Goal: Task Accomplishment & Management: Manage account settings

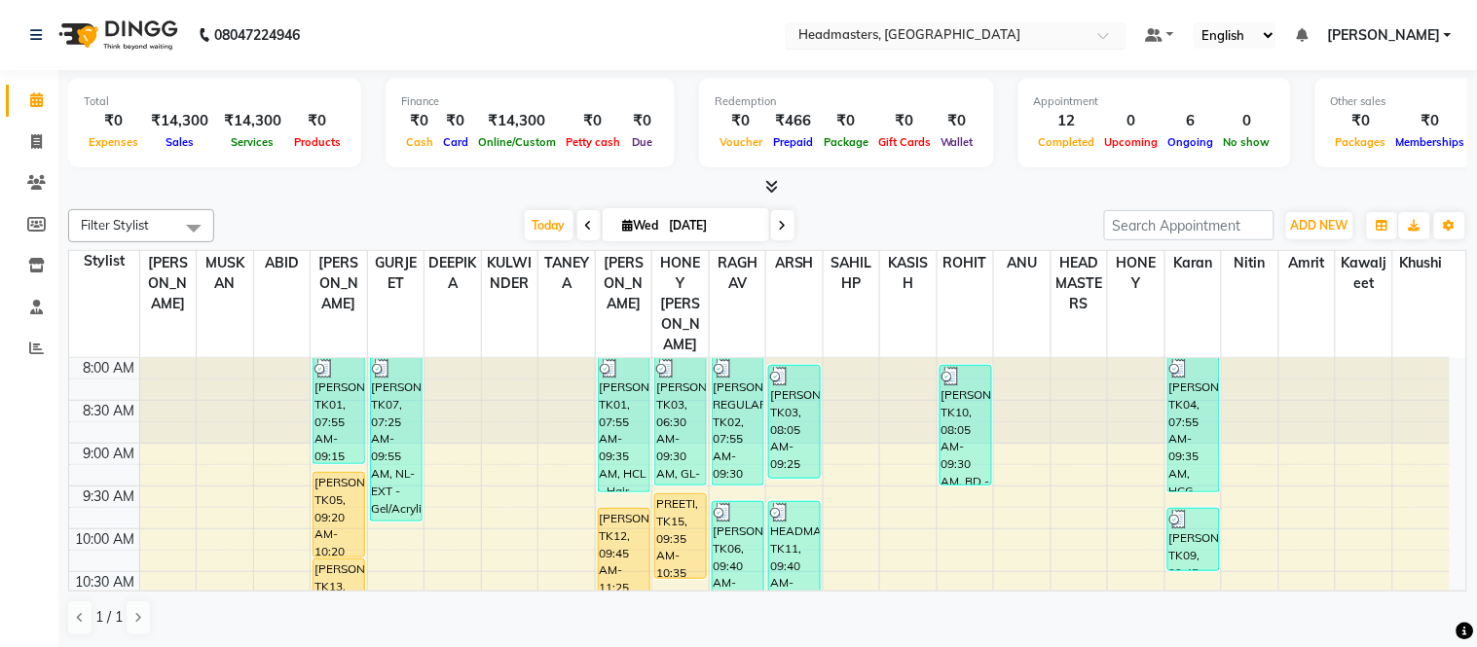
click at [1126, 30] on div at bounding box center [956, 36] width 341 height 19
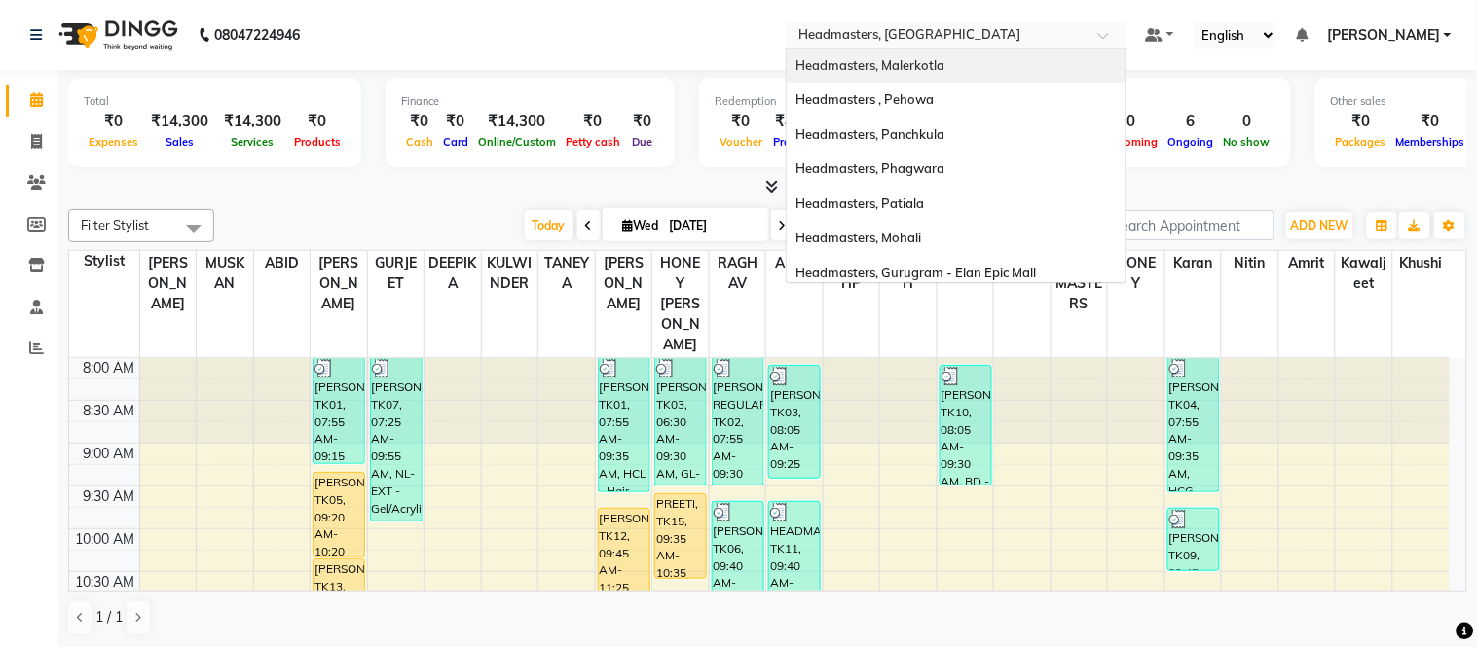
click at [997, 60] on div "Headmasters, Malerkotla" at bounding box center [955, 66] width 339 height 35
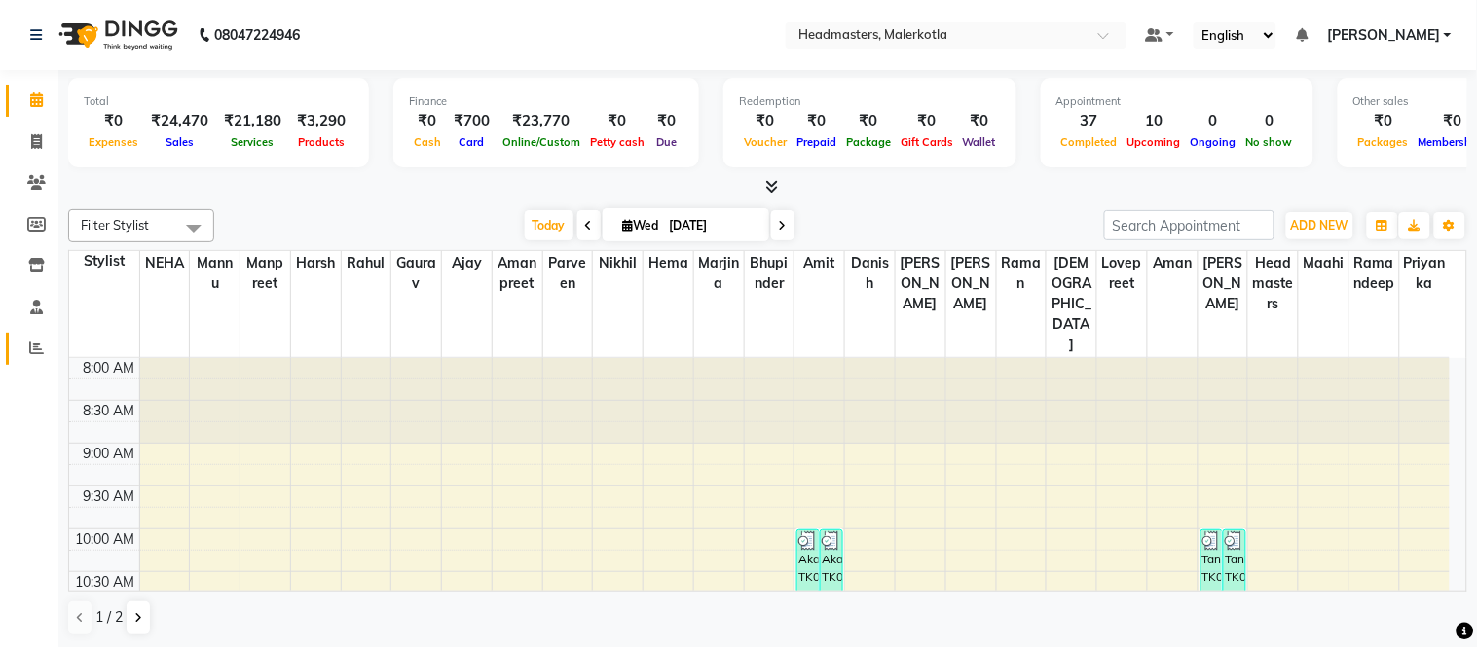
click at [37, 356] on span at bounding box center [36, 349] width 34 height 22
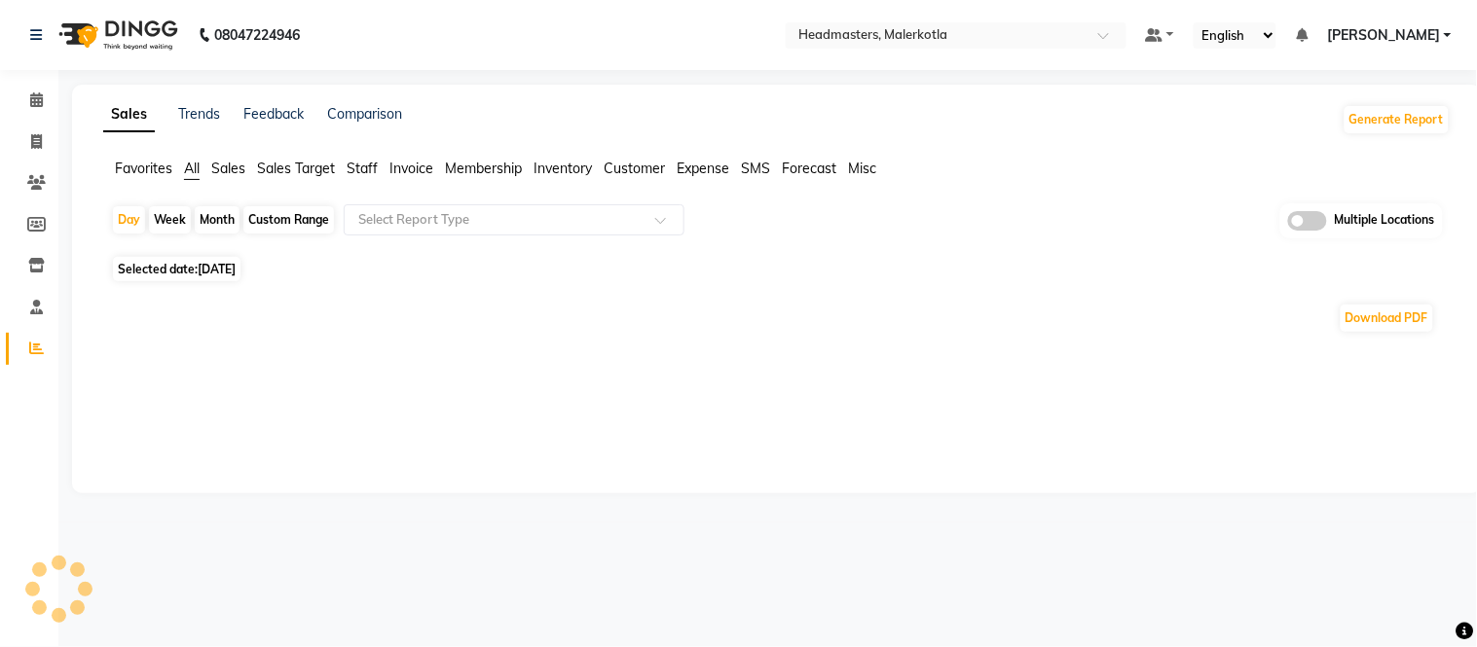
click at [140, 167] on span "Favorites" at bounding box center [143, 169] width 57 height 18
click at [441, 221] on input "text" at bounding box center [494, 219] width 280 height 19
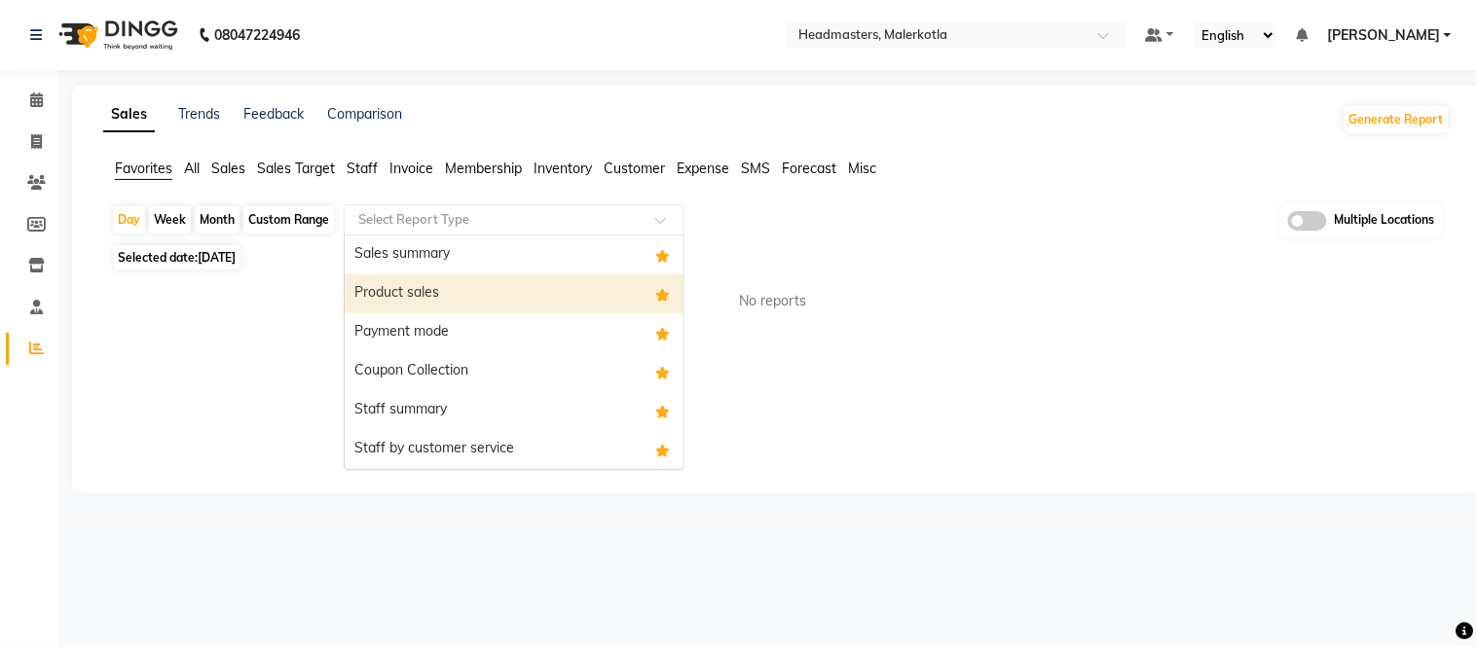
click at [397, 296] on div "Product sales" at bounding box center [514, 293] width 339 height 39
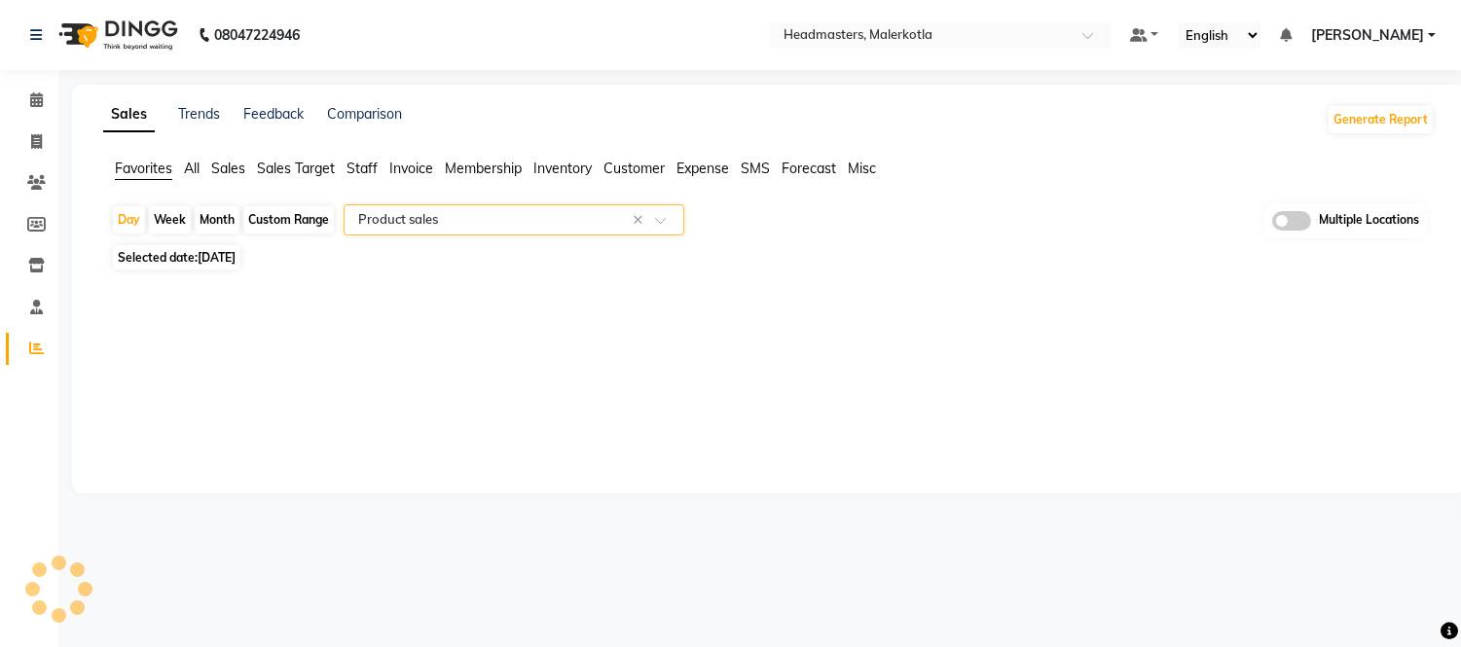
select select "full_report"
select select "csv"
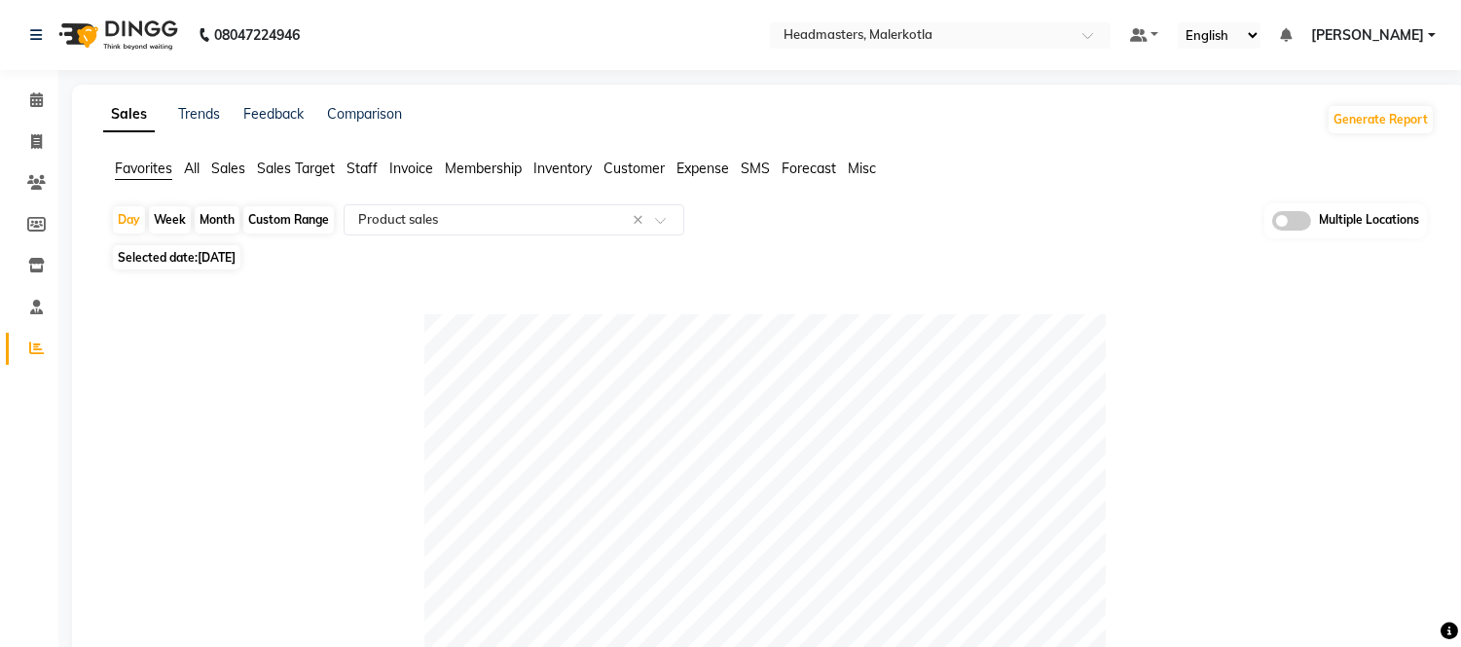
click at [269, 215] on div "Custom Range" at bounding box center [288, 219] width 91 height 27
select select "9"
select select "2025"
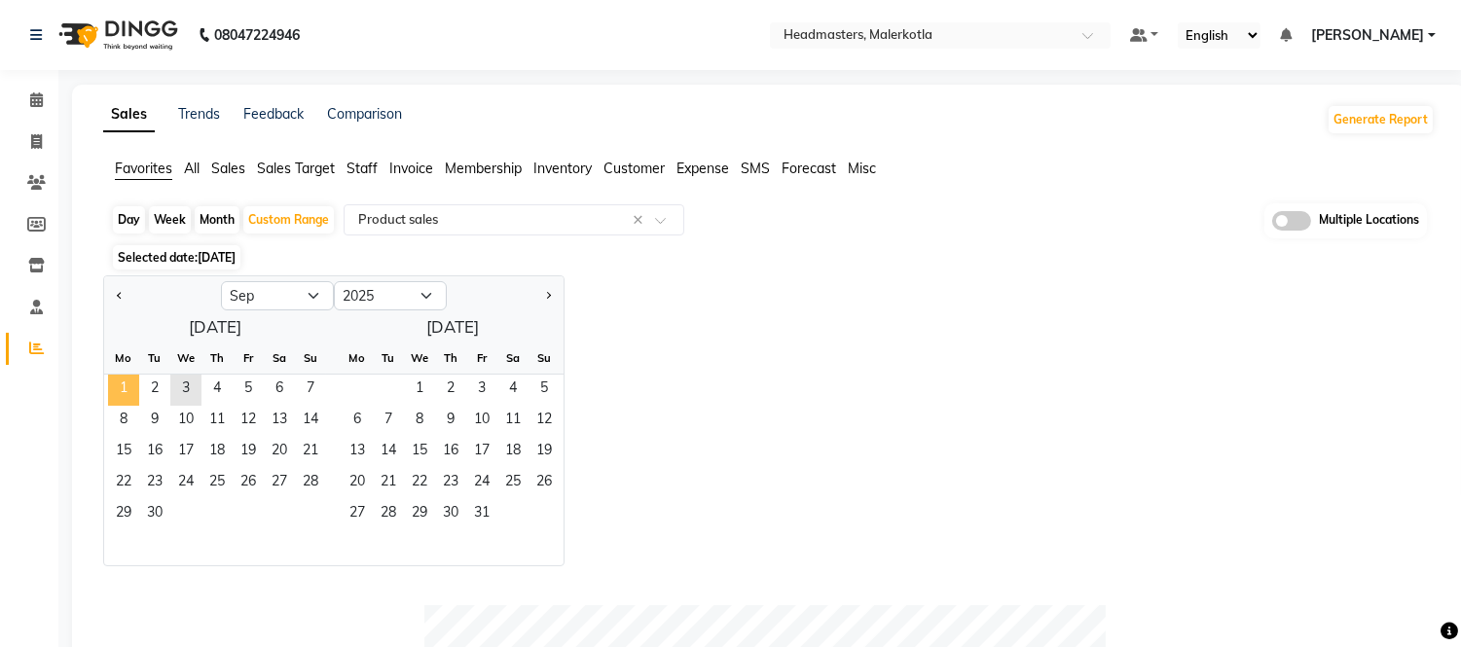
click at [120, 387] on span "1" at bounding box center [123, 390] width 31 height 31
click at [187, 384] on span "3" at bounding box center [185, 390] width 31 height 31
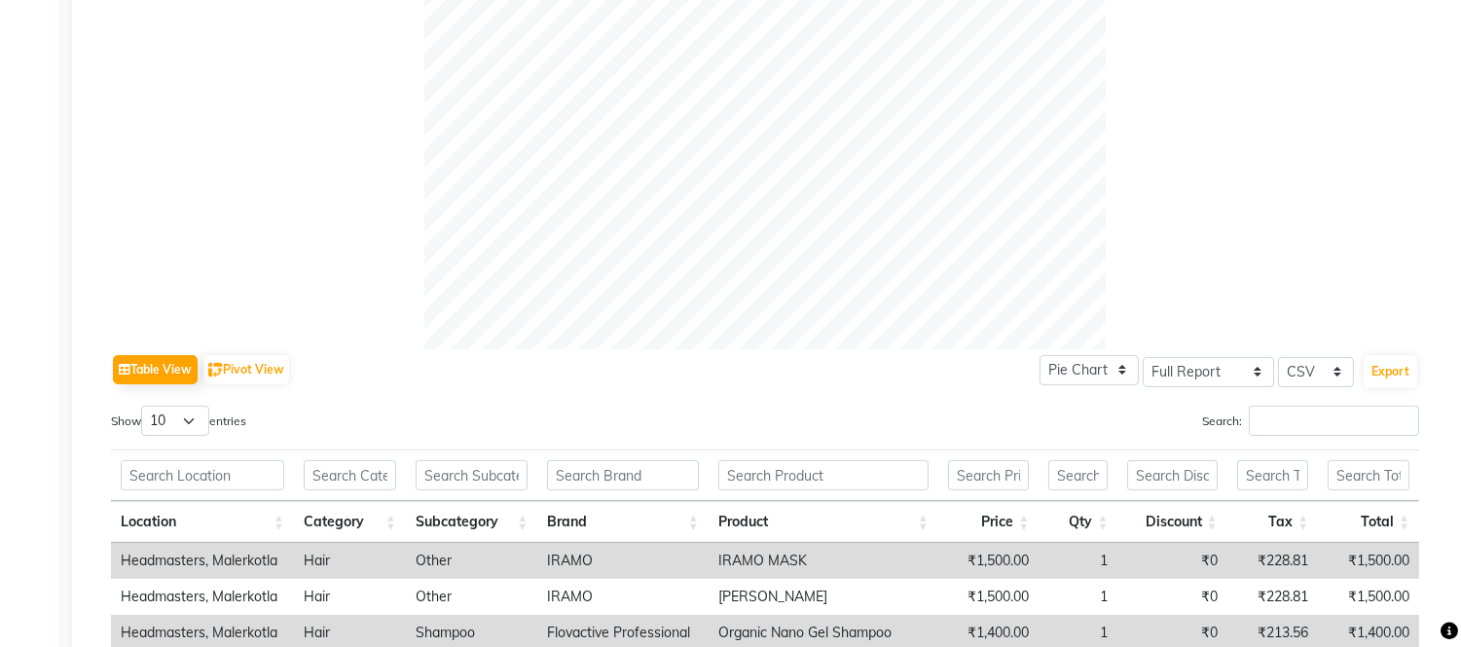
scroll to position [973, 0]
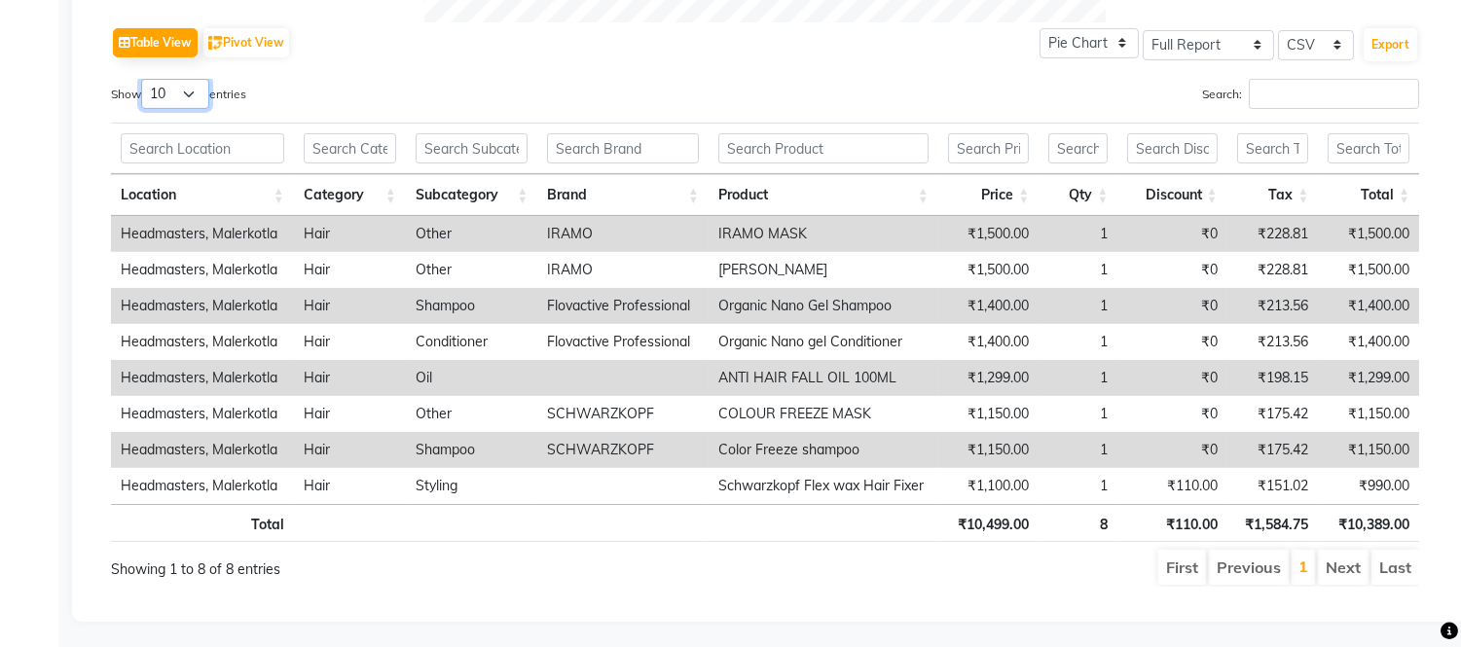
click at [187, 94] on select "10 25 50 100" at bounding box center [175, 94] width 68 height 30
select select "100"
click at [144, 79] on select "10 25 50 100" at bounding box center [175, 94] width 68 height 30
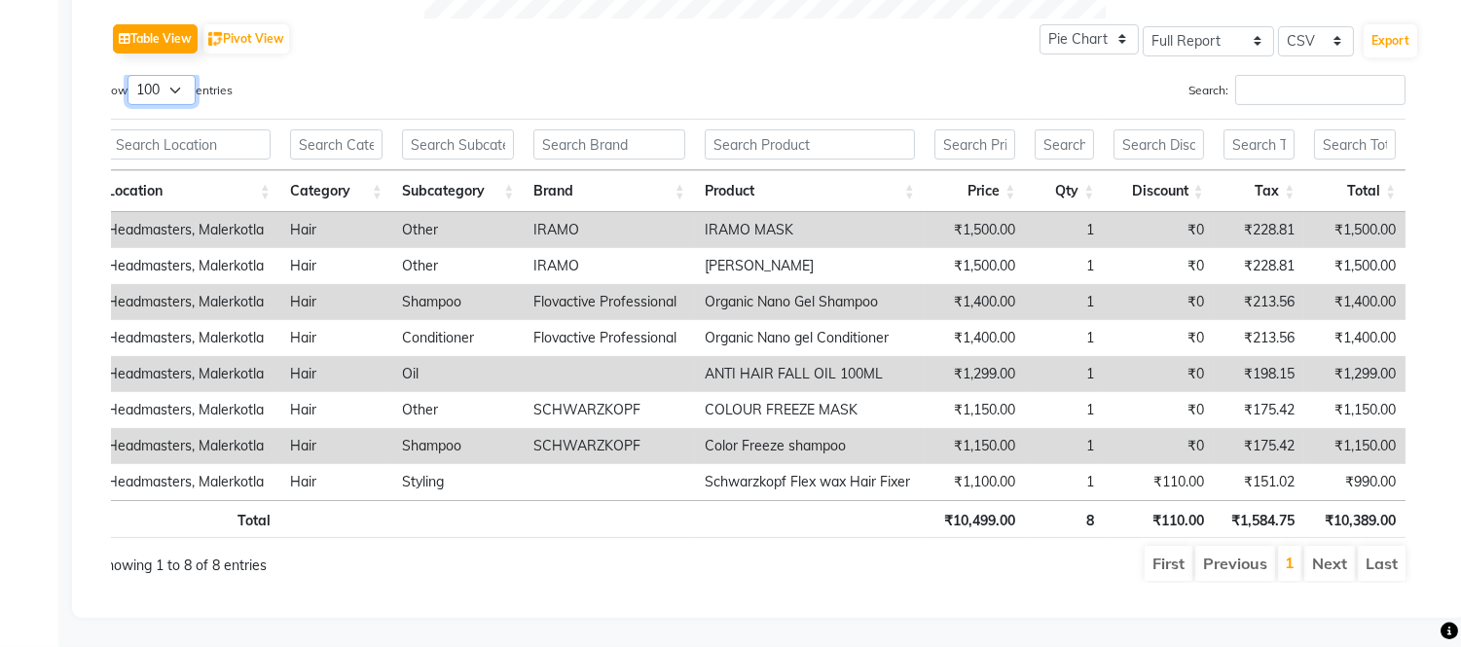
scroll to position [0, 0]
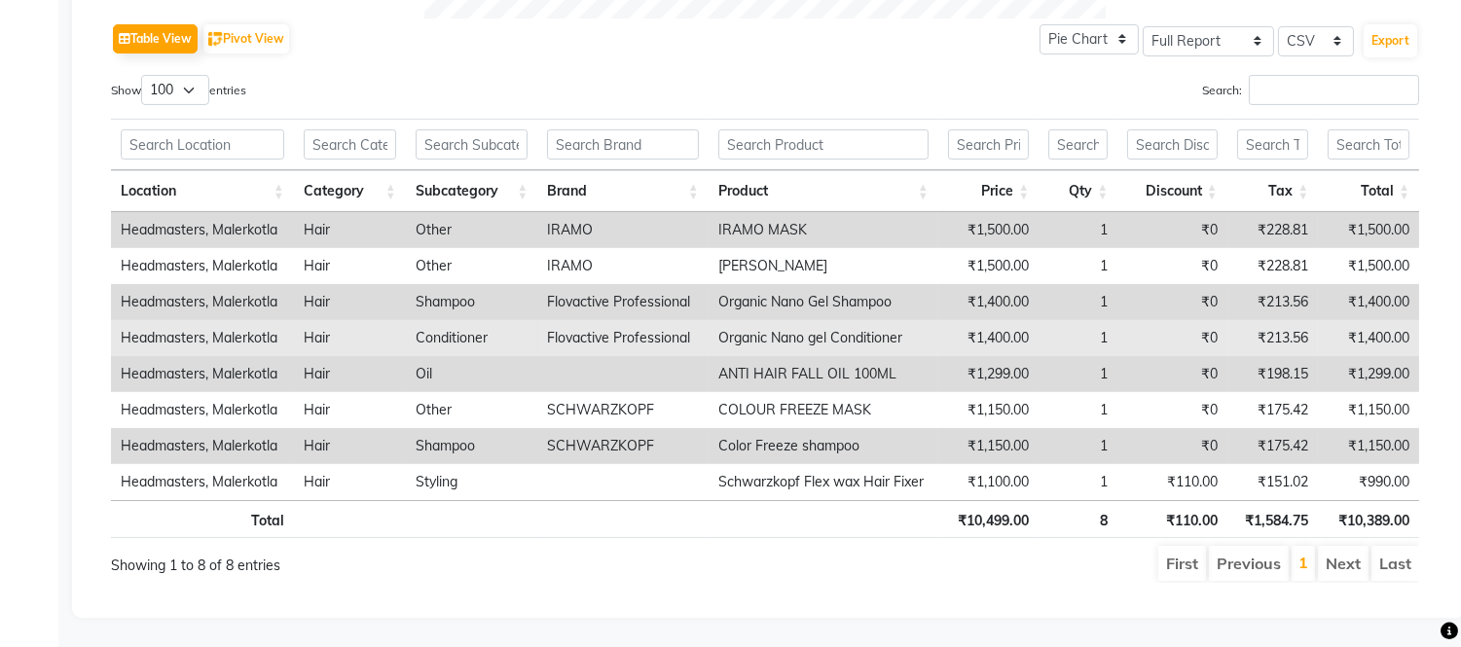
click at [1178, 284] on td "₹0" at bounding box center [1171, 302] width 109 height 36
click at [1155, 323] on td "₹0" at bounding box center [1171, 338] width 109 height 36
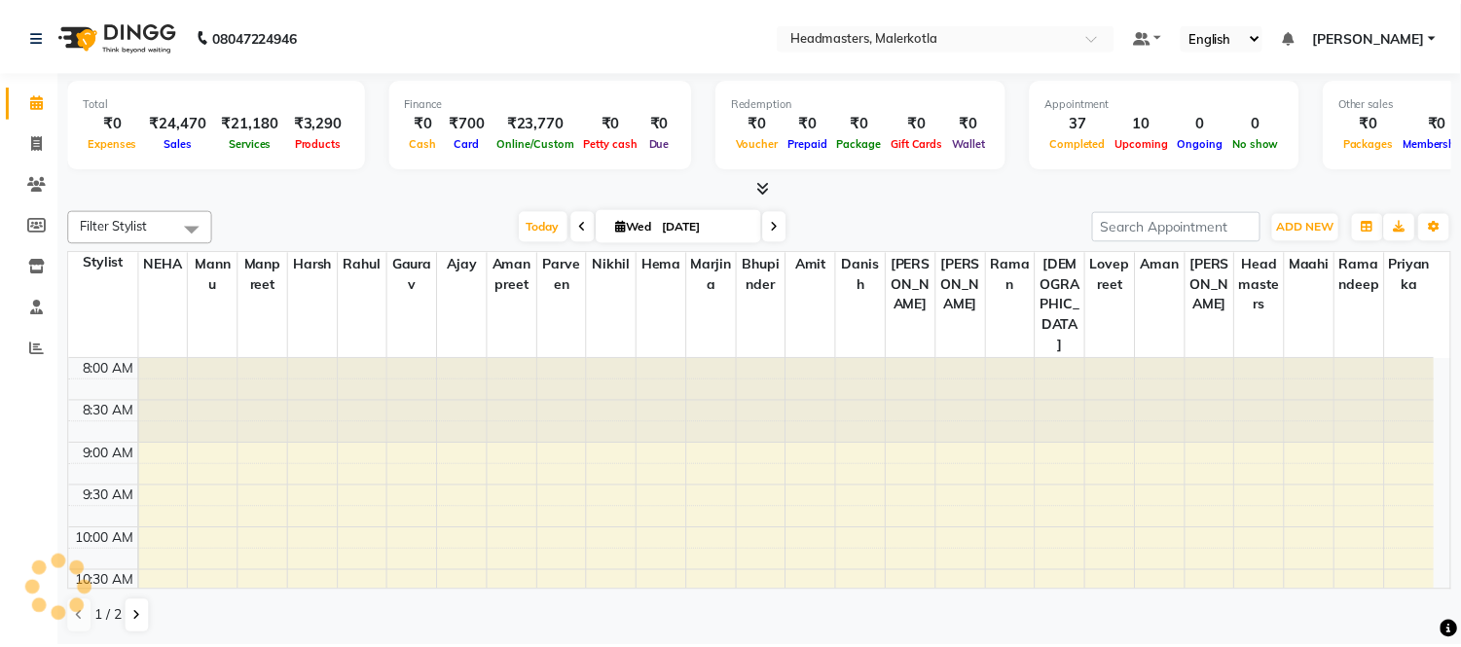
scroll to position [688, 0]
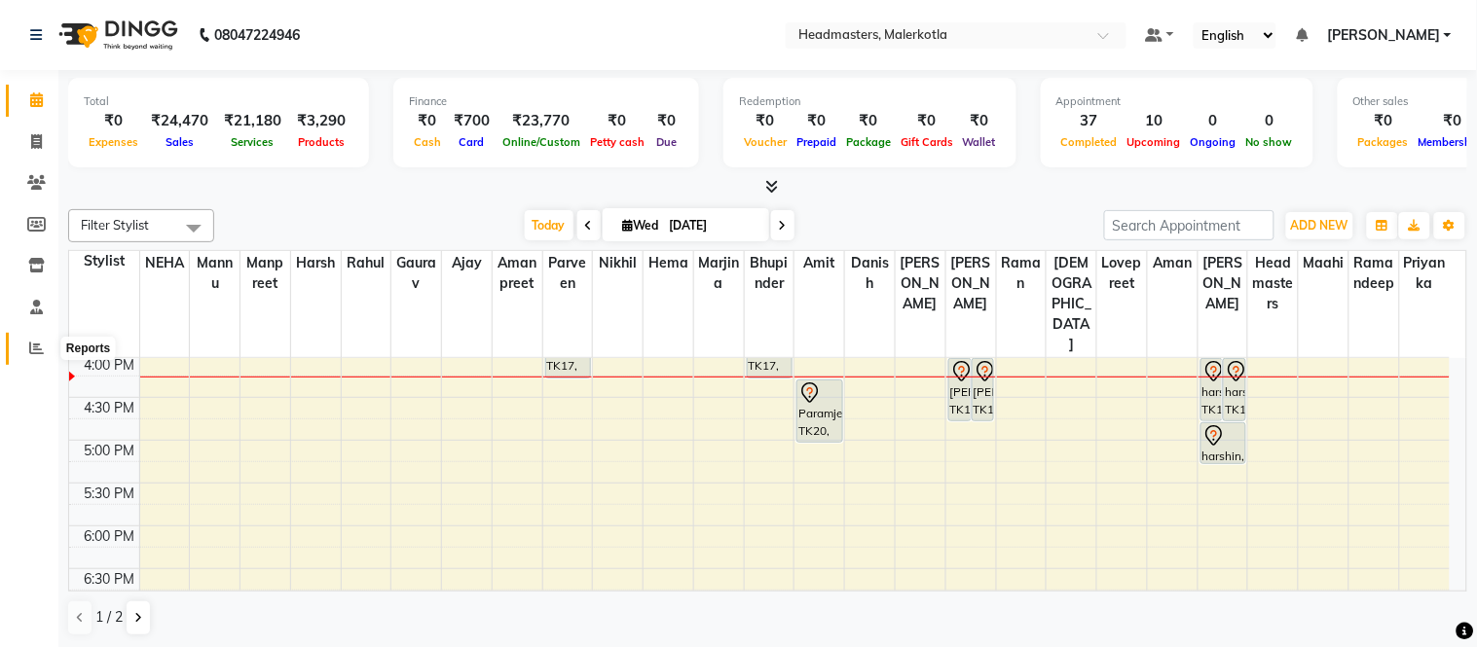
click at [43, 355] on span at bounding box center [36, 349] width 34 height 22
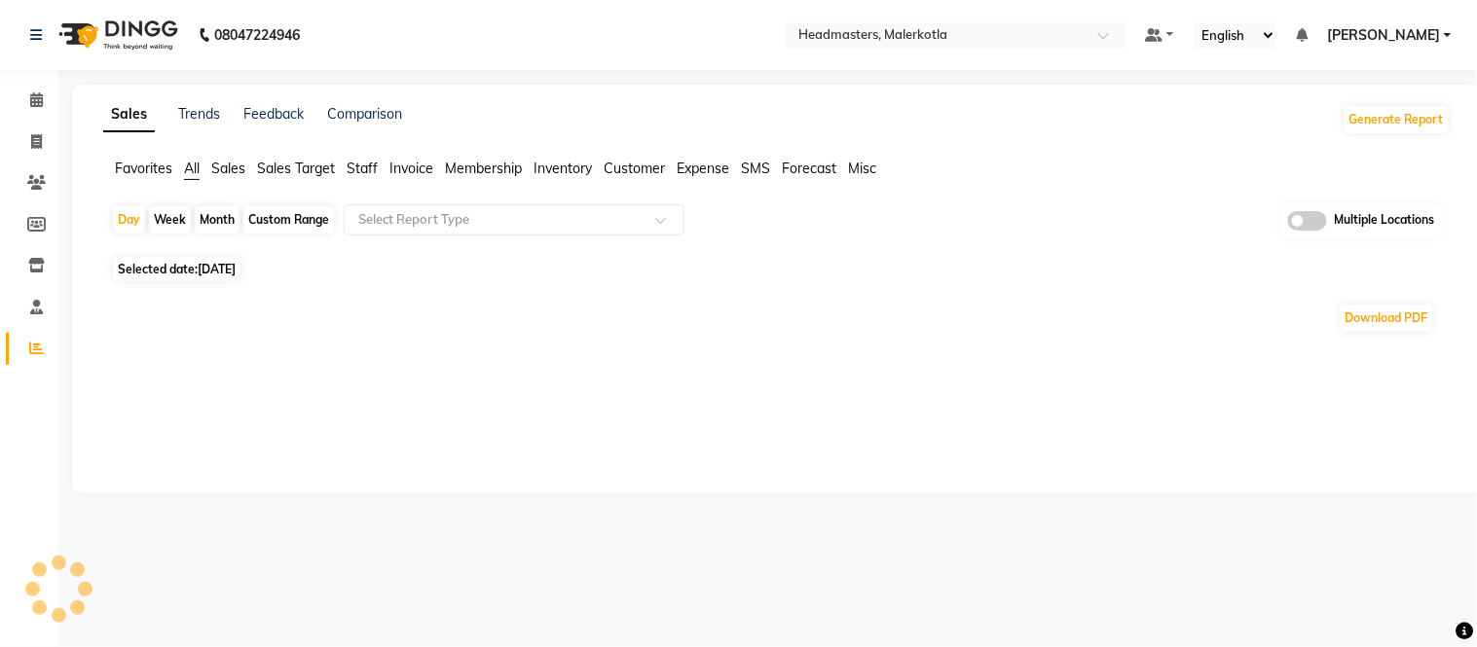
click at [154, 165] on span "Favorites" at bounding box center [143, 169] width 57 height 18
click at [445, 247] on div "Selected date: 03-09-2025" at bounding box center [780, 257] width 1339 height 20
click at [397, 231] on div "Select Report Type" at bounding box center [514, 219] width 341 height 31
click at [298, 275] on div "No reports" at bounding box center [772, 301] width 1355 height 52
drag, startPoint x: 121, startPoint y: 172, endPoint x: 190, endPoint y: 172, distance: 69.1
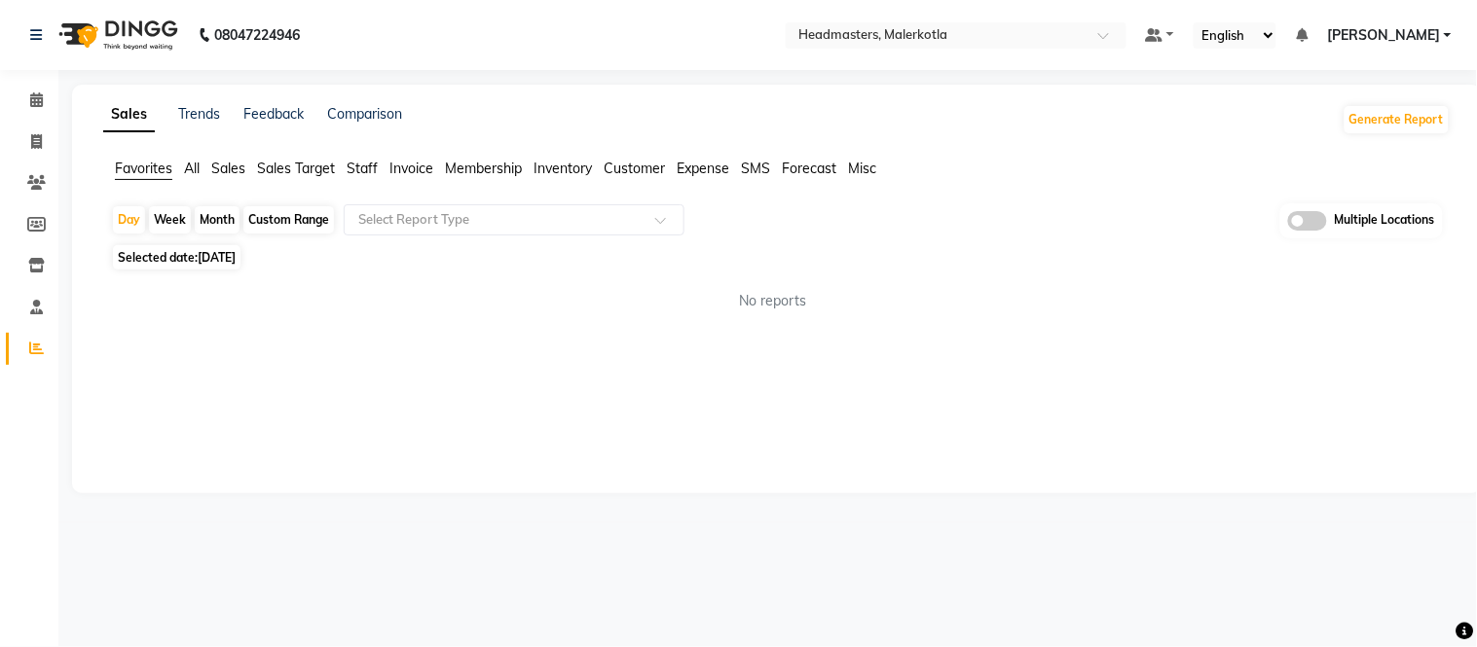
click at [128, 172] on span "Favorites" at bounding box center [143, 169] width 57 height 18
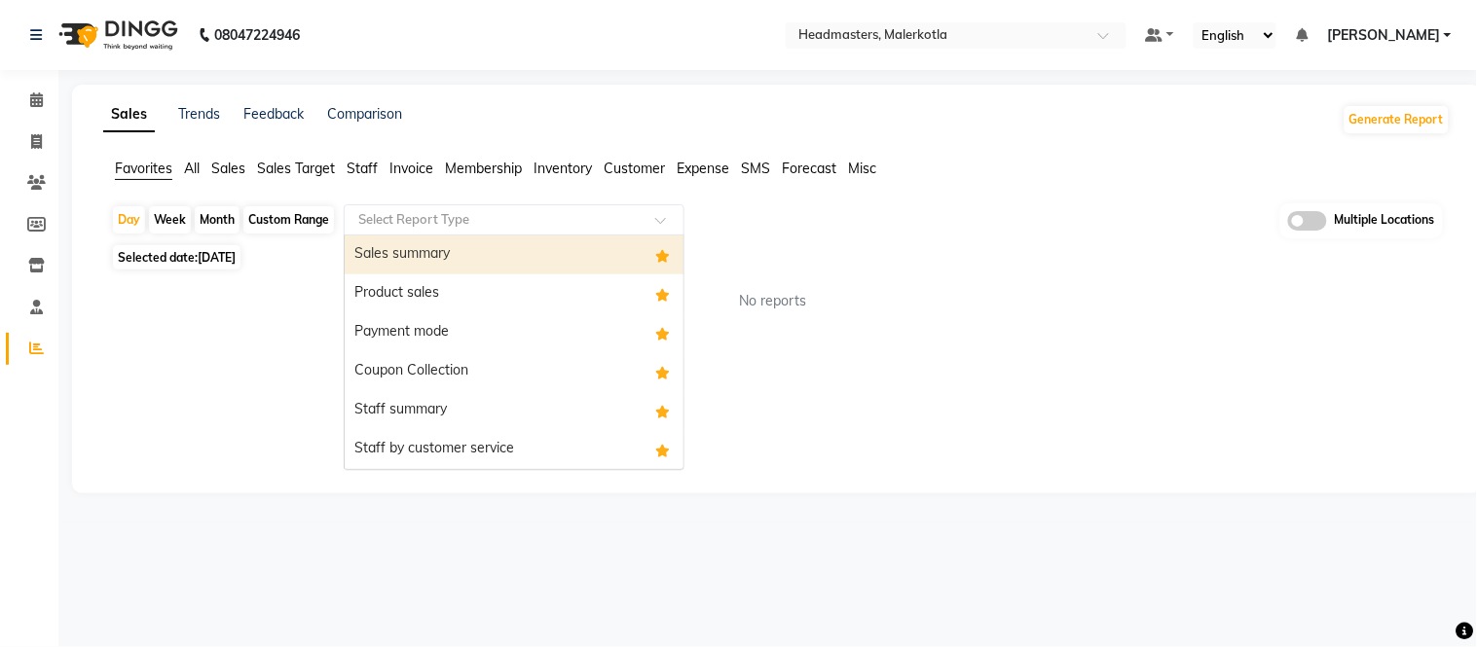
click at [449, 224] on input "text" at bounding box center [494, 219] width 280 height 19
click at [397, 253] on div "Sales summary" at bounding box center [514, 255] width 339 height 39
select select "full_report"
select select "csv"
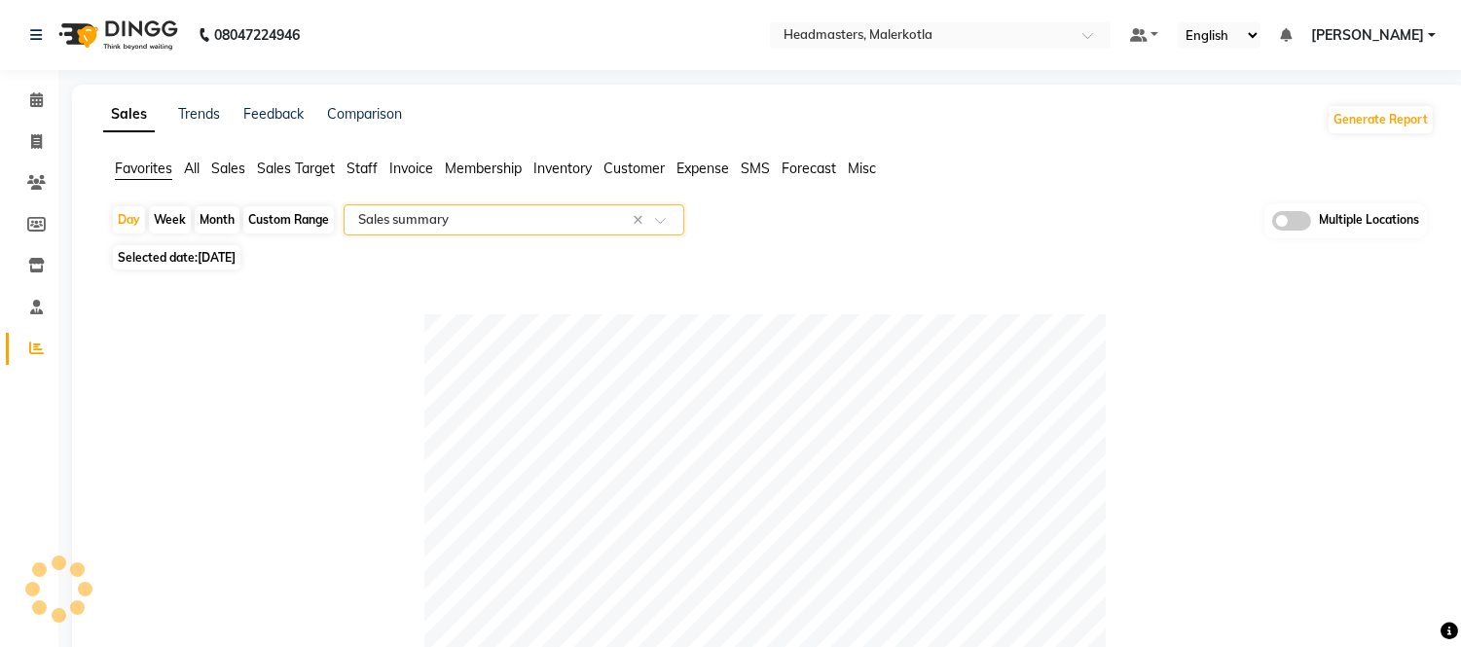
click at [384, 218] on input "text" at bounding box center [494, 219] width 280 height 19
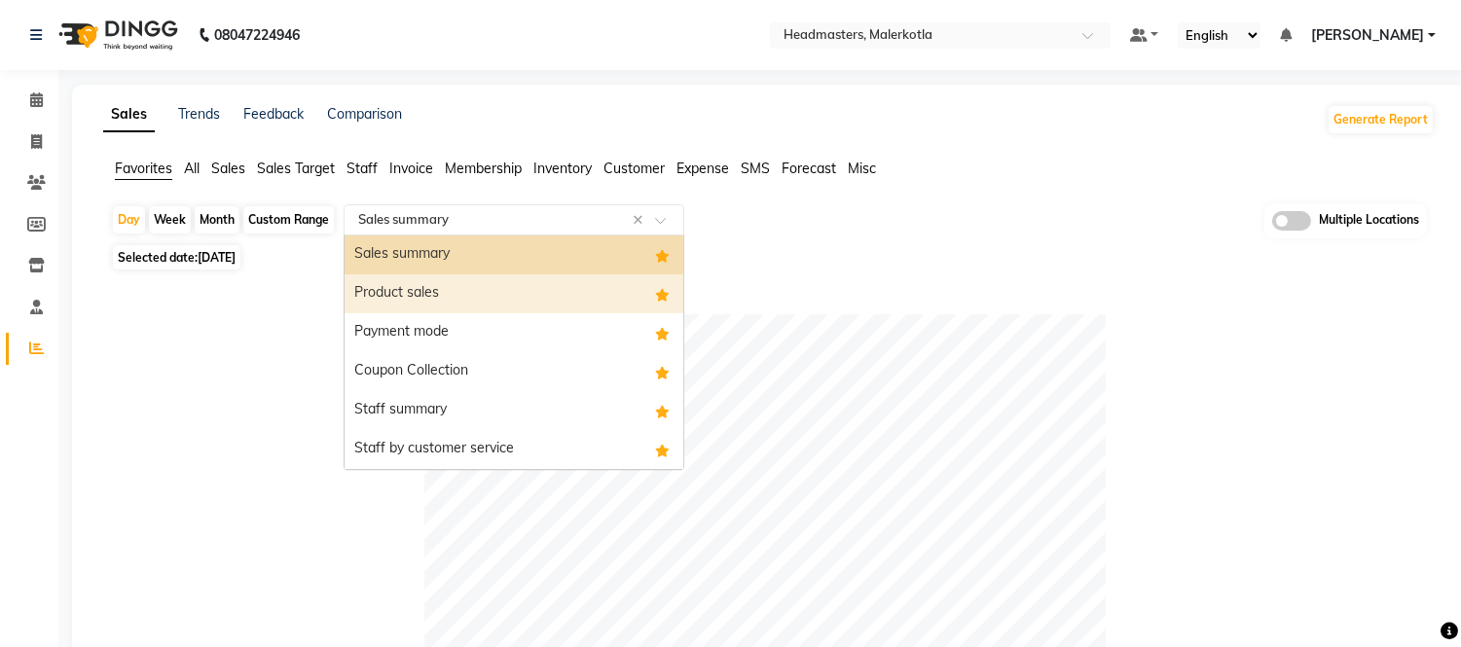
click at [390, 297] on div "Product sales" at bounding box center [514, 293] width 339 height 39
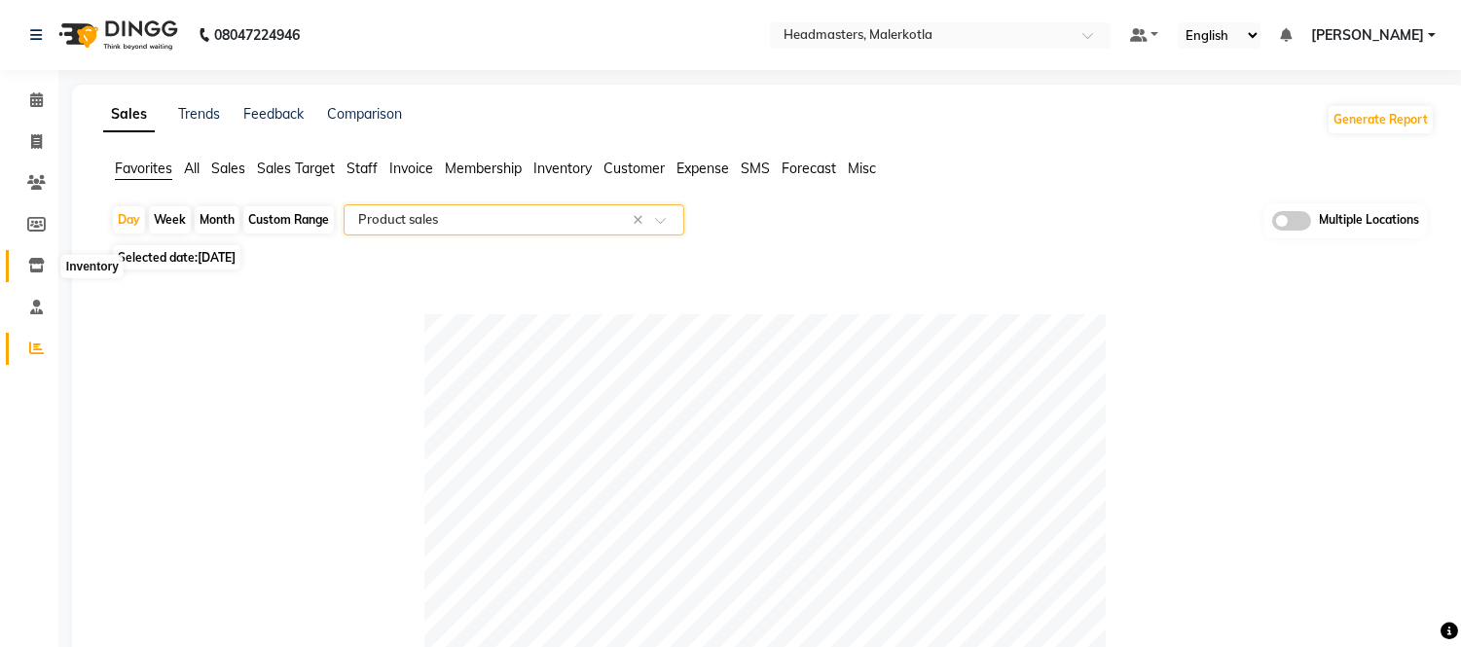
click at [44, 270] on span at bounding box center [36, 266] width 34 height 22
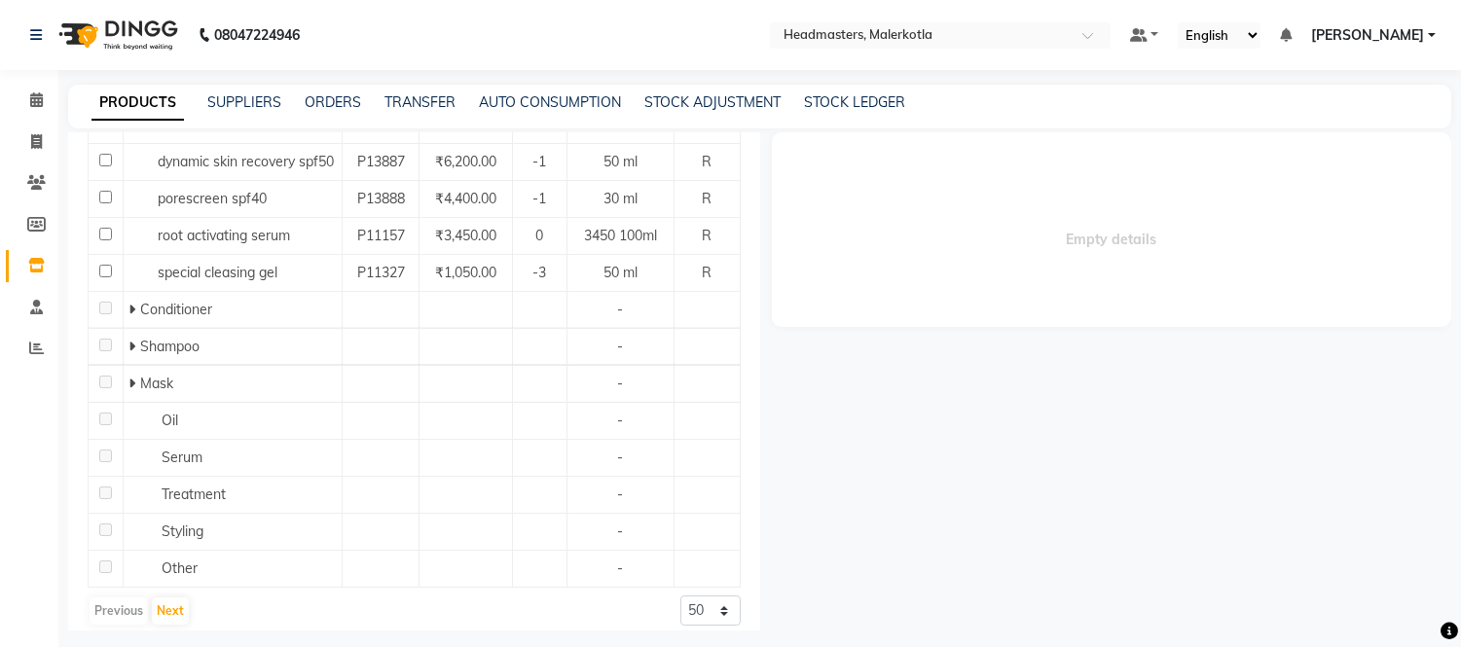
scroll to position [286, 0]
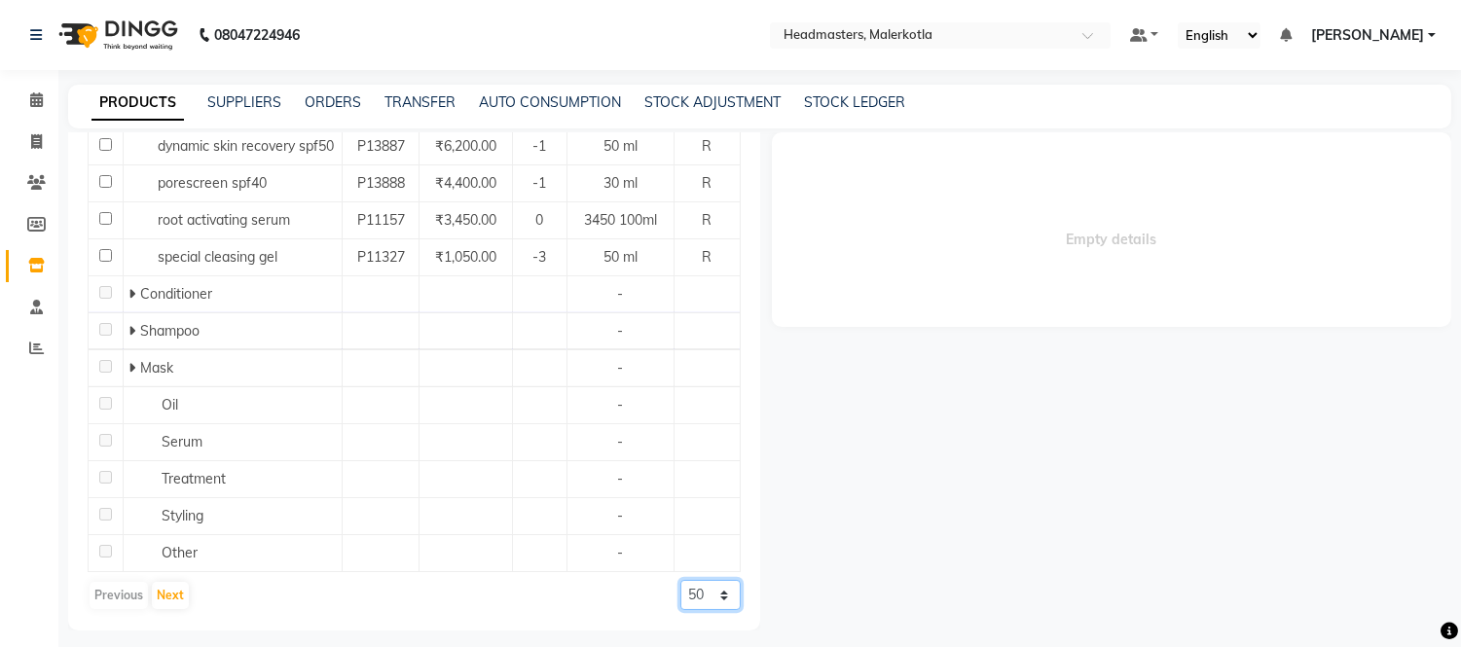
click at [685, 589] on select "50 100 500" at bounding box center [710, 595] width 60 height 30
select select "500"
click at [680, 610] on select "50 100 500" at bounding box center [710, 595] width 60 height 30
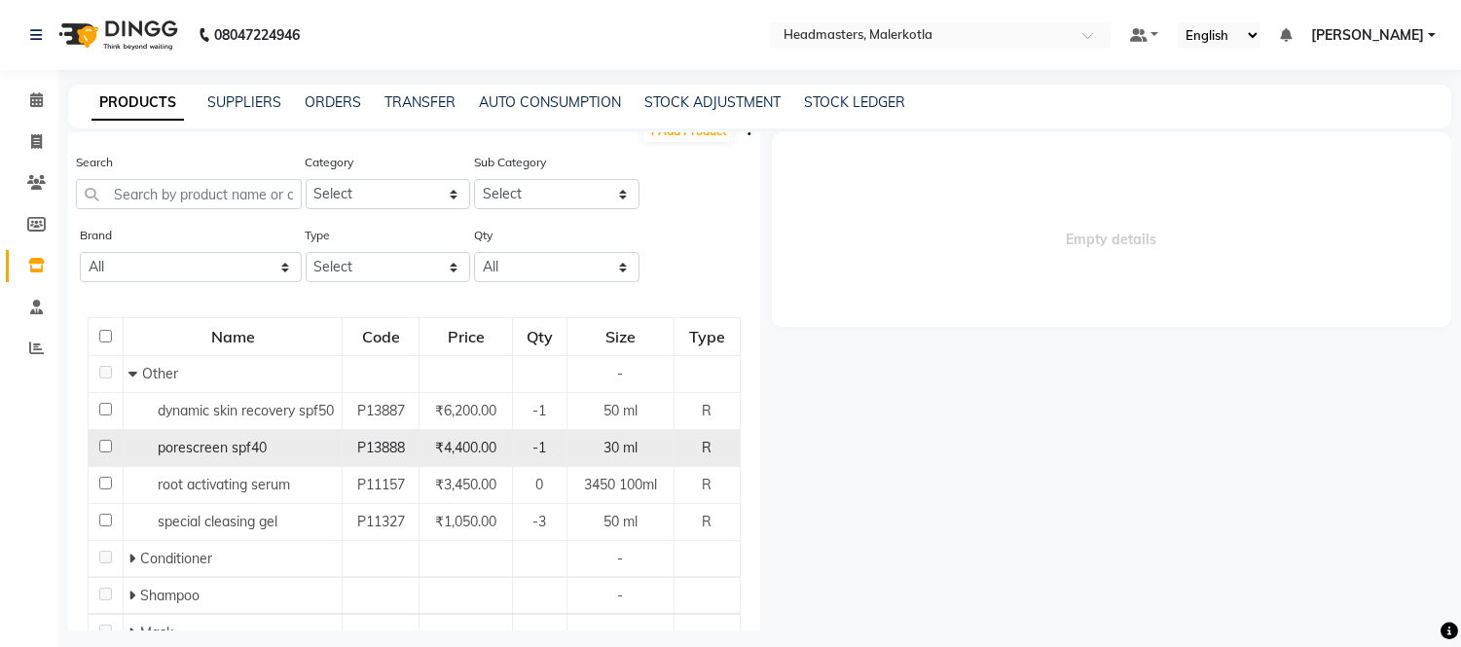
scroll to position [0, 0]
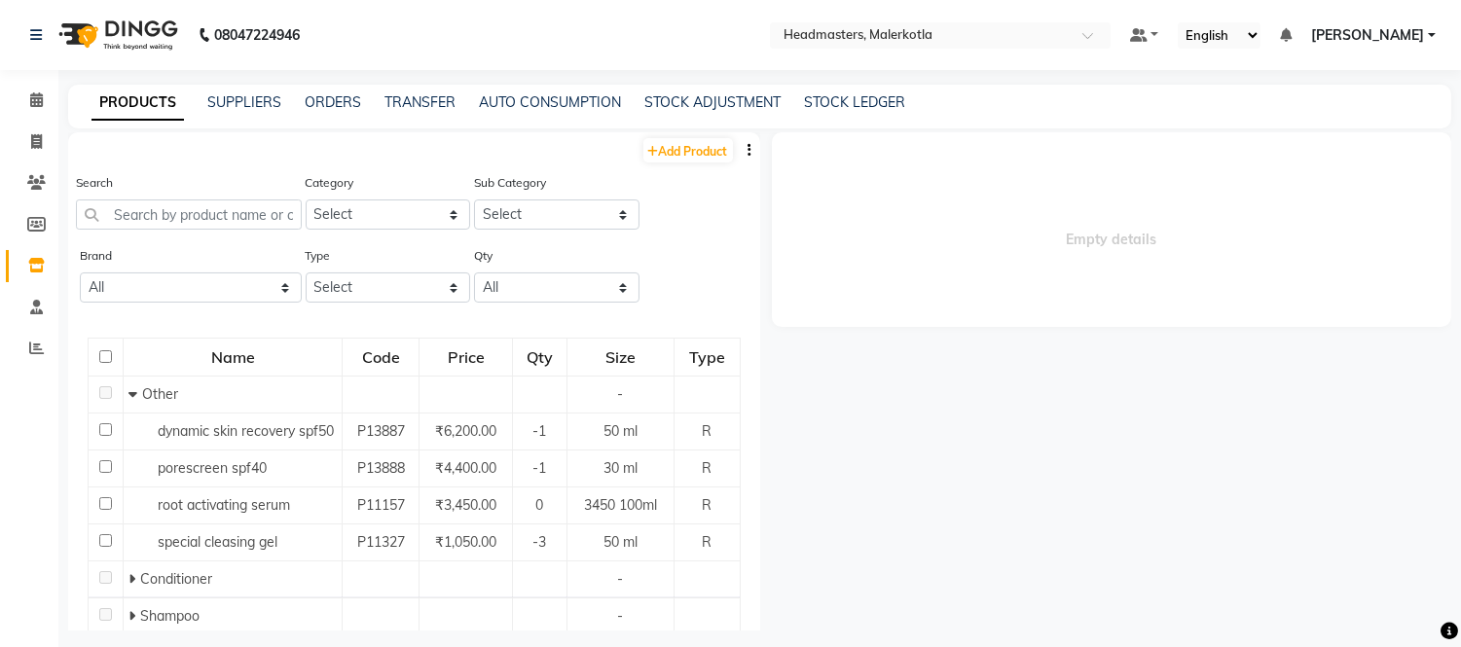
click at [108, 356] on input "checkbox" at bounding box center [105, 356] width 13 height 13
checkbox input "true"
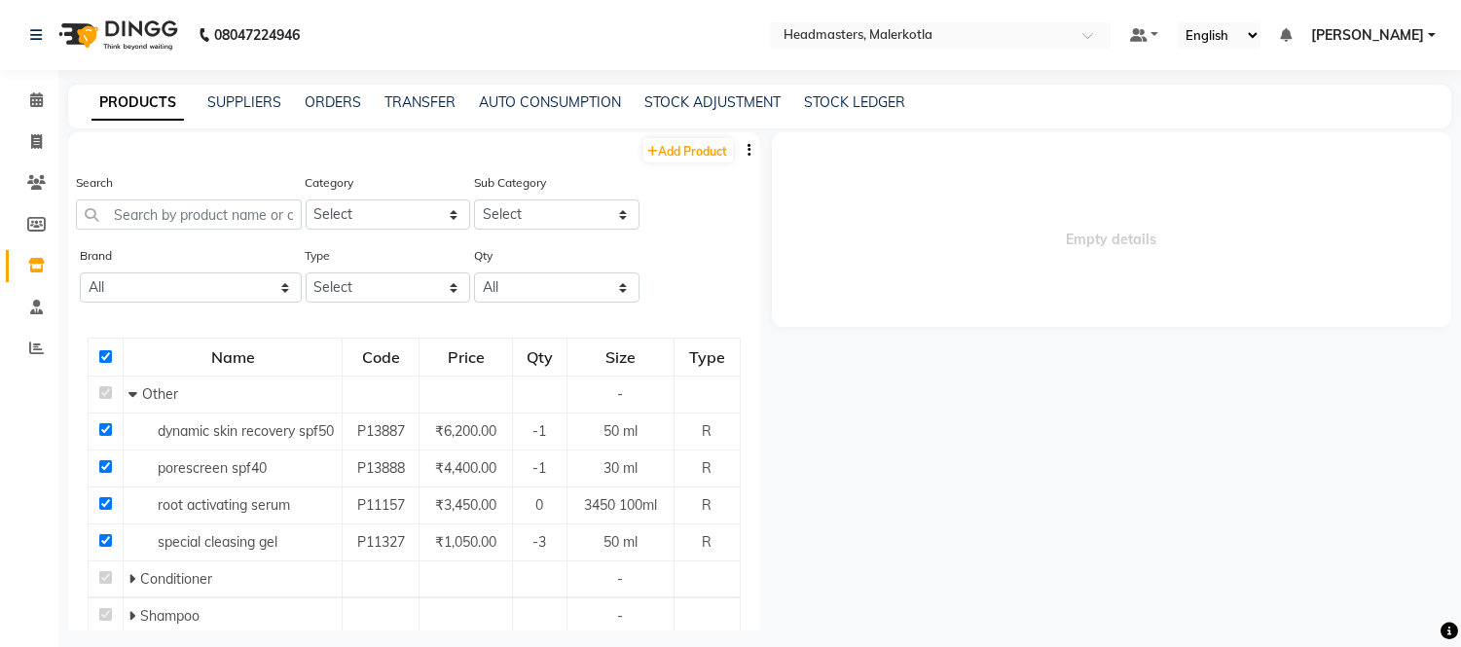
checkbox input "true"
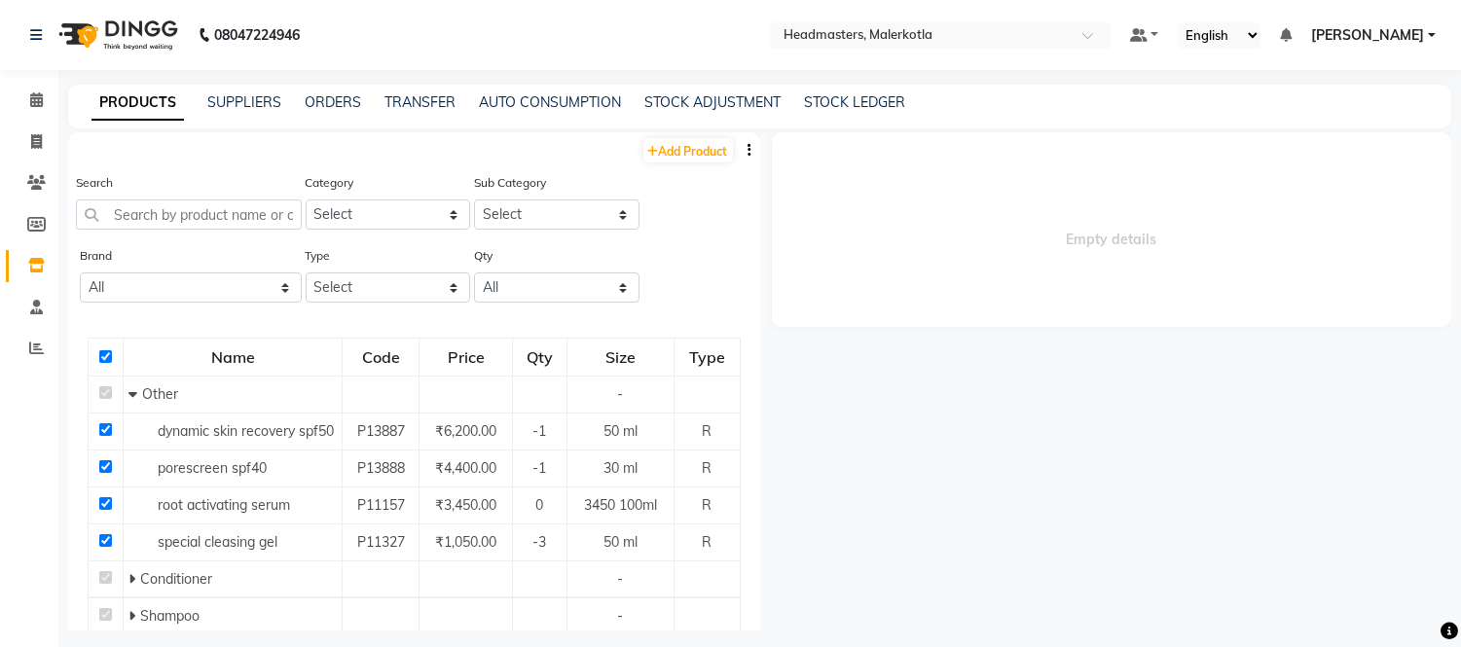
checkbox input "true"
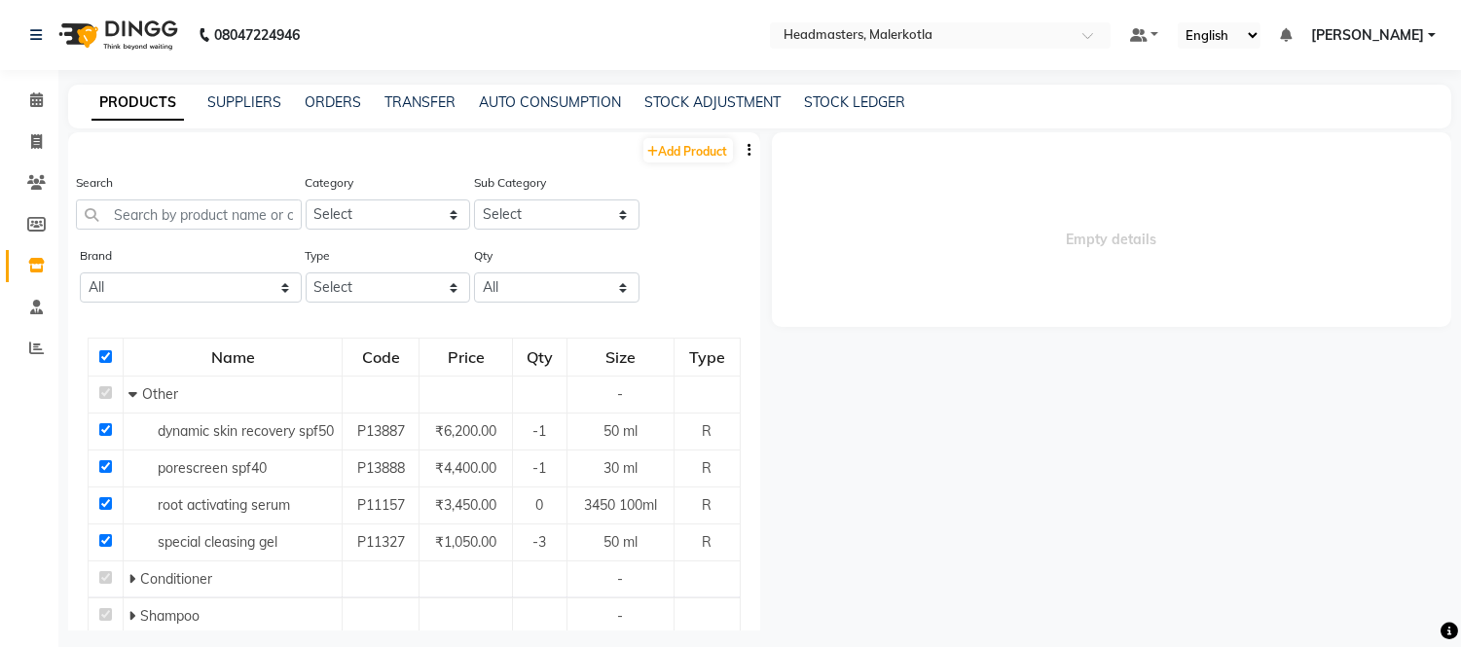
checkbox input "true"
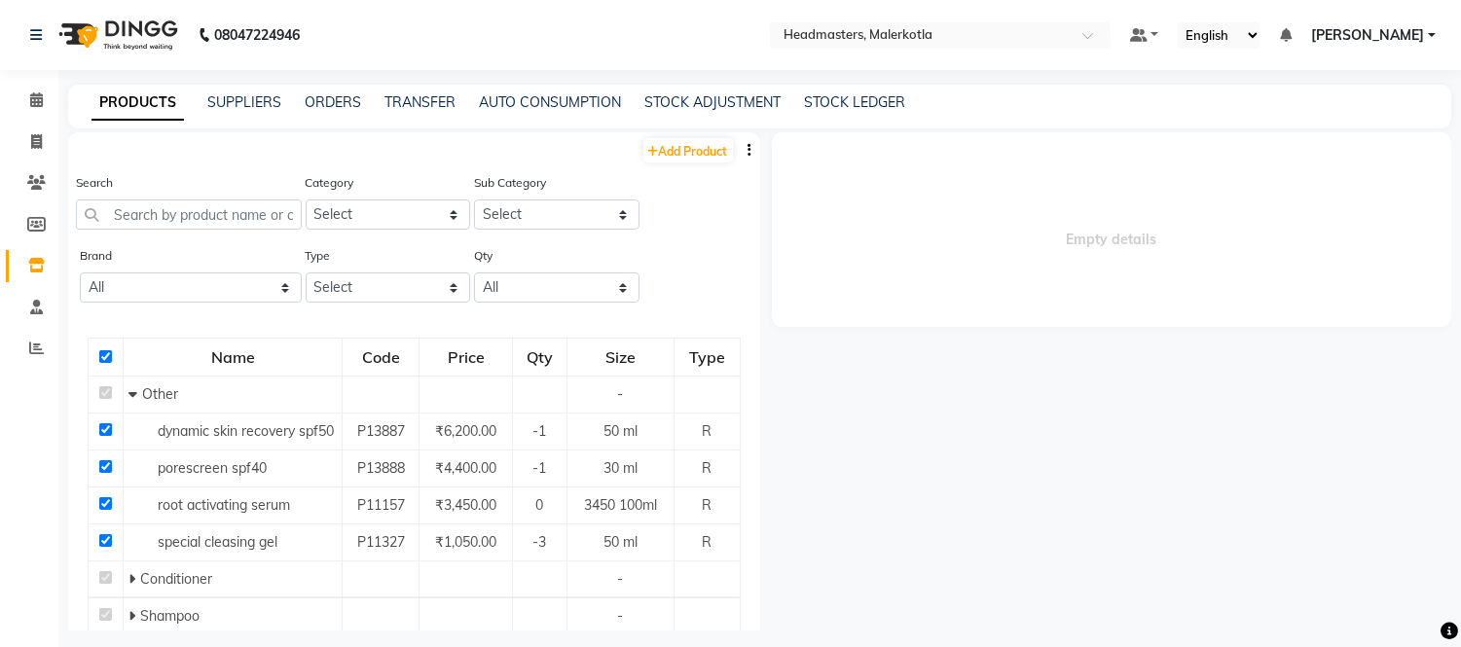
checkbox input "true"
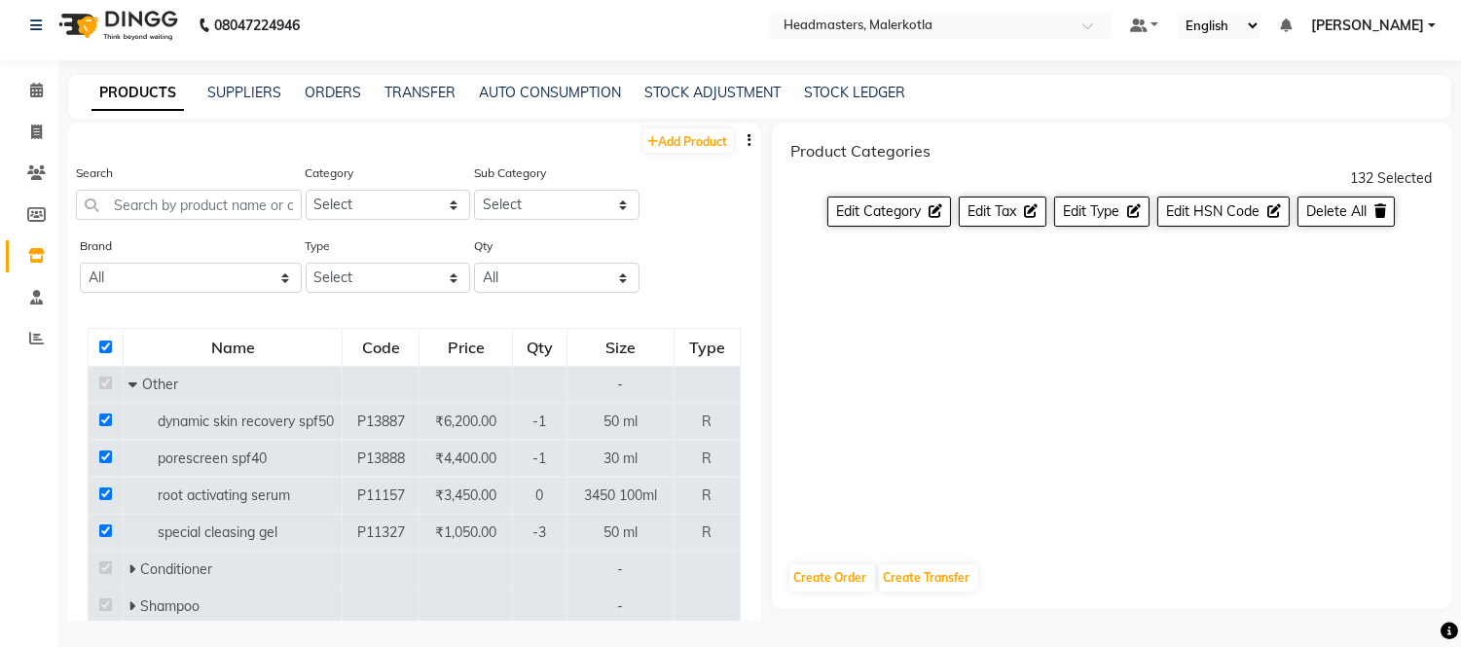
scroll to position [12, 0]
click at [103, 339] on input "checkbox" at bounding box center [105, 345] width 13 height 13
checkbox input "false"
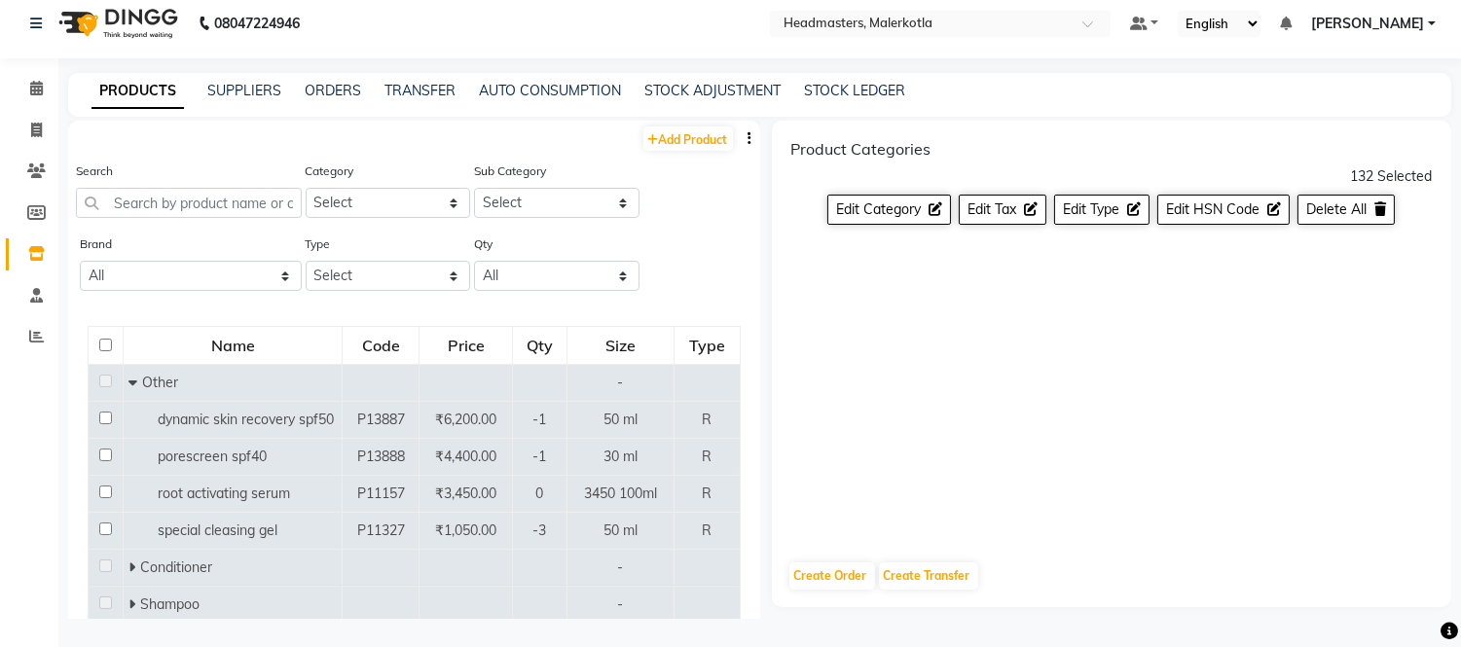
checkbox input "false"
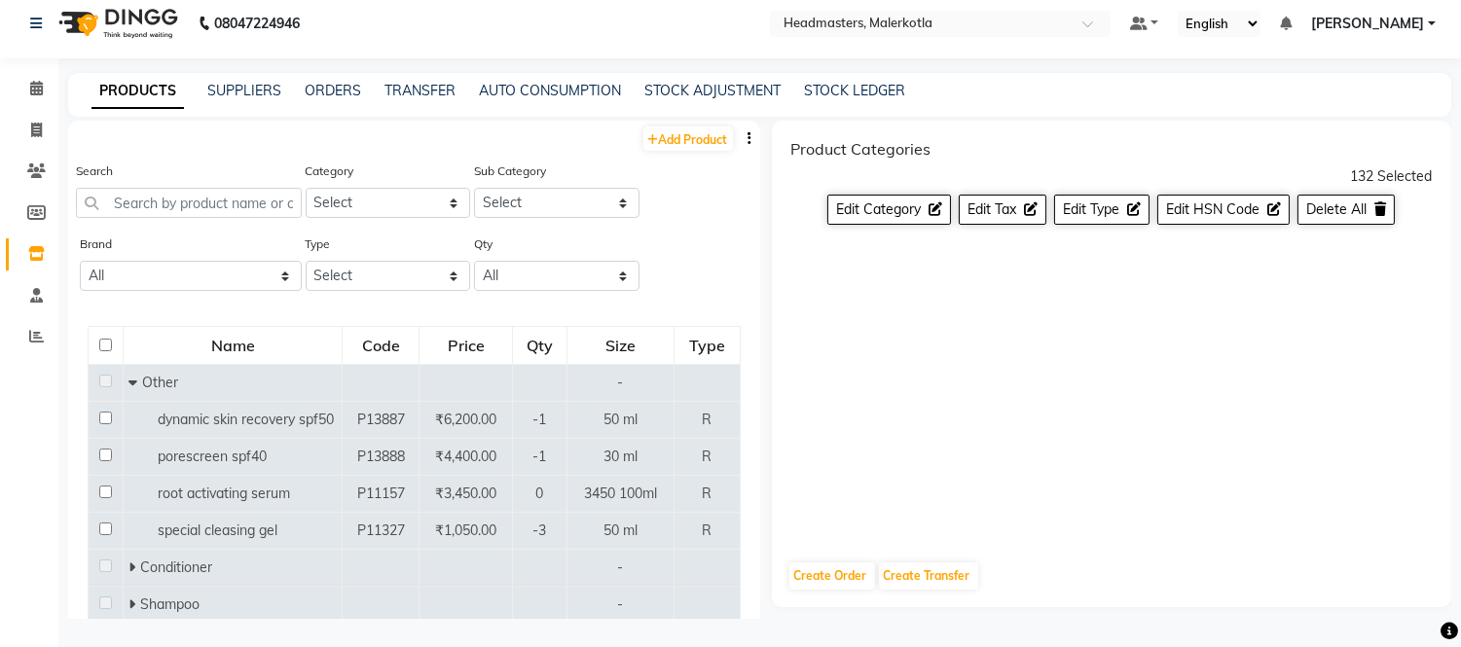
checkbox input "false"
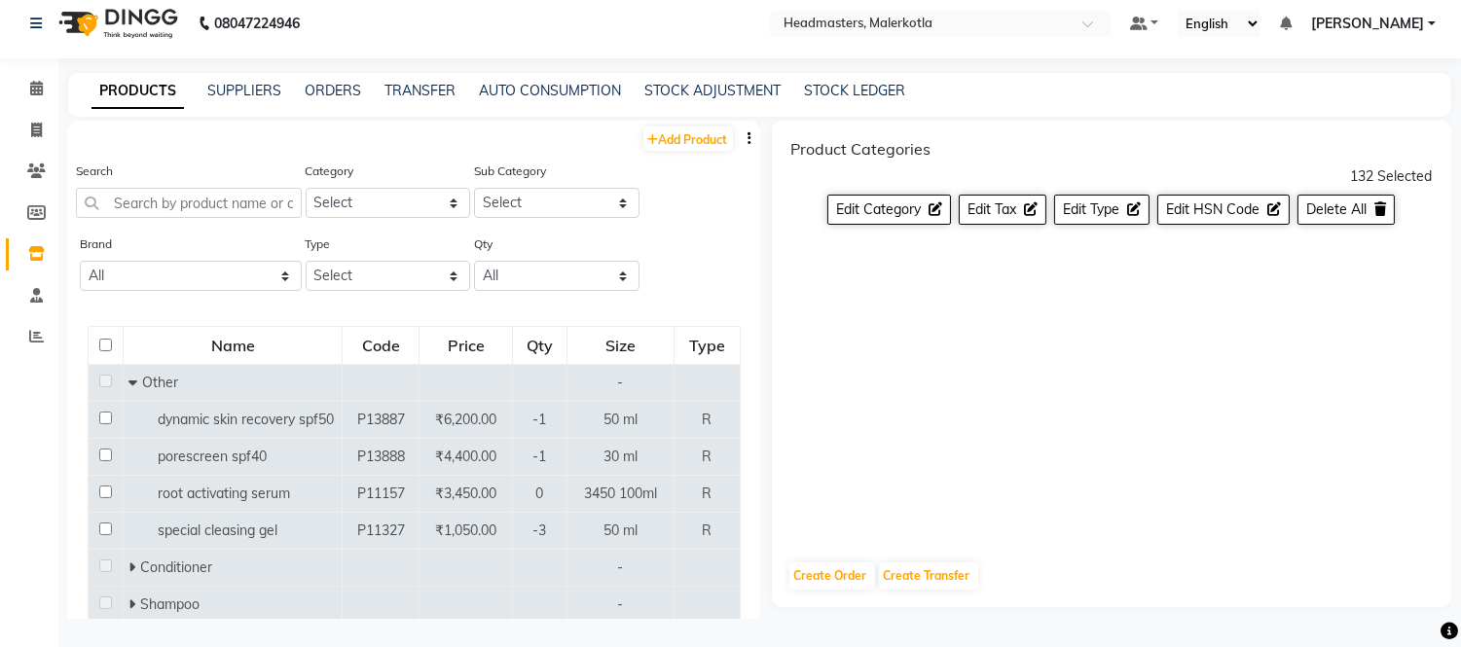
checkbox input "false"
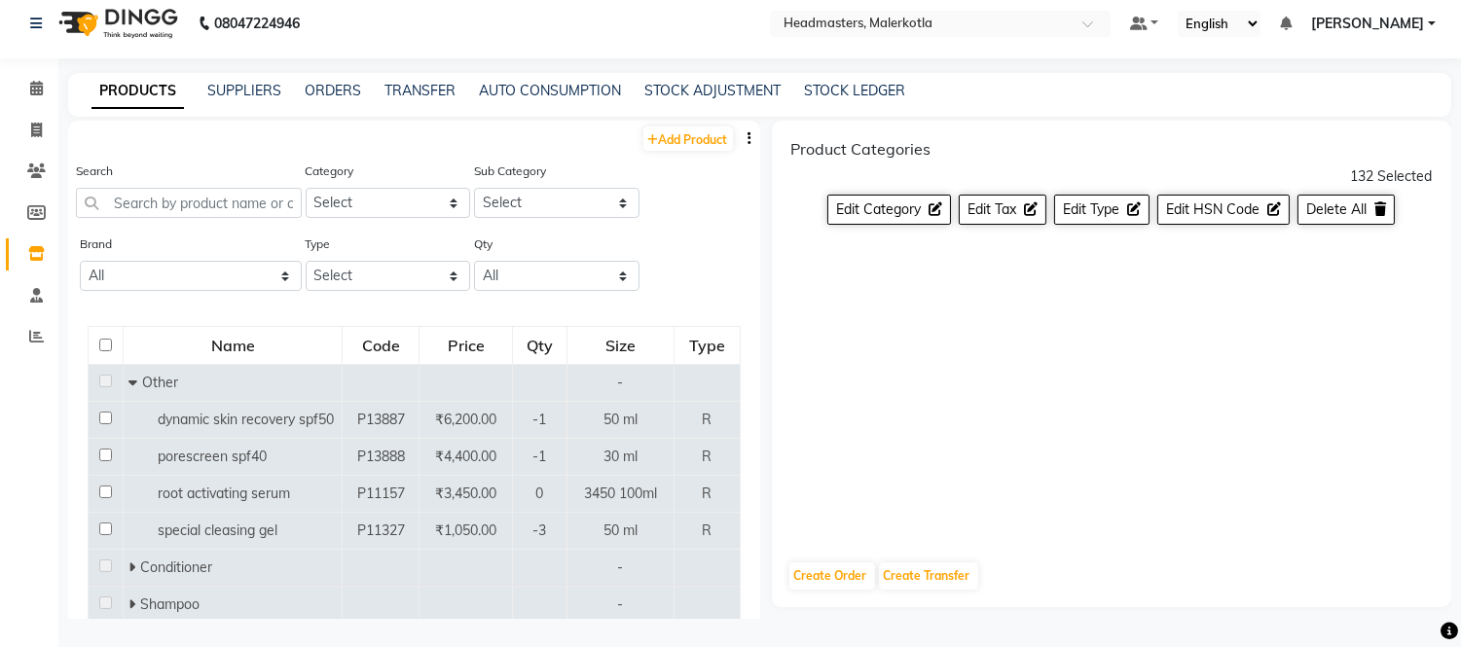
checkbox input "false"
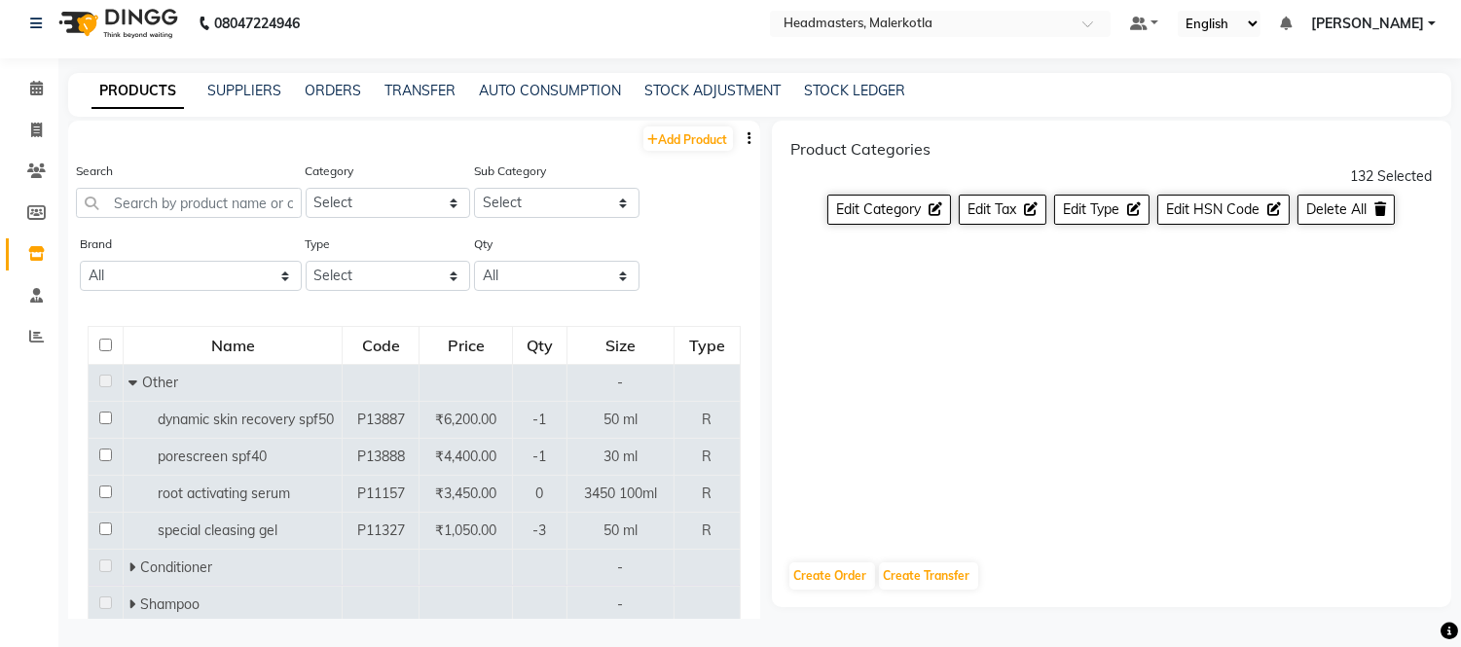
checkbox input "false"
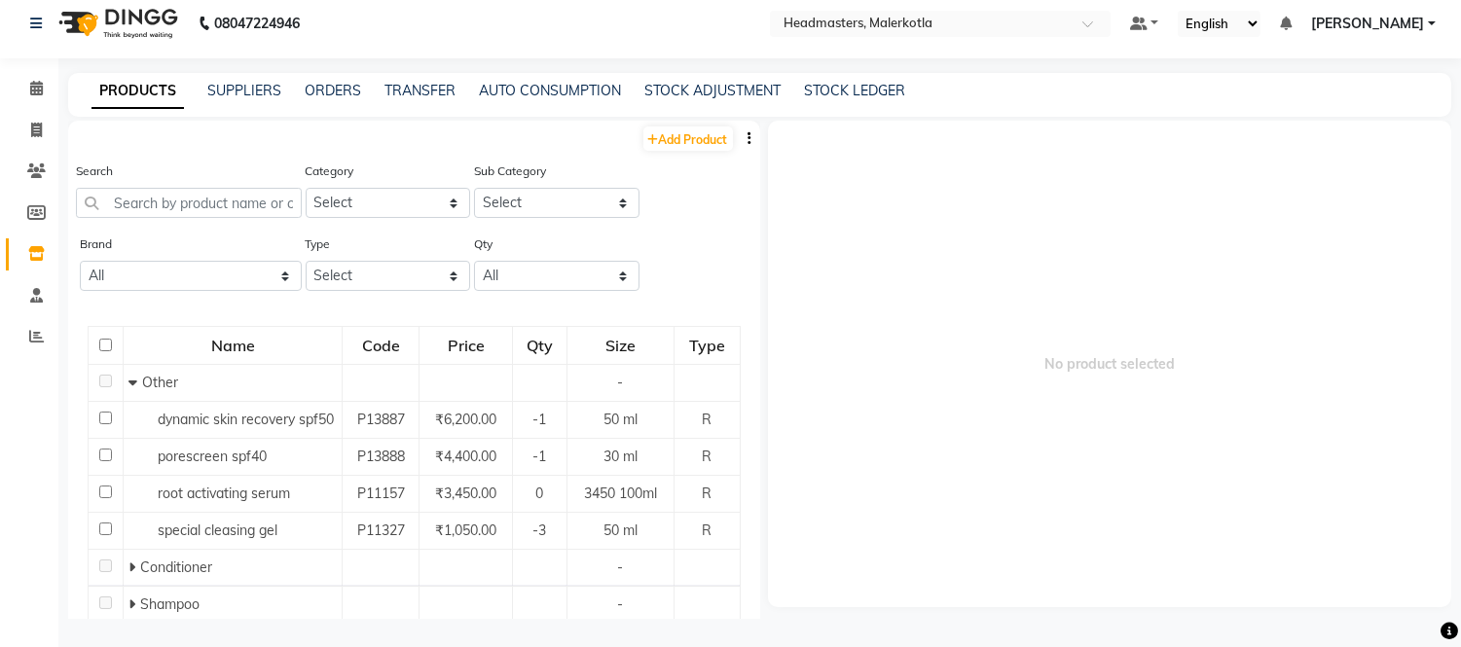
click at [749, 140] on icon "button" at bounding box center [751, 138] width 4 height 14
click at [693, 152] on div "EXPORT" at bounding box center [671, 150] width 63 height 24
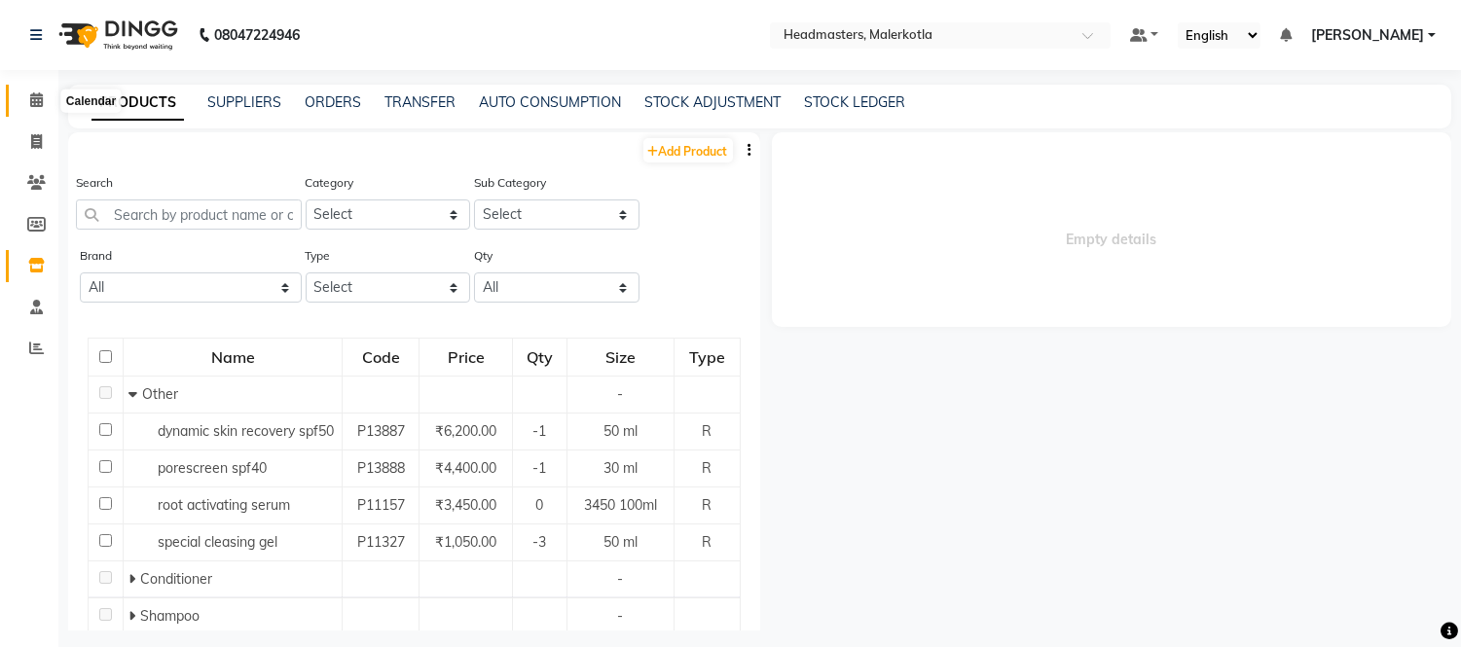
click at [47, 83] on li "Calendar" at bounding box center [29, 101] width 58 height 42
click at [45, 83] on li "Calendar" at bounding box center [29, 101] width 58 height 42
click at [40, 91] on span at bounding box center [36, 101] width 34 height 22
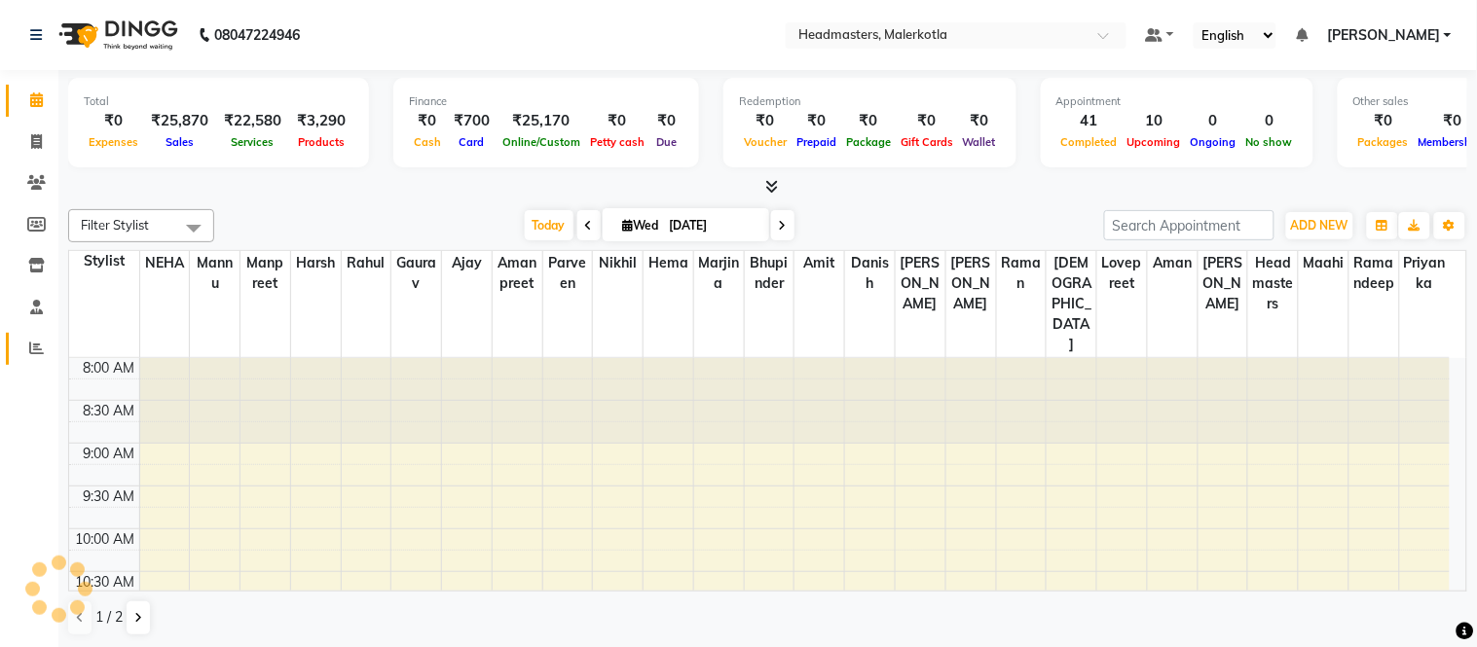
click at [33, 343] on icon at bounding box center [36, 348] width 15 height 15
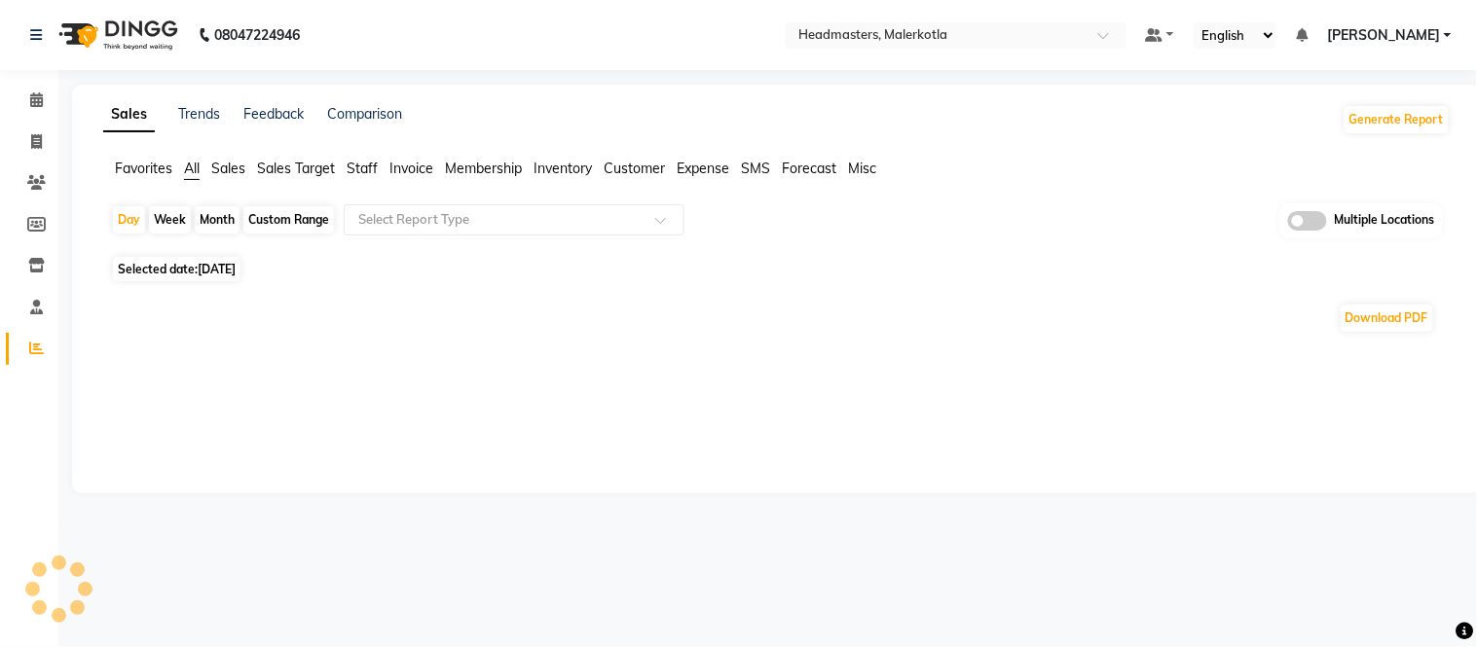
click at [124, 167] on span "Favorites" at bounding box center [143, 169] width 57 height 18
click at [387, 219] on input "text" at bounding box center [494, 219] width 280 height 19
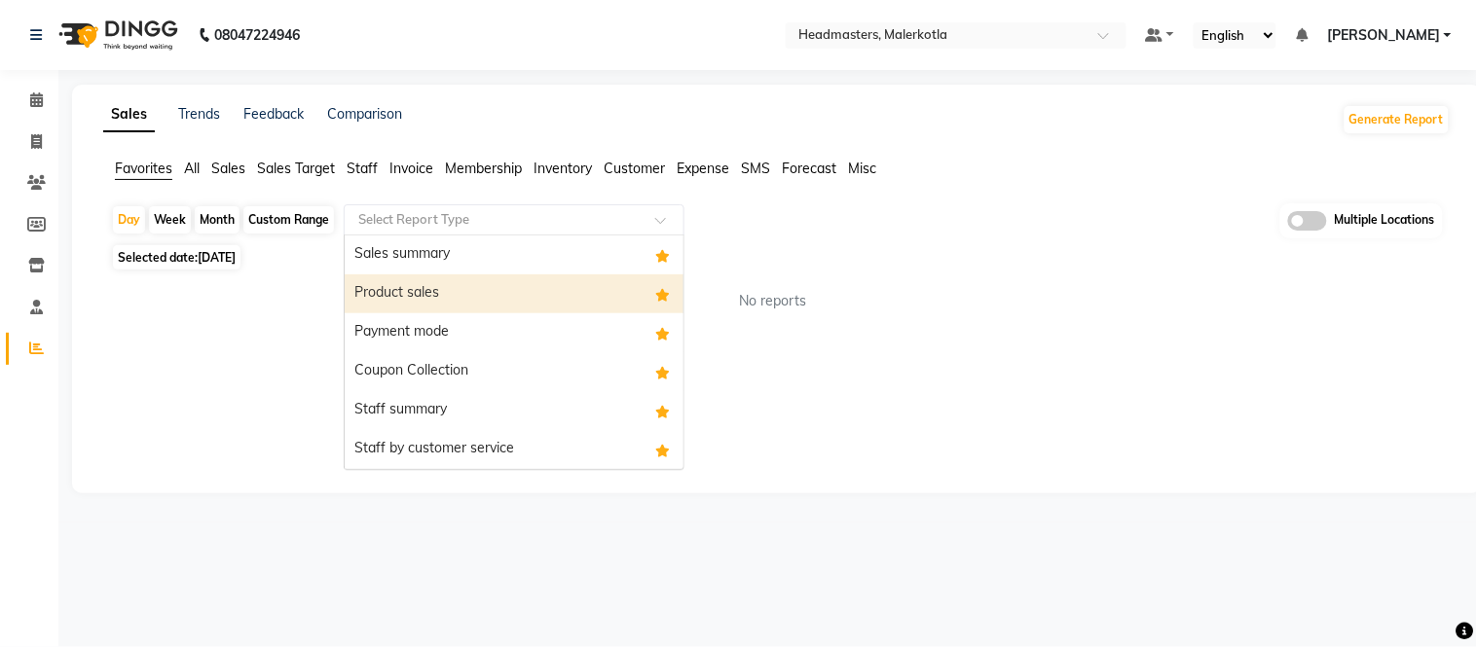
click at [380, 294] on div "Product sales" at bounding box center [514, 293] width 339 height 39
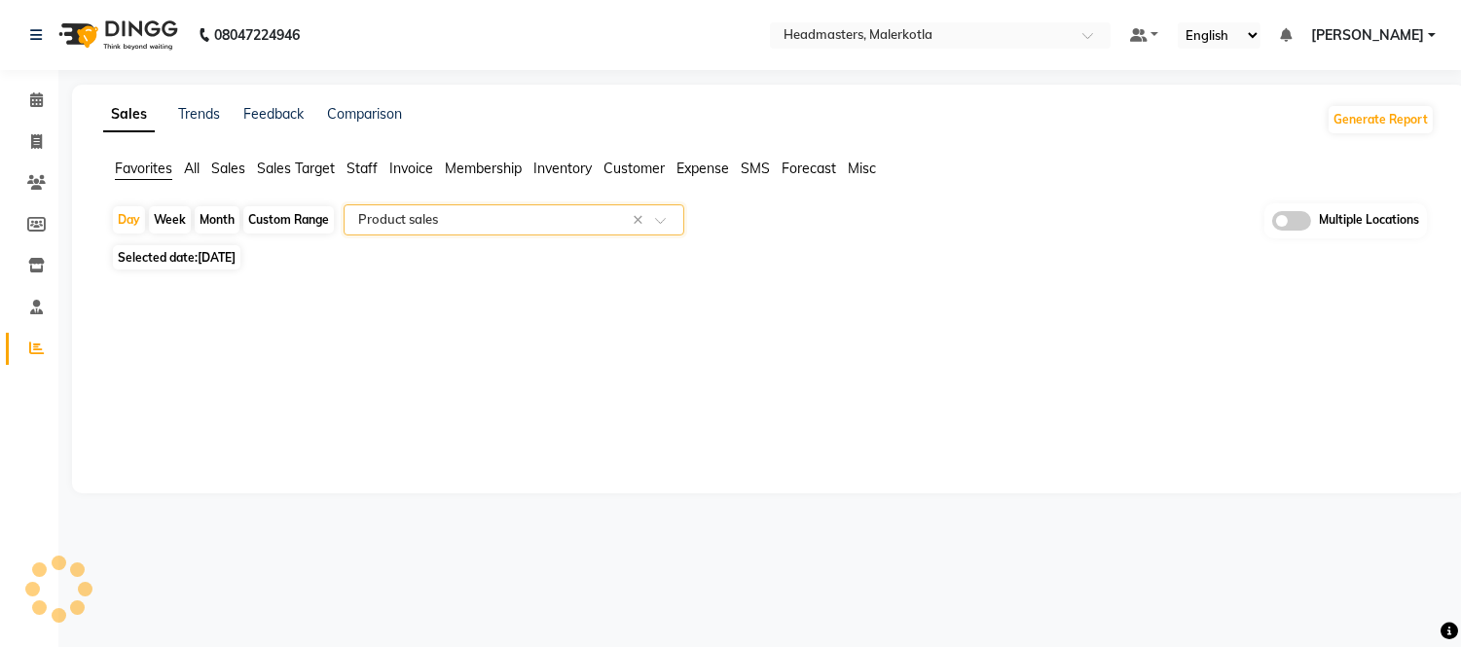
select select "full_report"
select select "csv"
click at [24, 101] on span at bounding box center [36, 101] width 34 height 22
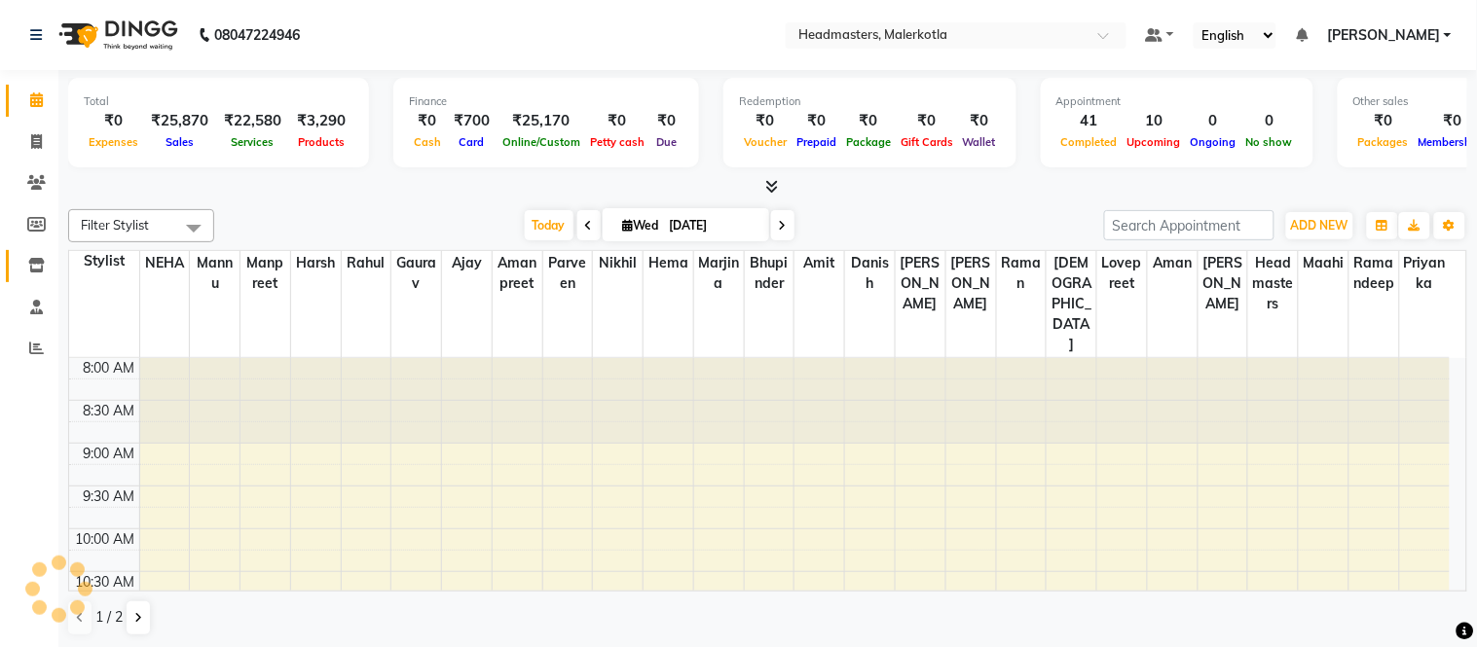
click at [32, 260] on icon at bounding box center [36, 265] width 17 height 15
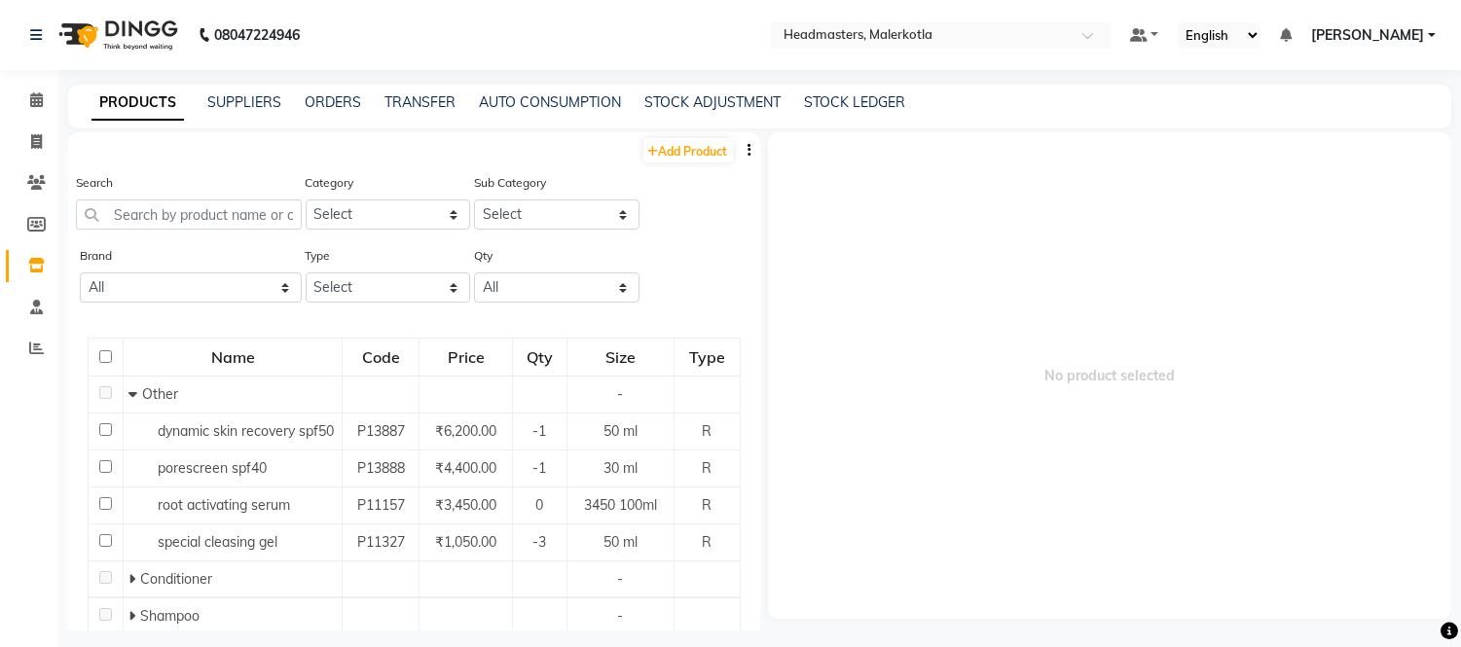
click at [749, 148] on icon "button" at bounding box center [751, 150] width 4 height 14
click at [103, 350] on input "checkbox" at bounding box center [105, 356] width 13 height 13
checkbox input "true"
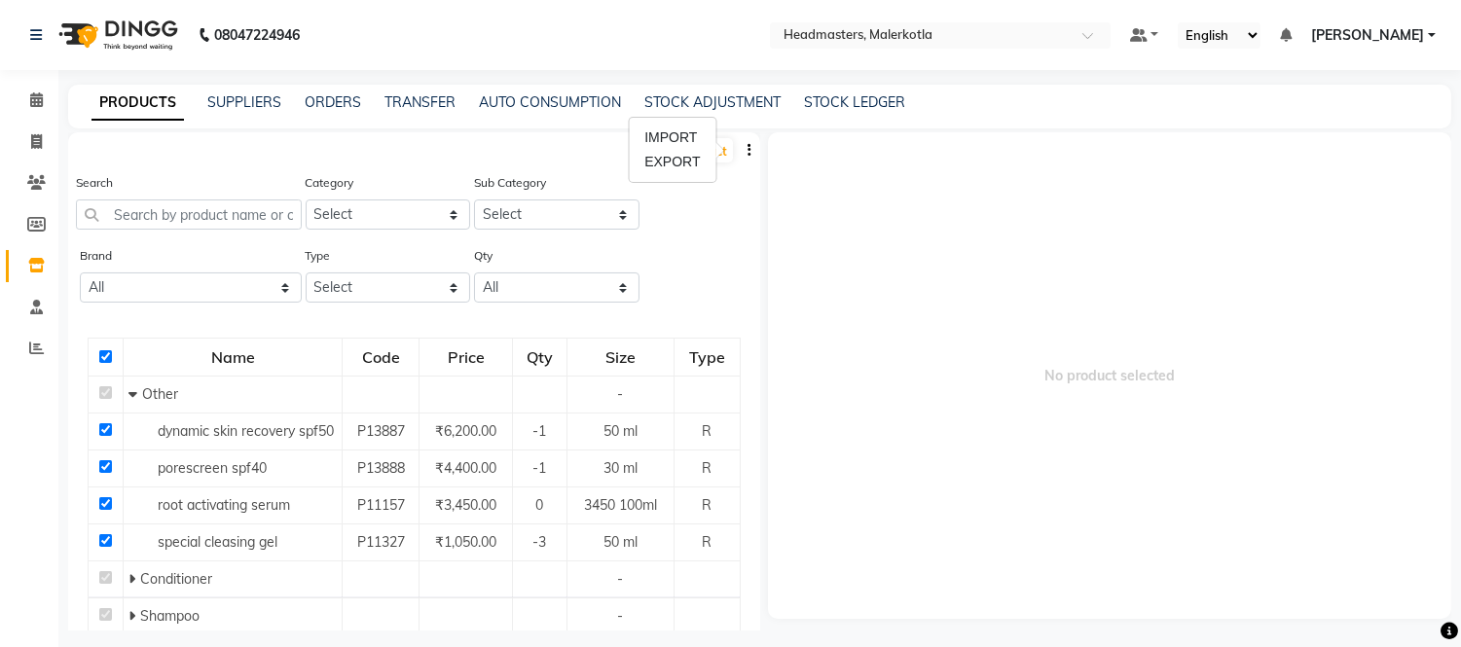
checkbox input "true"
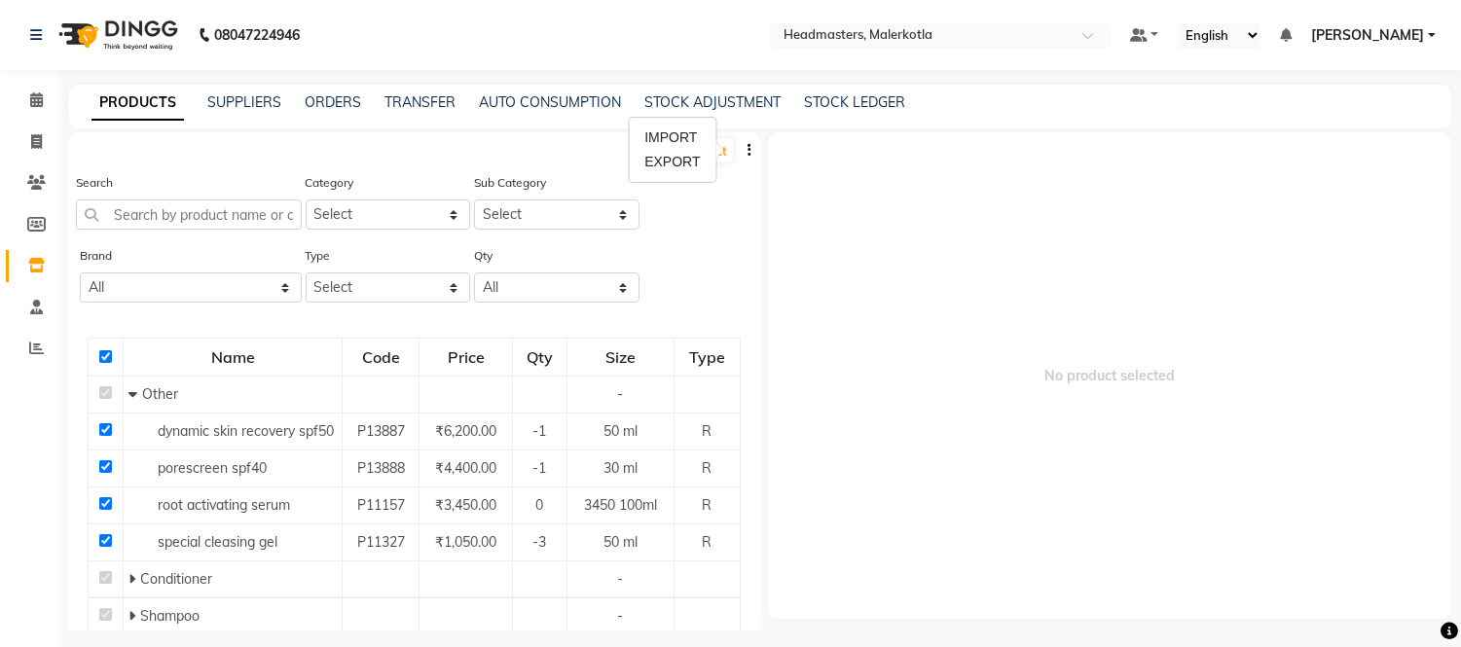
checkbox input "true"
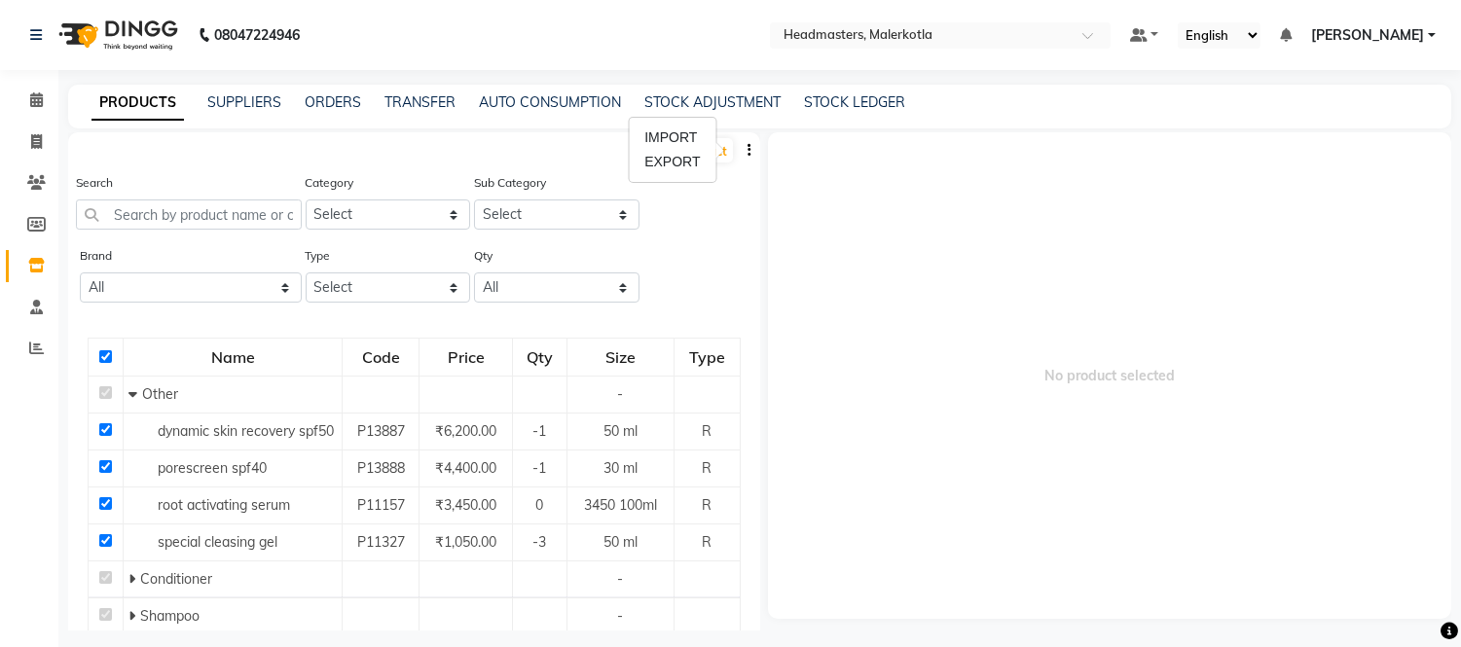
checkbox input "true"
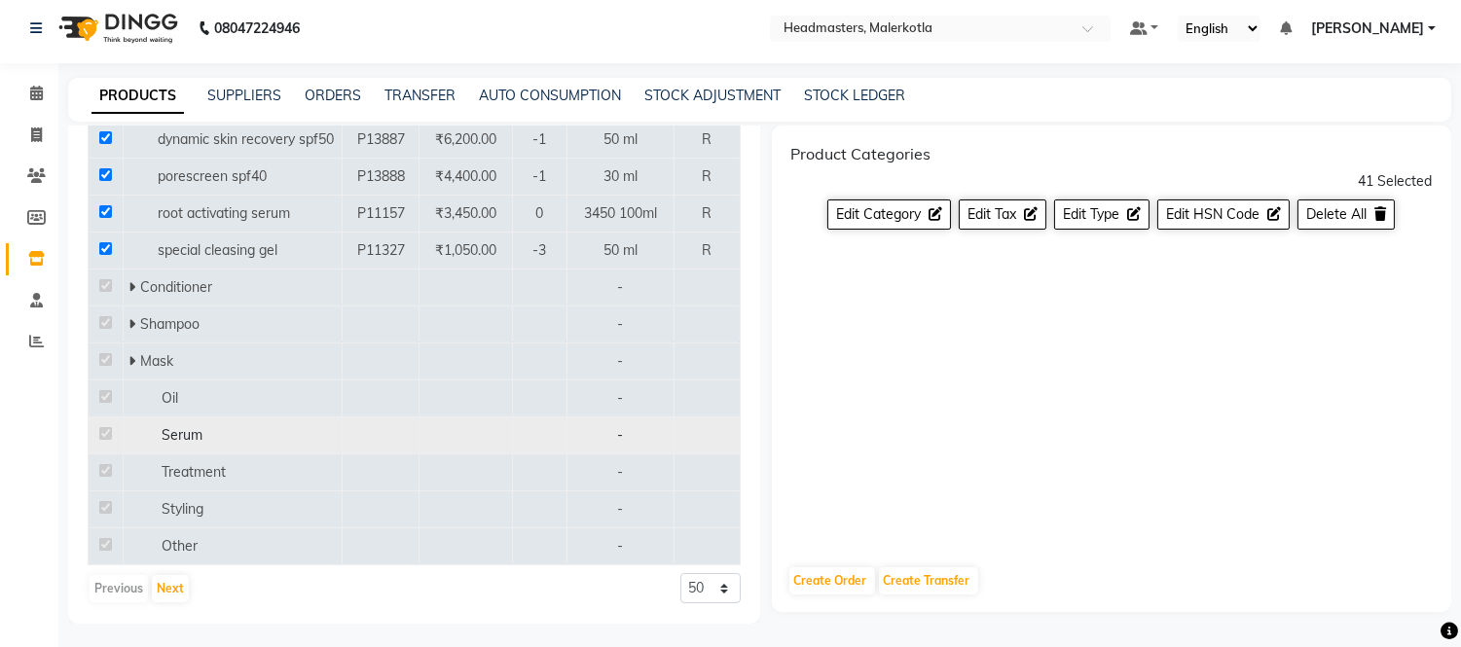
scroll to position [12, 0]
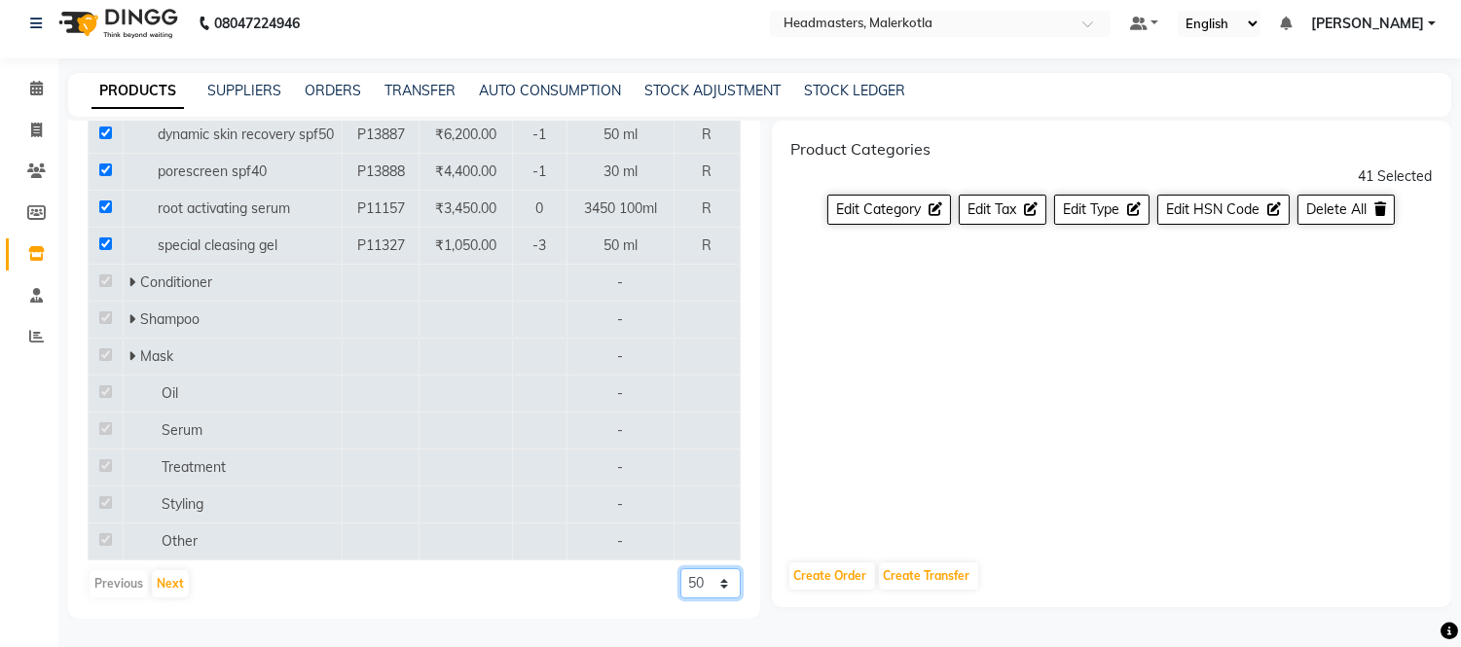
click at [681, 582] on select "50 100 500" at bounding box center [710, 583] width 60 height 30
select select "500"
click at [680, 599] on select "50 100 500" at bounding box center [710, 583] width 60 height 30
checkbox input "false"
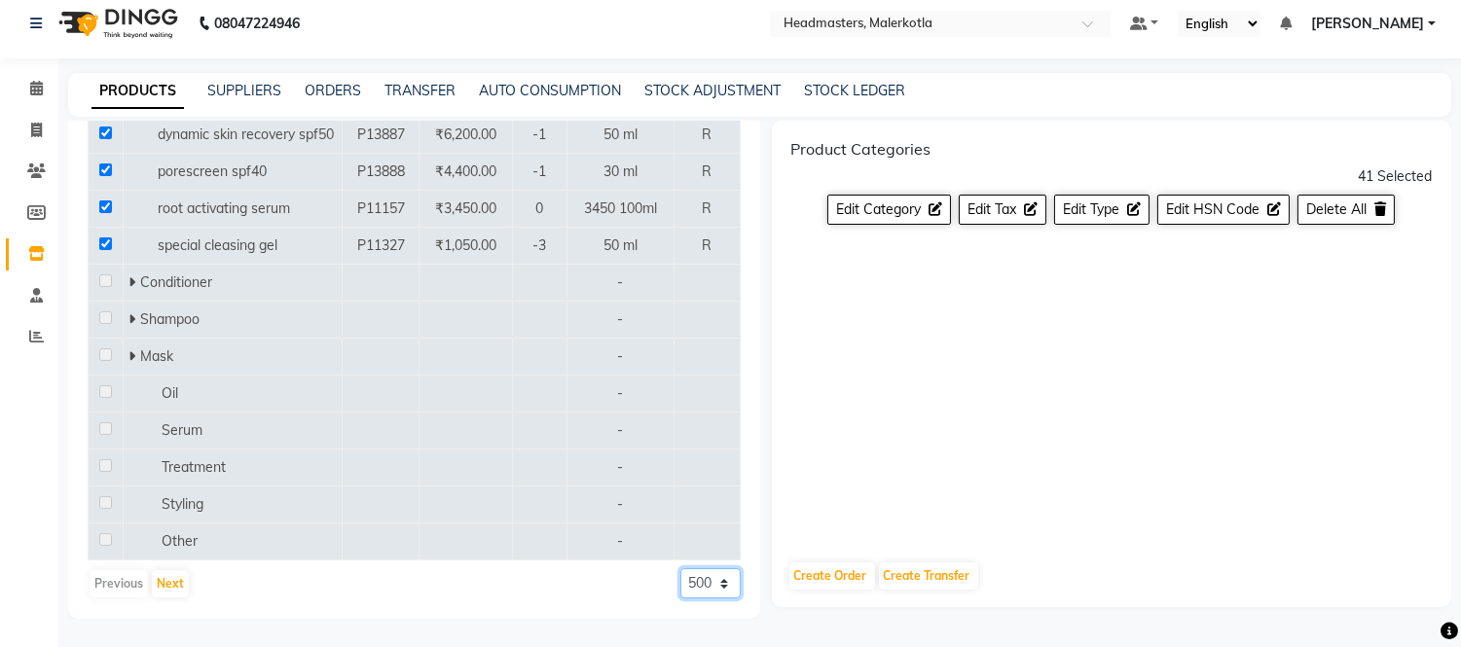
checkbox input "false"
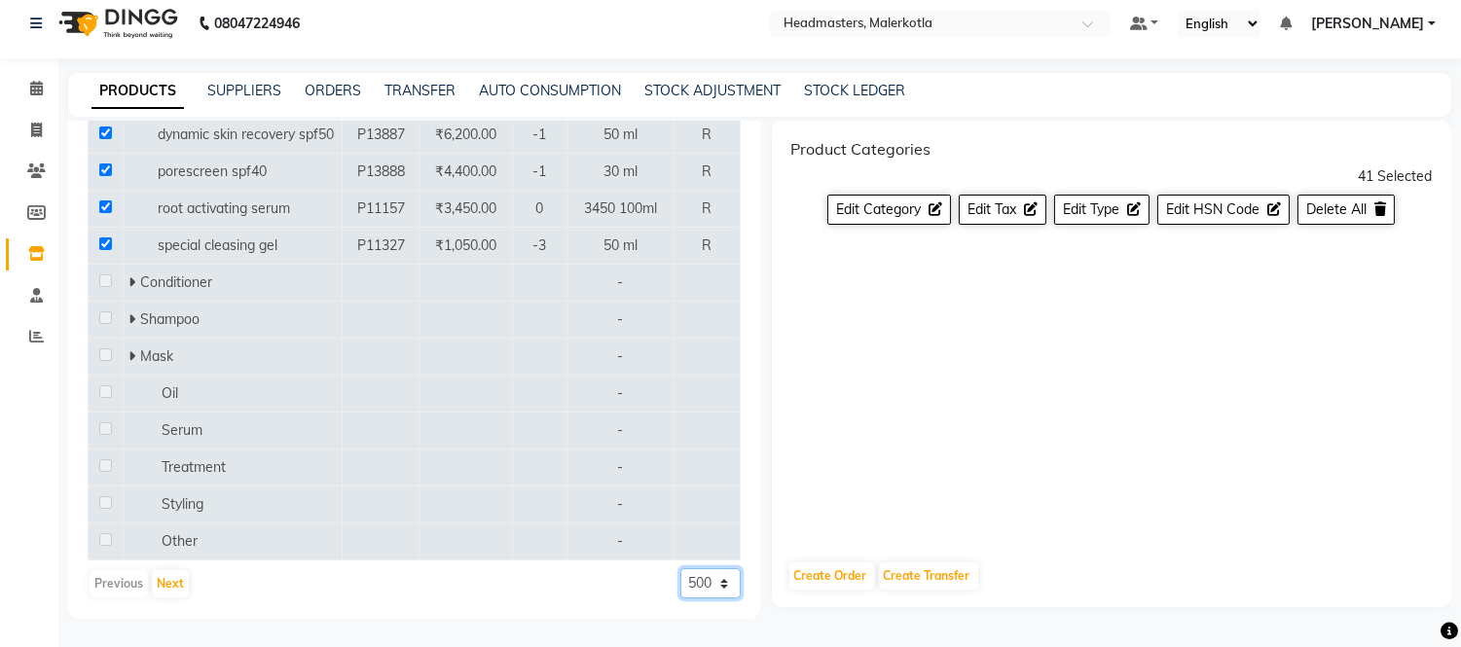
checkbox input "false"
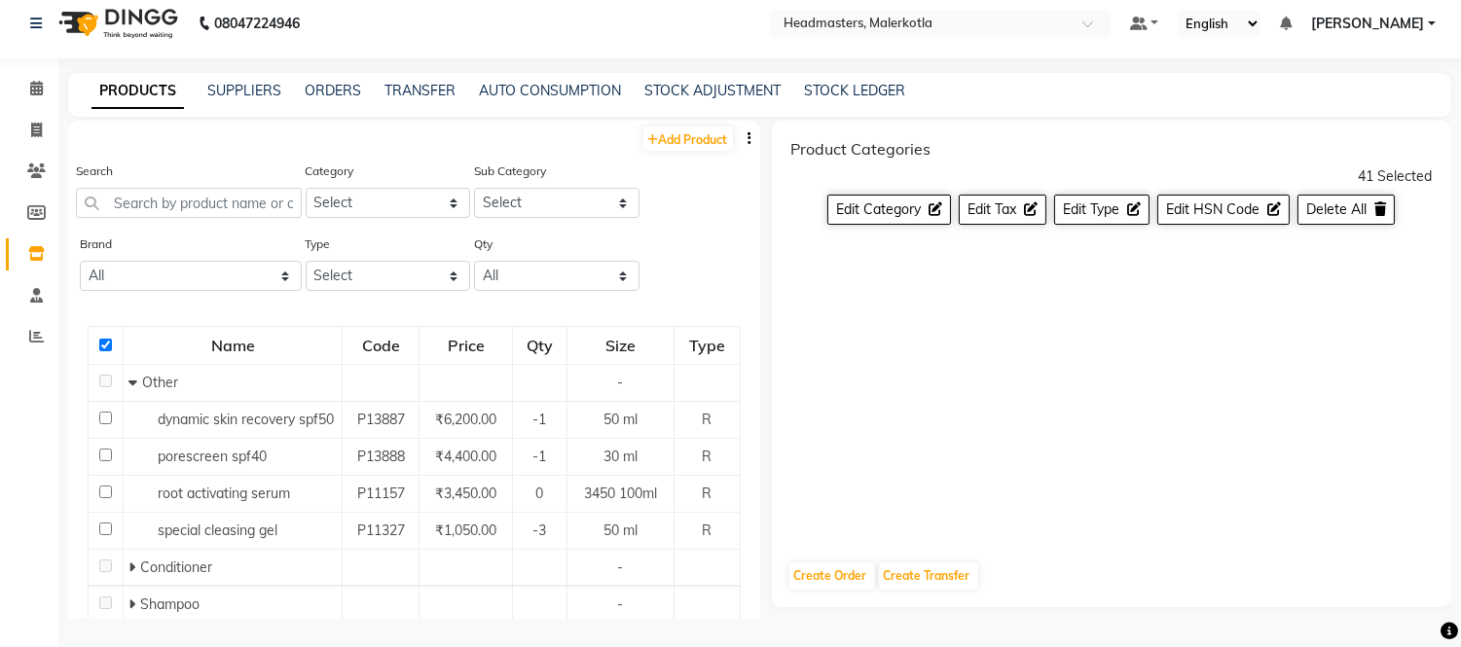
scroll to position [0, 0]
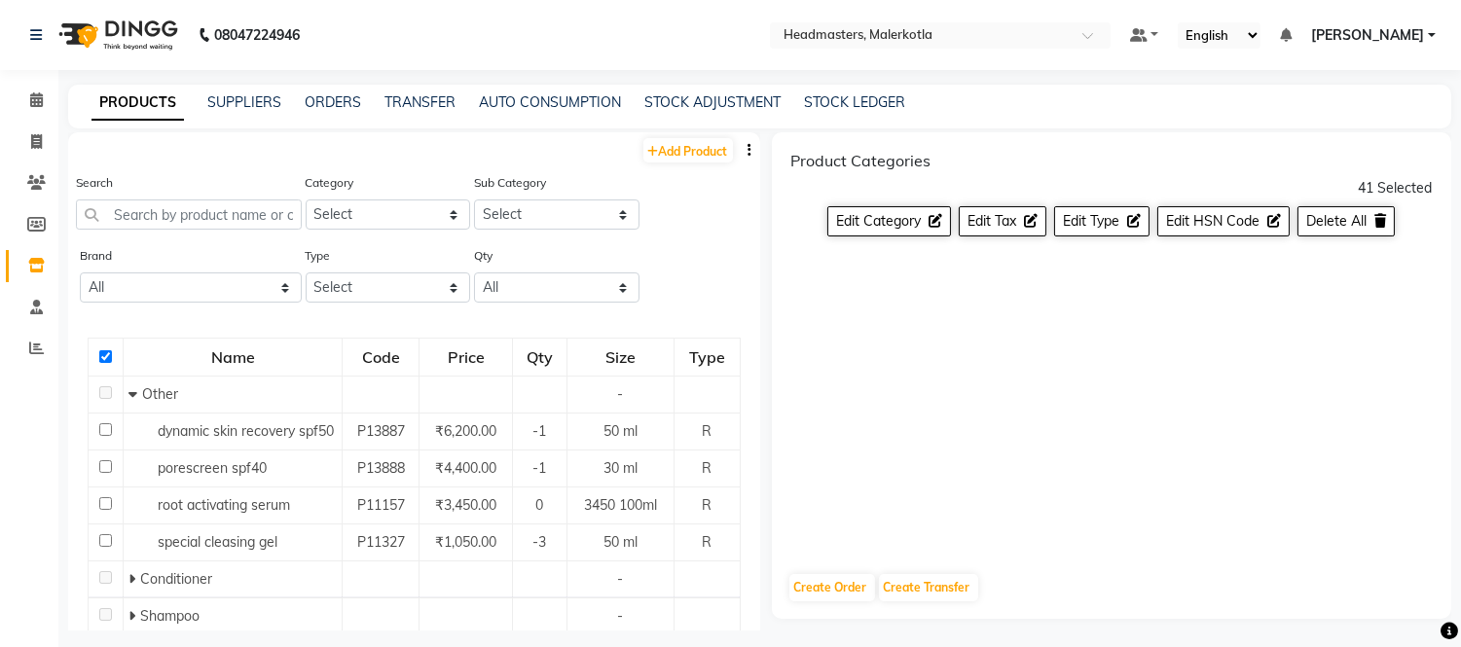
click at [99, 353] on input "checkbox" at bounding box center [105, 356] width 13 height 13
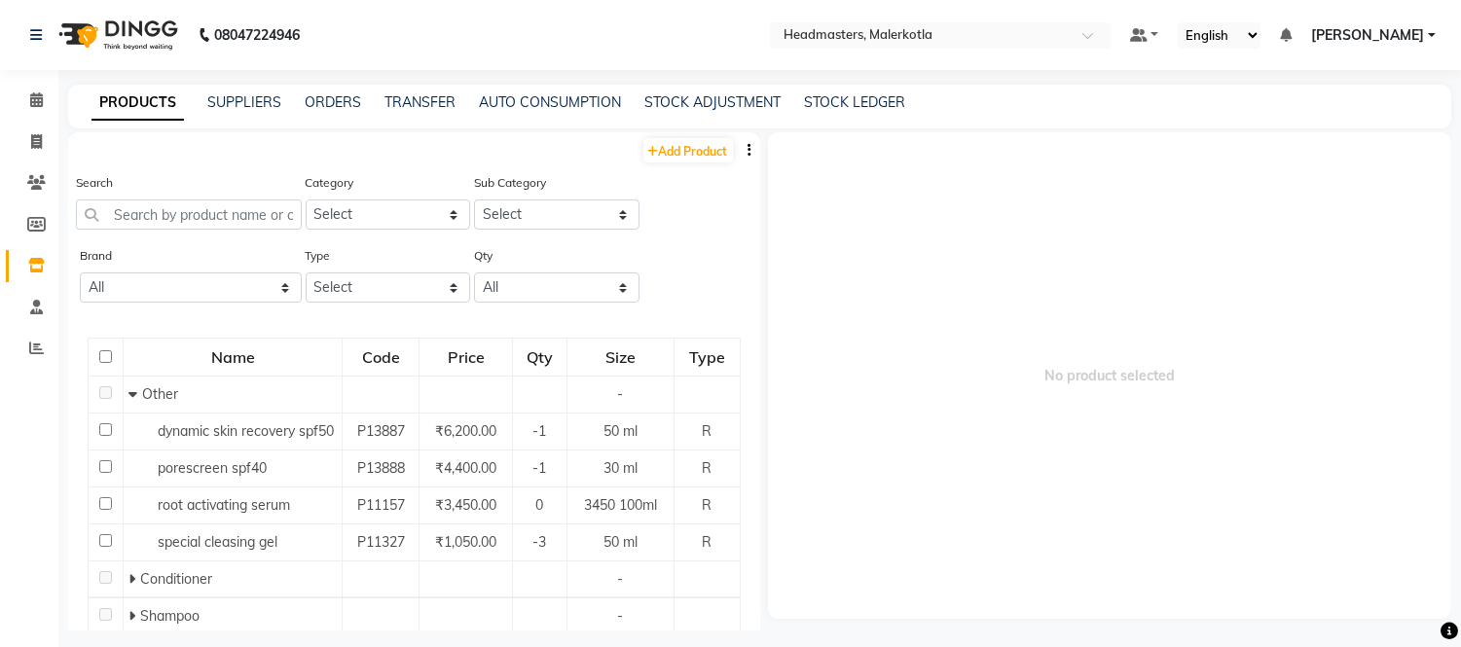
click at [100, 355] on input "checkbox" at bounding box center [105, 356] width 13 height 13
checkbox input "true"
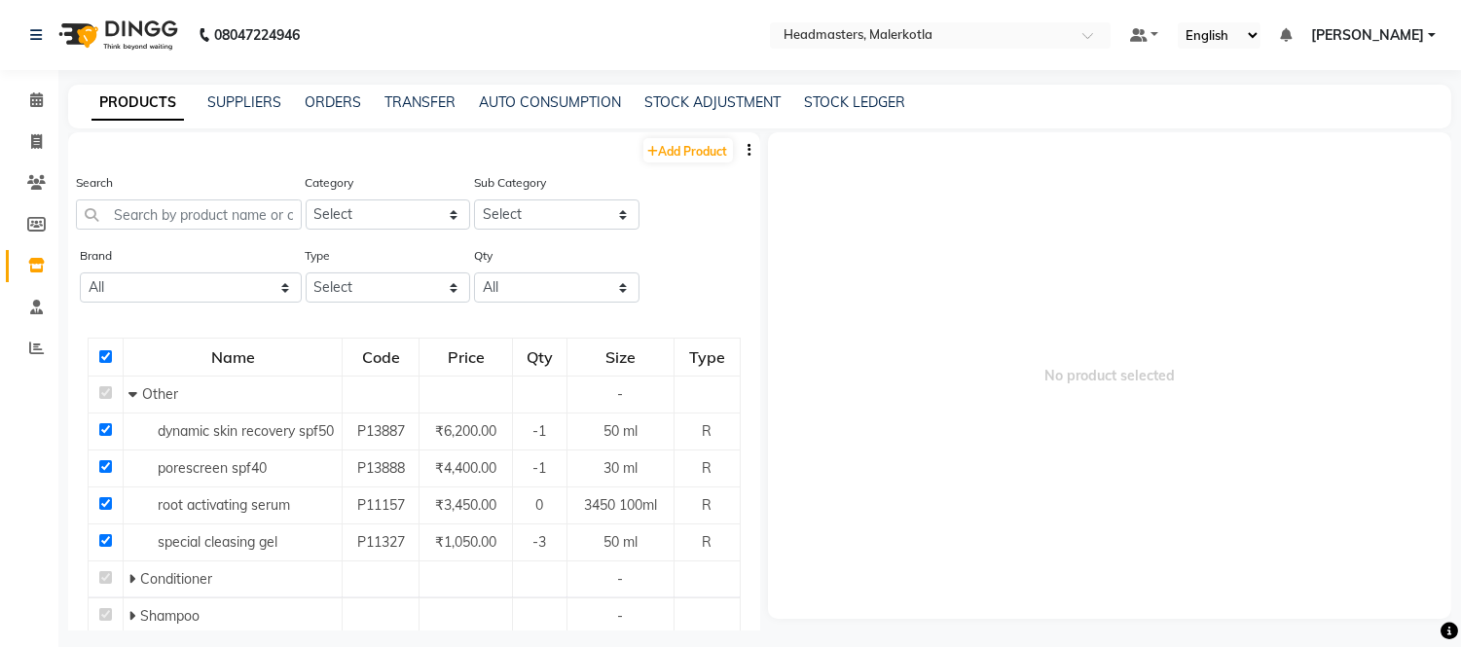
checkbox input "true"
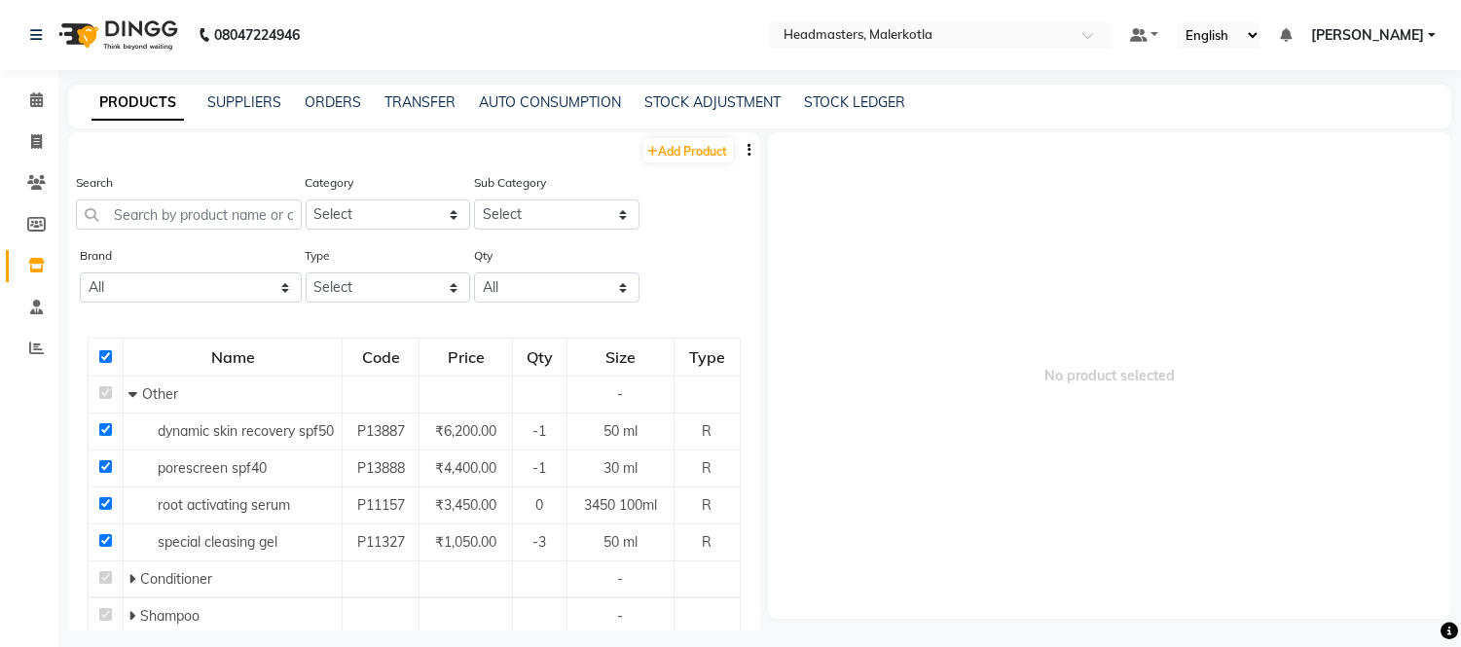
checkbox input "true"
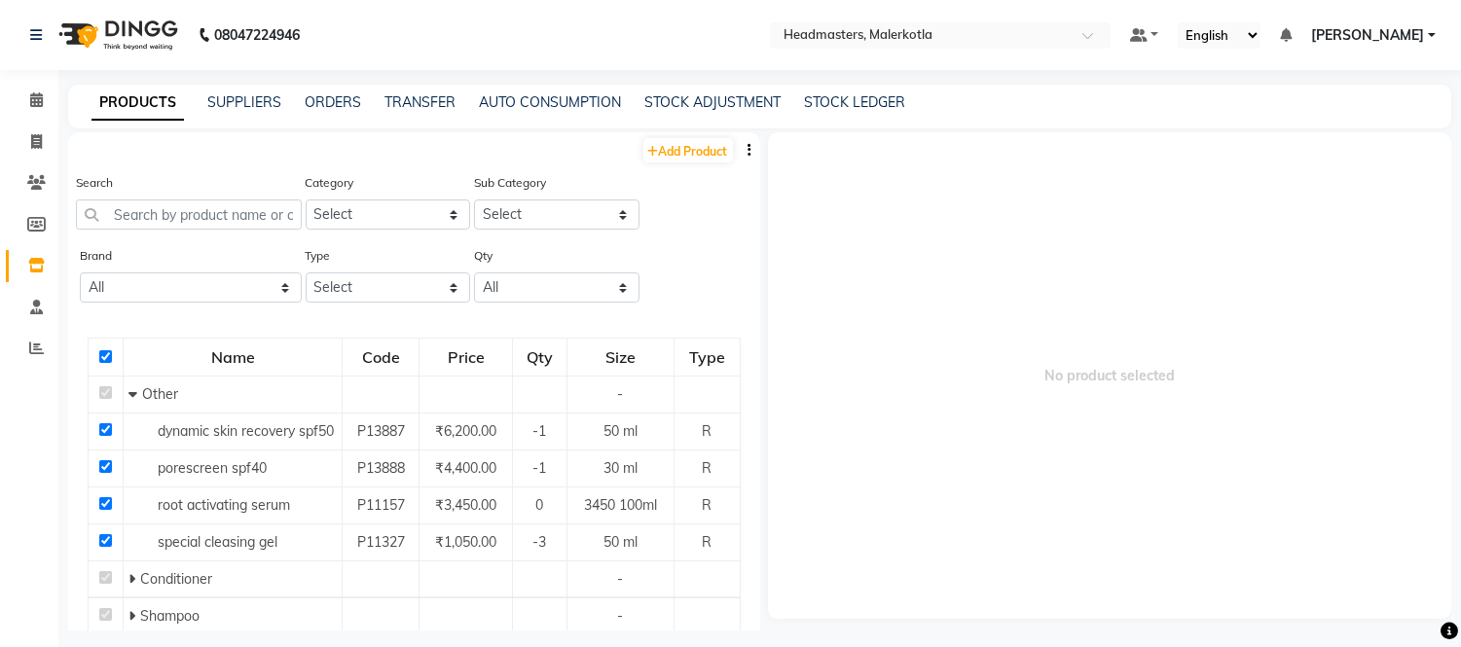
checkbox input "true"
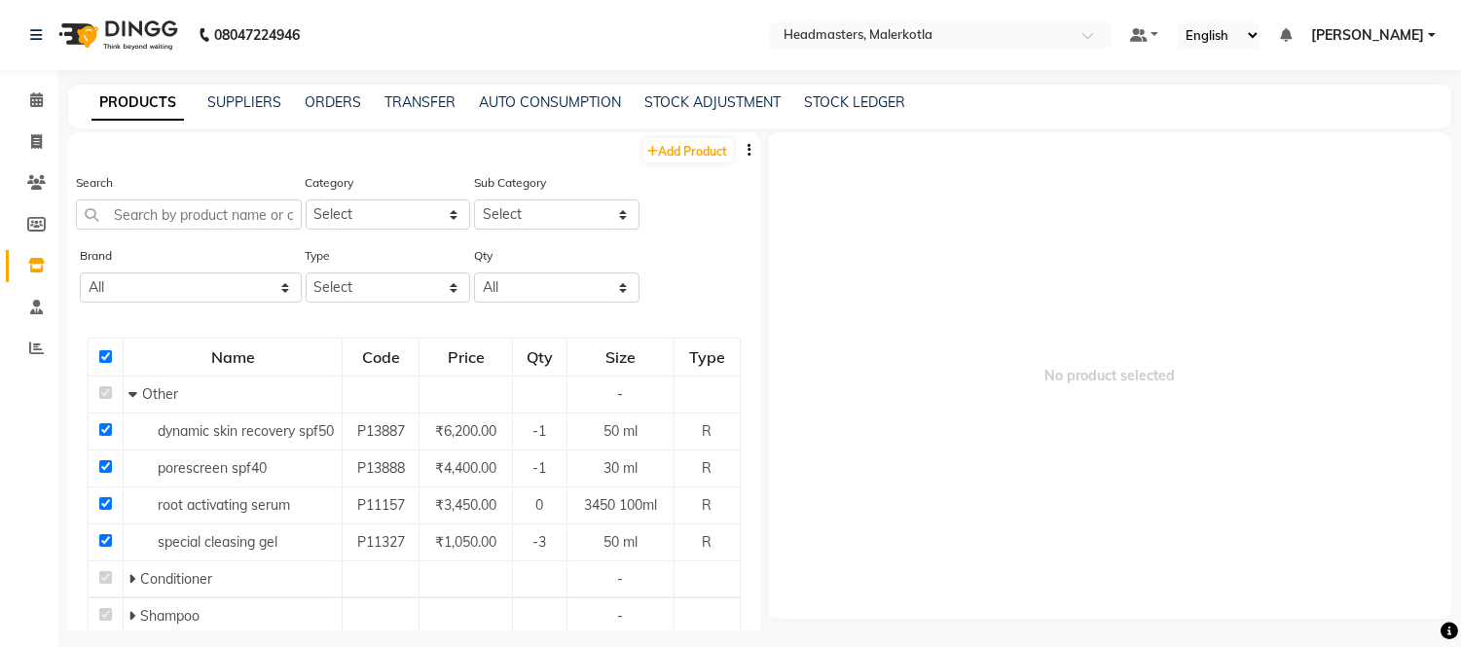
checkbox input "true"
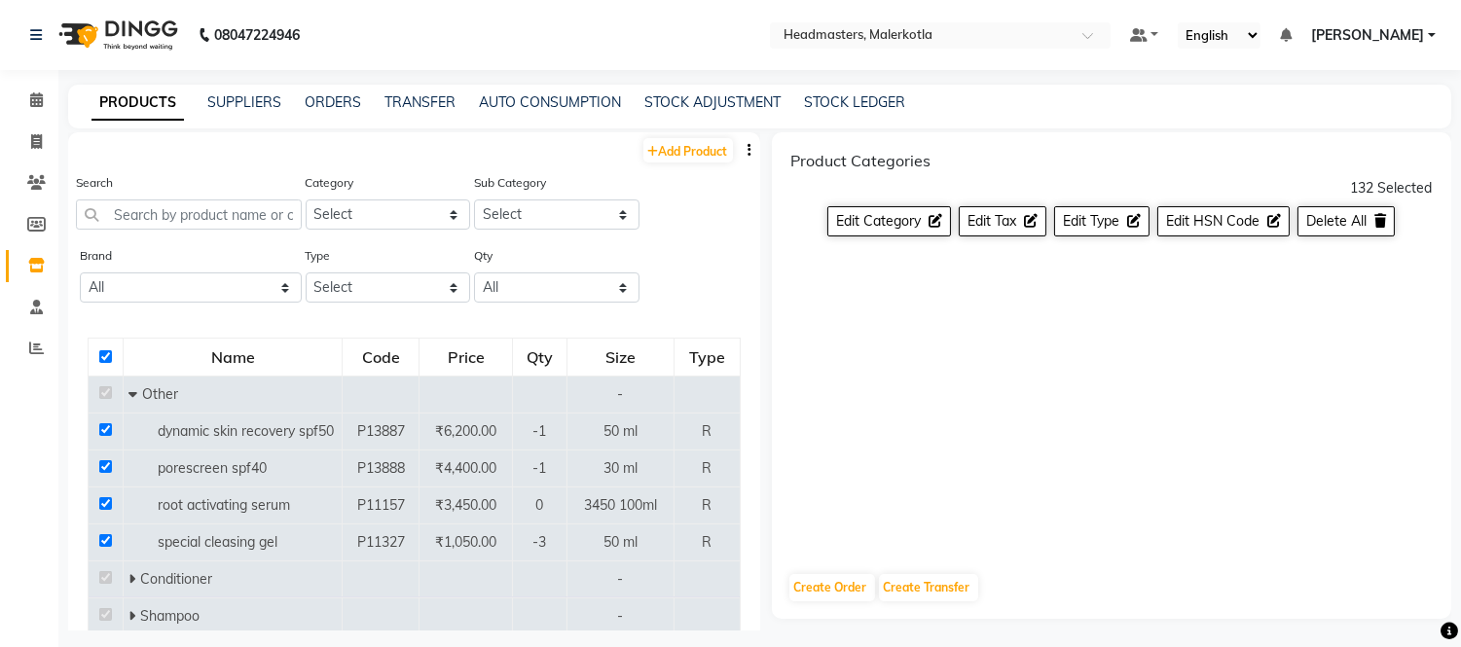
scroll to position [12, 0]
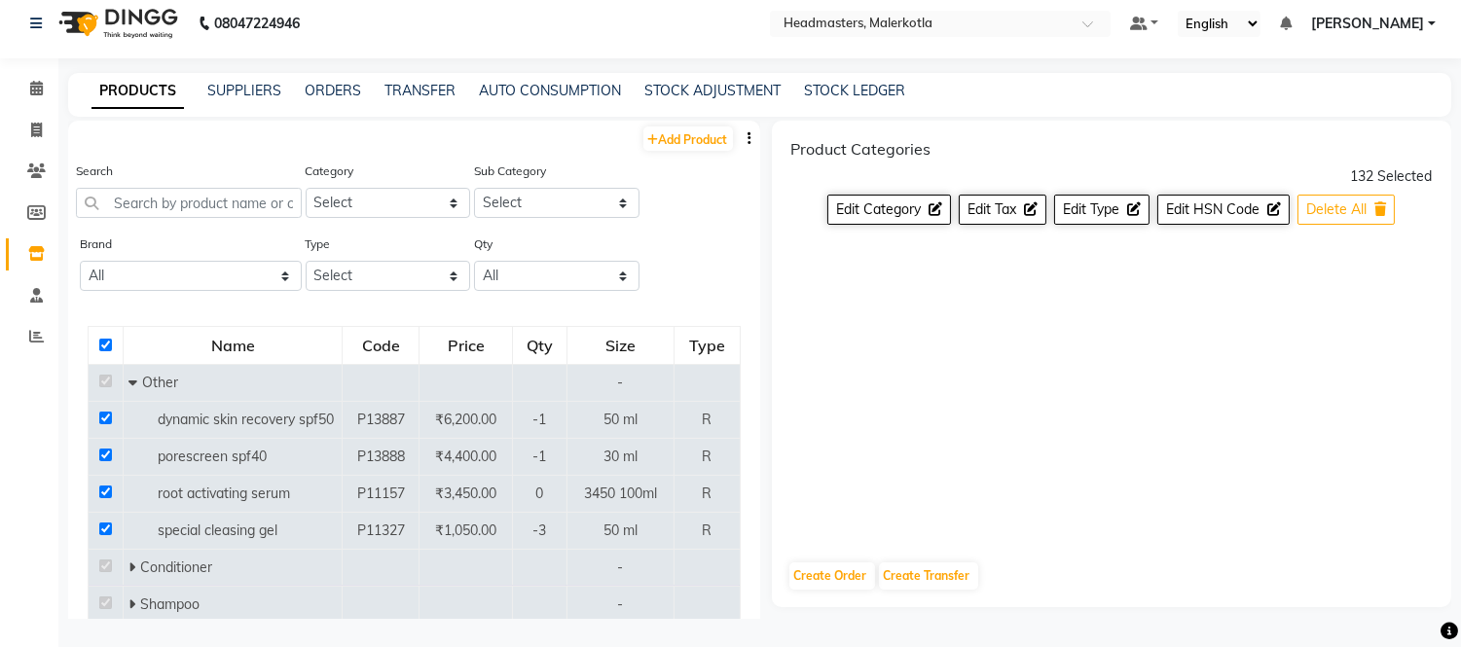
click at [1373, 208] on button "Delete All" at bounding box center [1345, 210] width 97 height 30
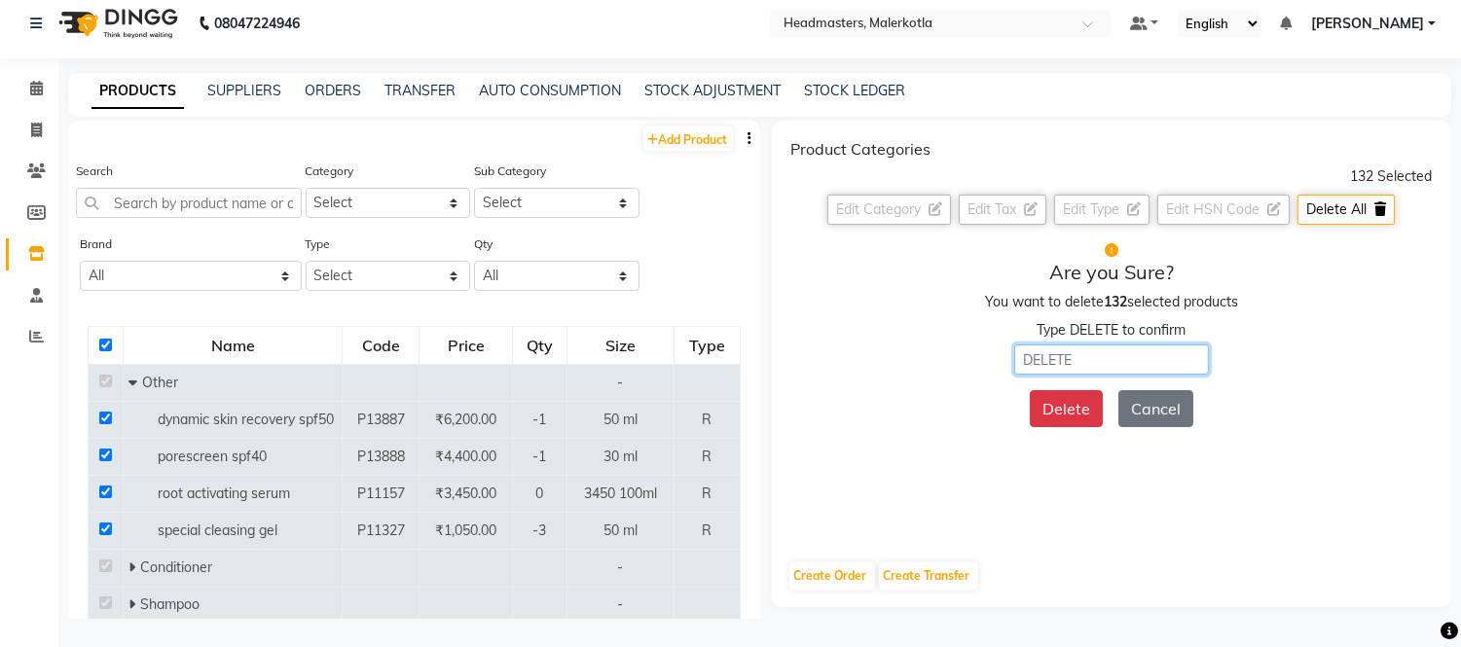
click at [1082, 362] on input "text" at bounding box center [1111, 360] width 195 height 30
type input "DELETE"
click at [1085, 407] on button "Delete" at bounding box center [1066, 408] width 73 height 37
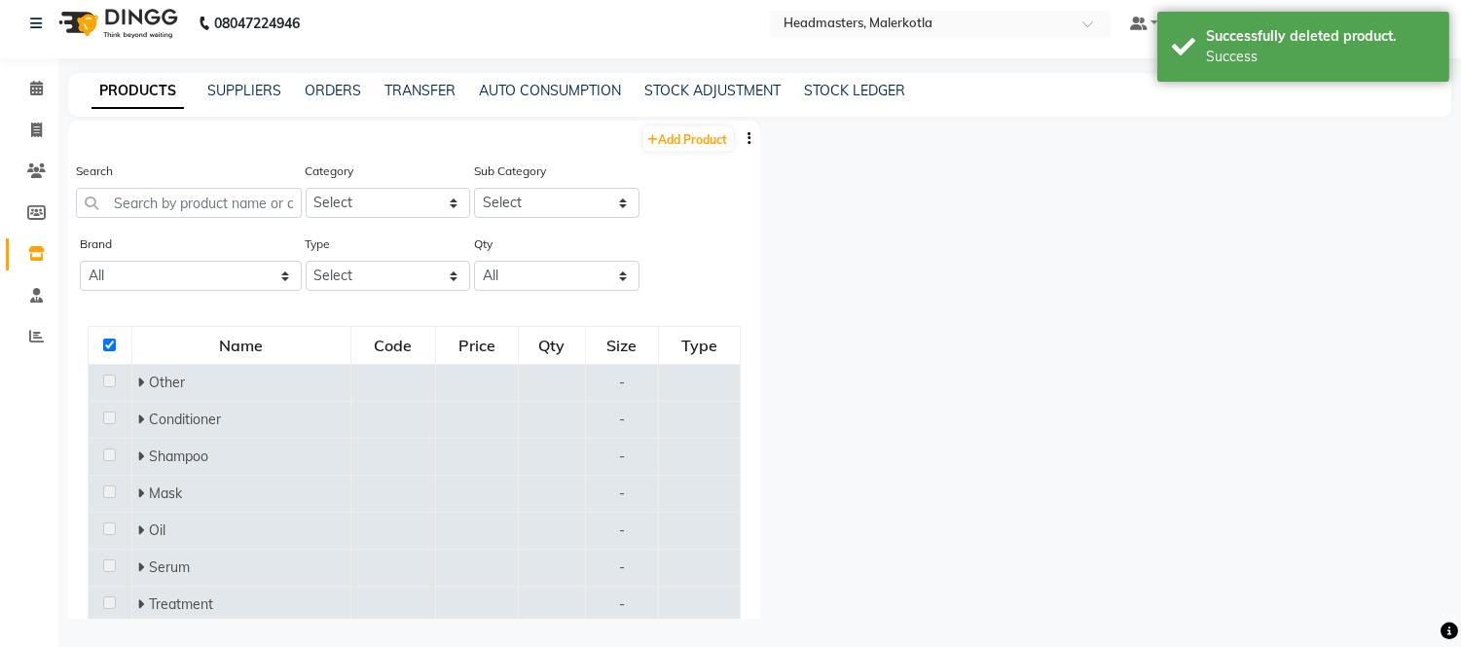
checkbox input "false"
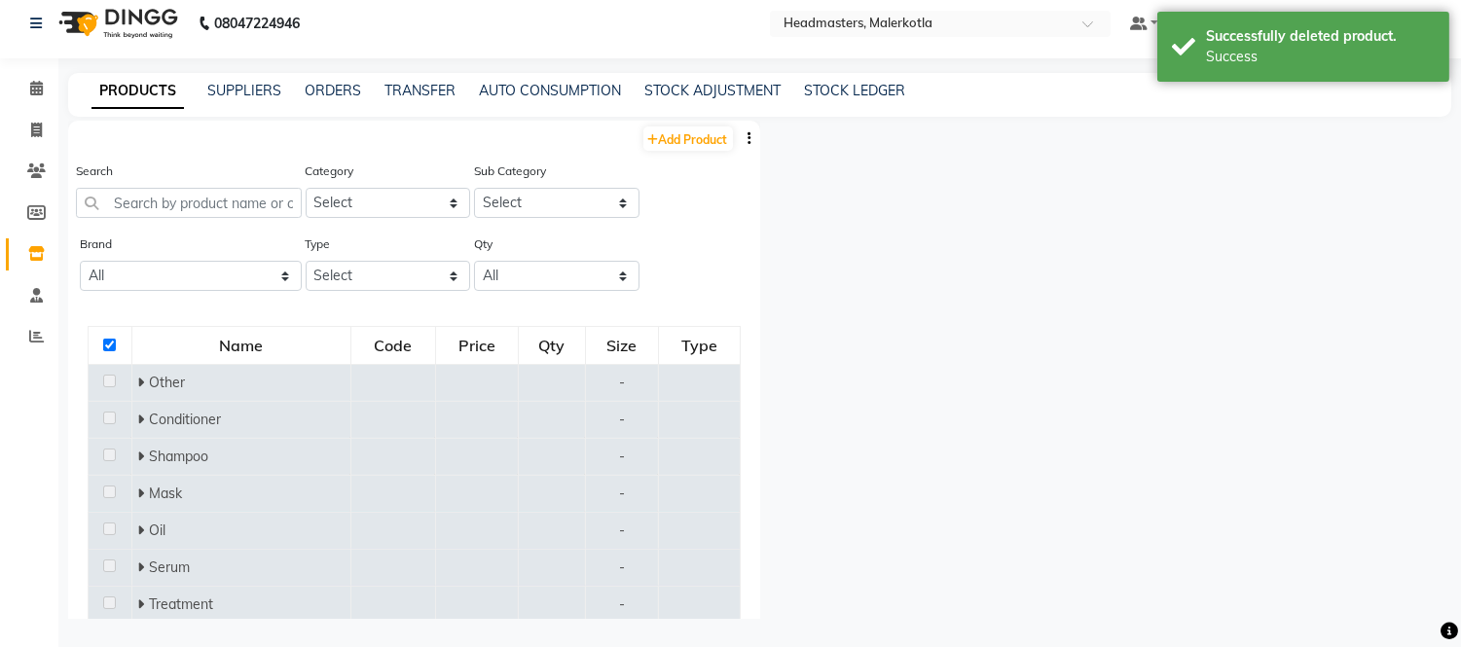
checkbox input "false"
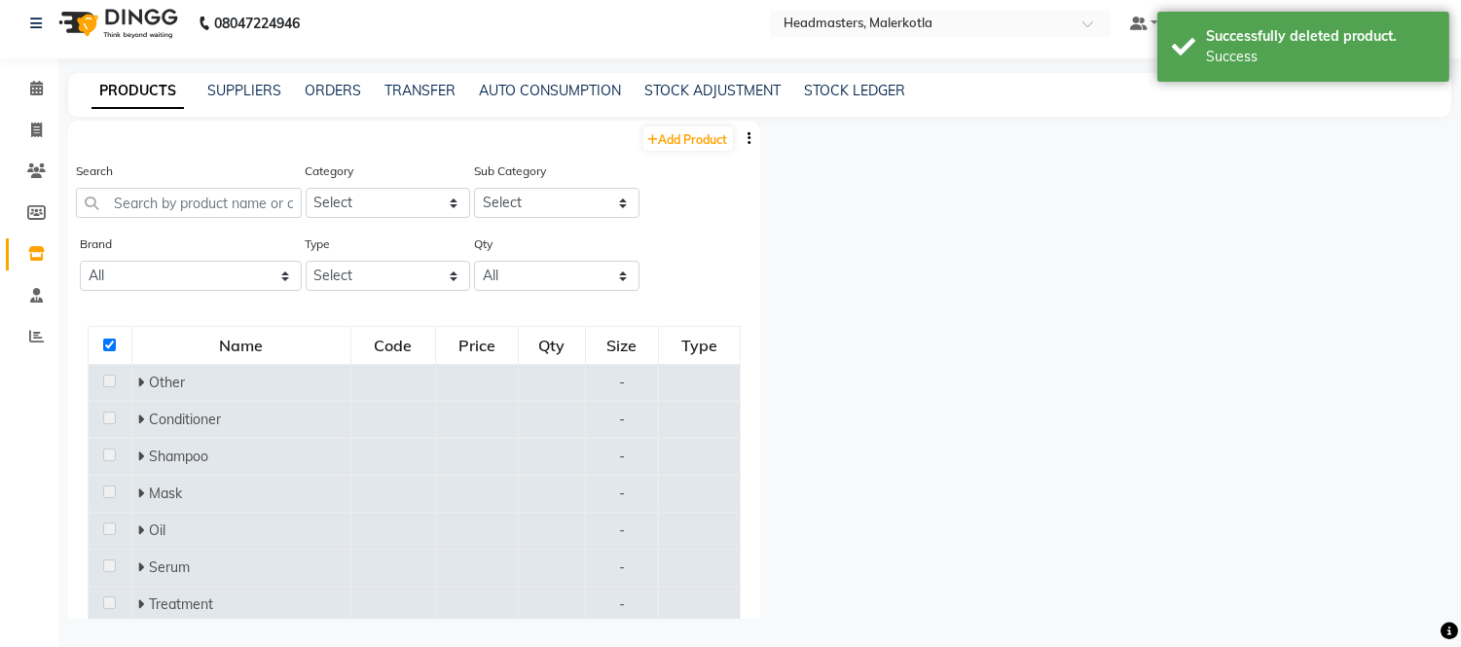
checkbox input "false"
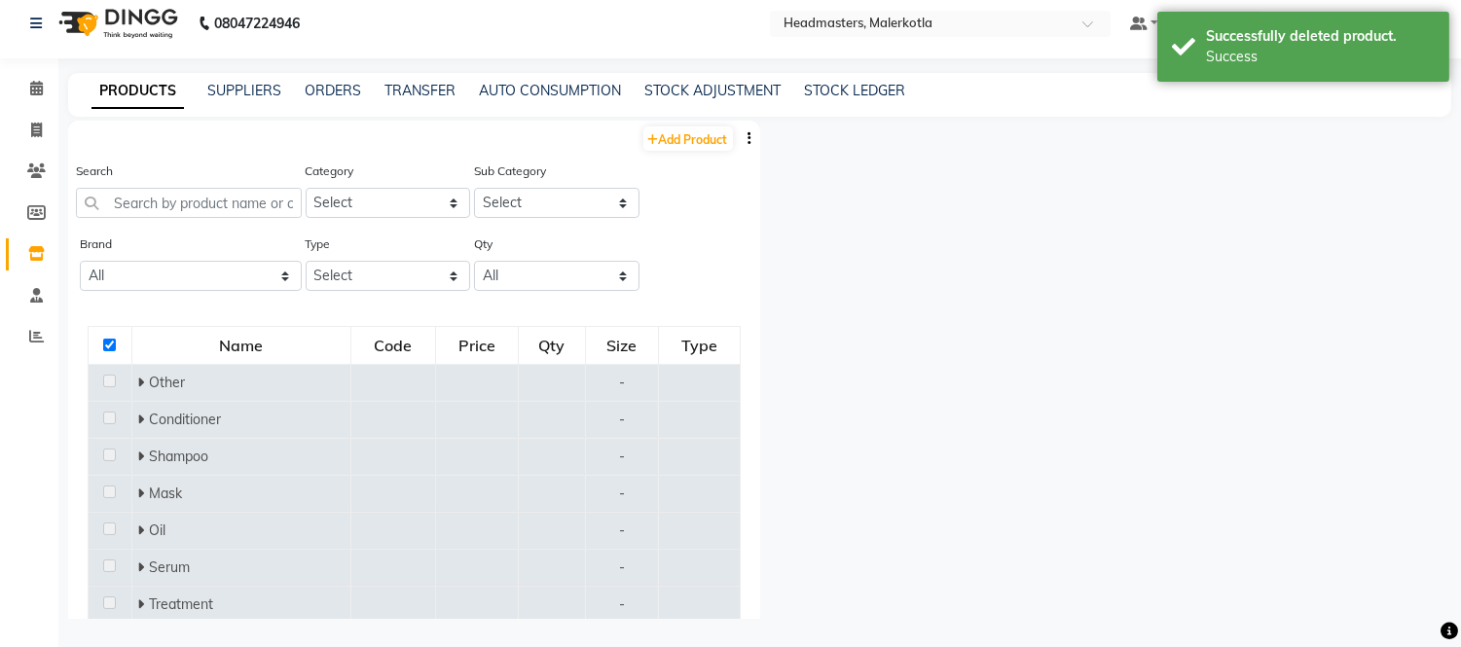
checkbox input "false"
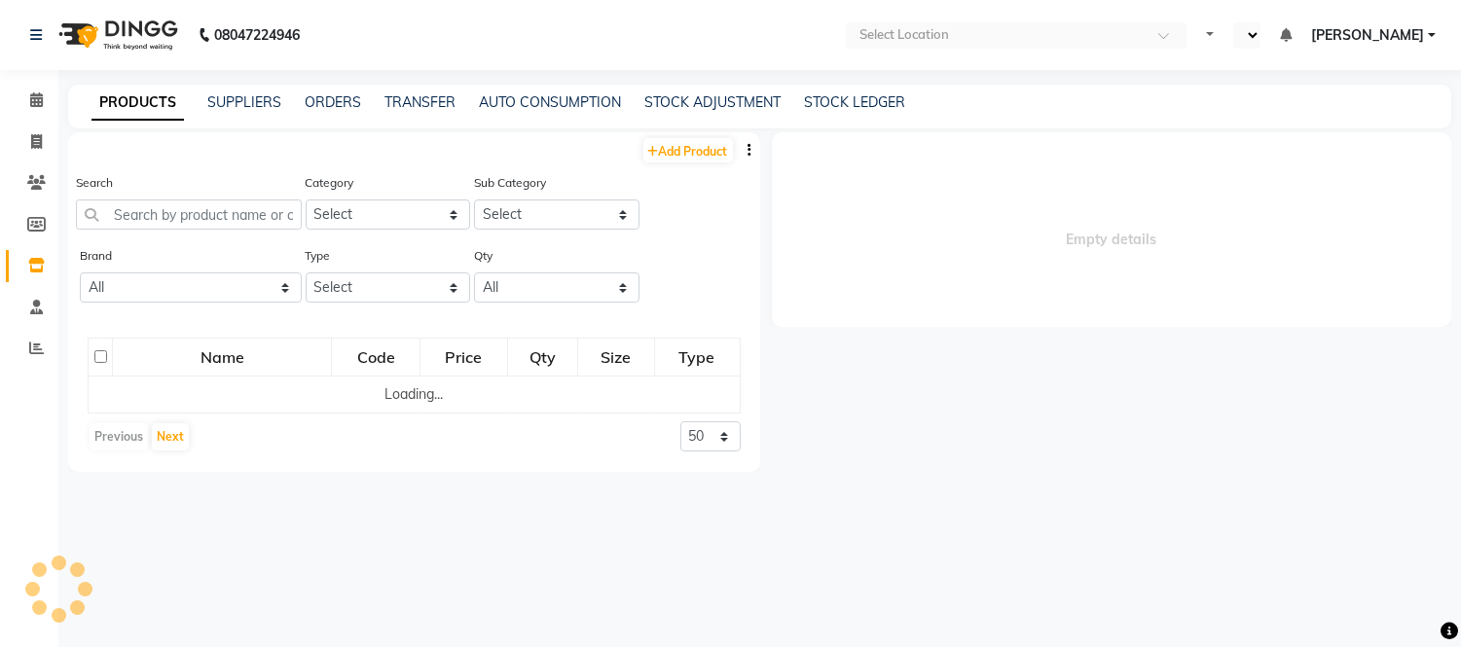
select select "en"
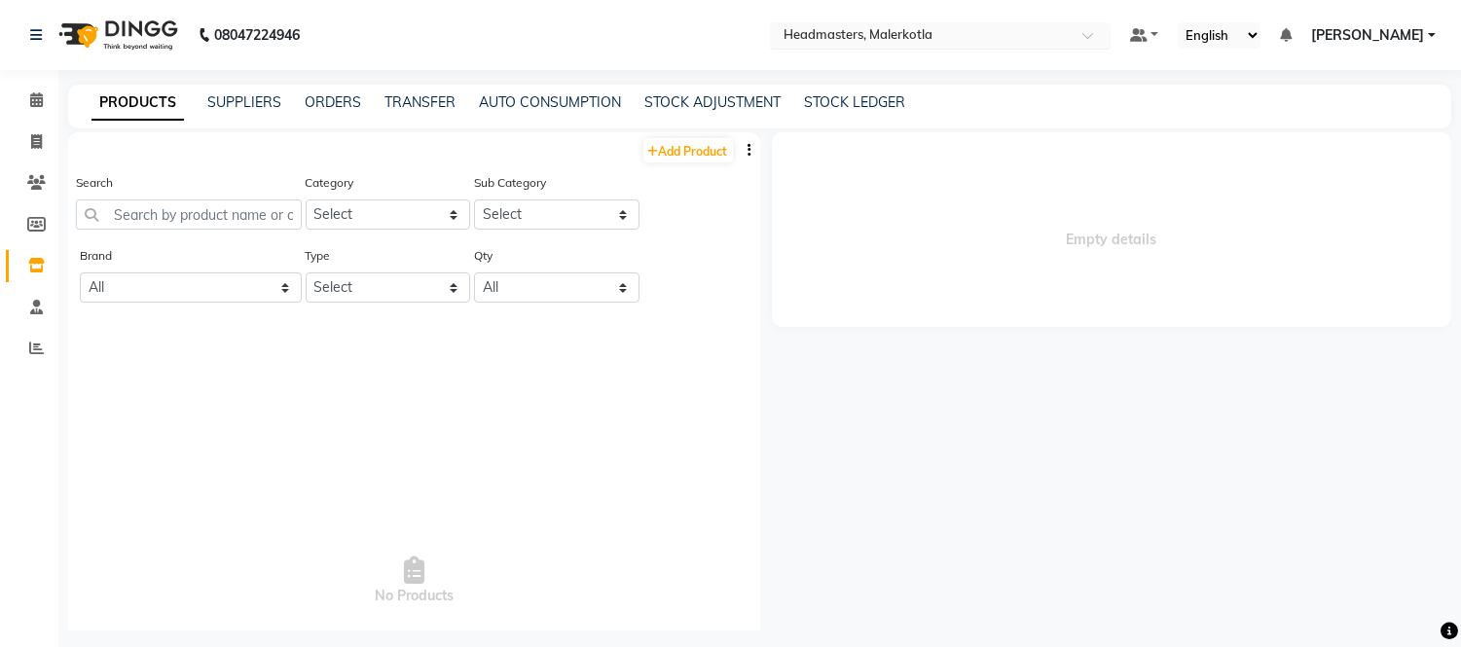
click at [1047, 23] on div "Select Location × Headmasters, Malerkotla" at bounding box center [940, 35] width 341 height 26
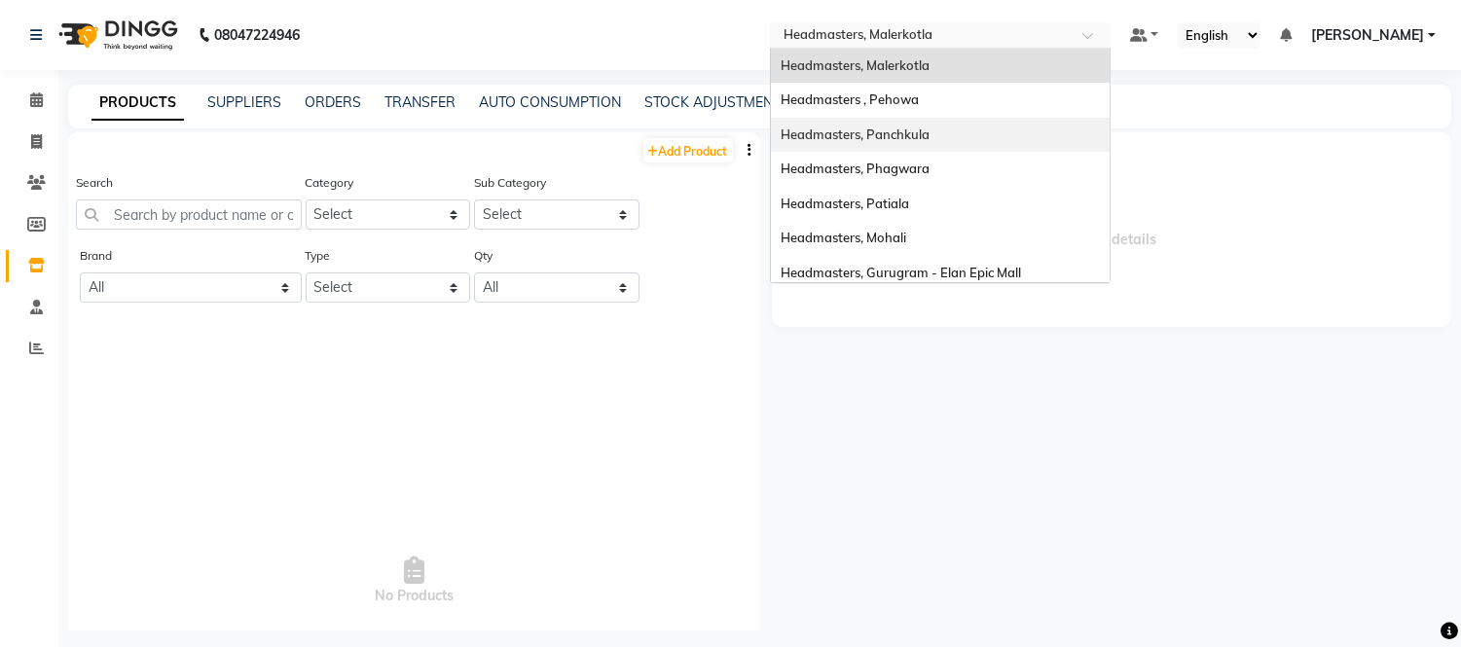
click at [930, 131] on span "Headmasters, Panchkula" at bounding box center [855, 135] width 149 height 16
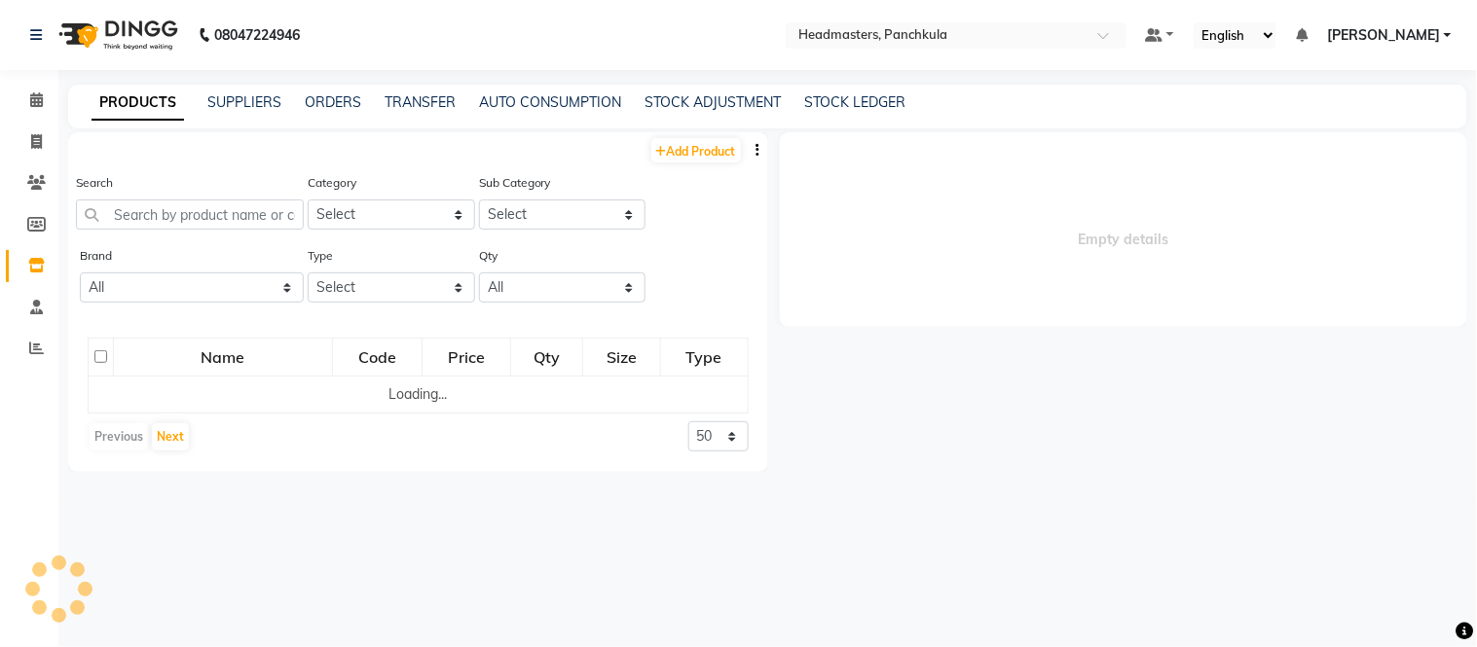
select select "en"
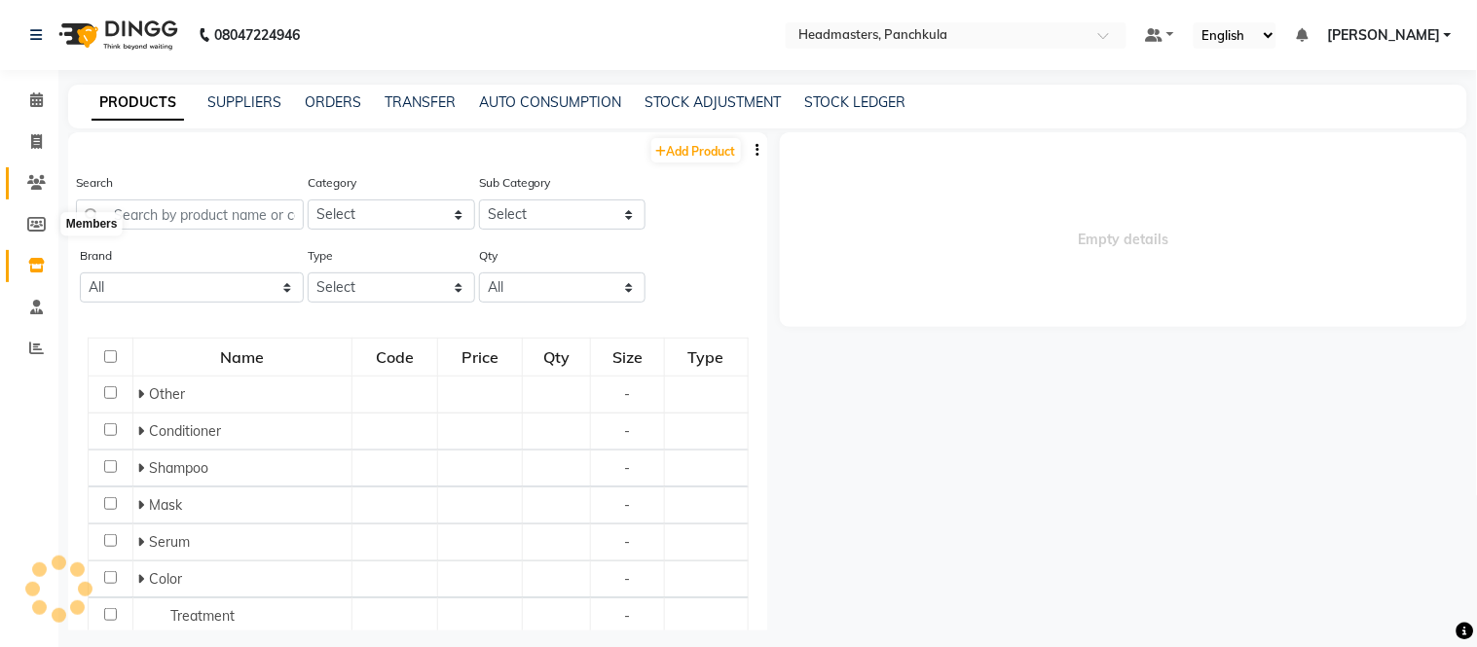
click at [42, 180] on icon at bounding box center [36, 182] width 18 height 15
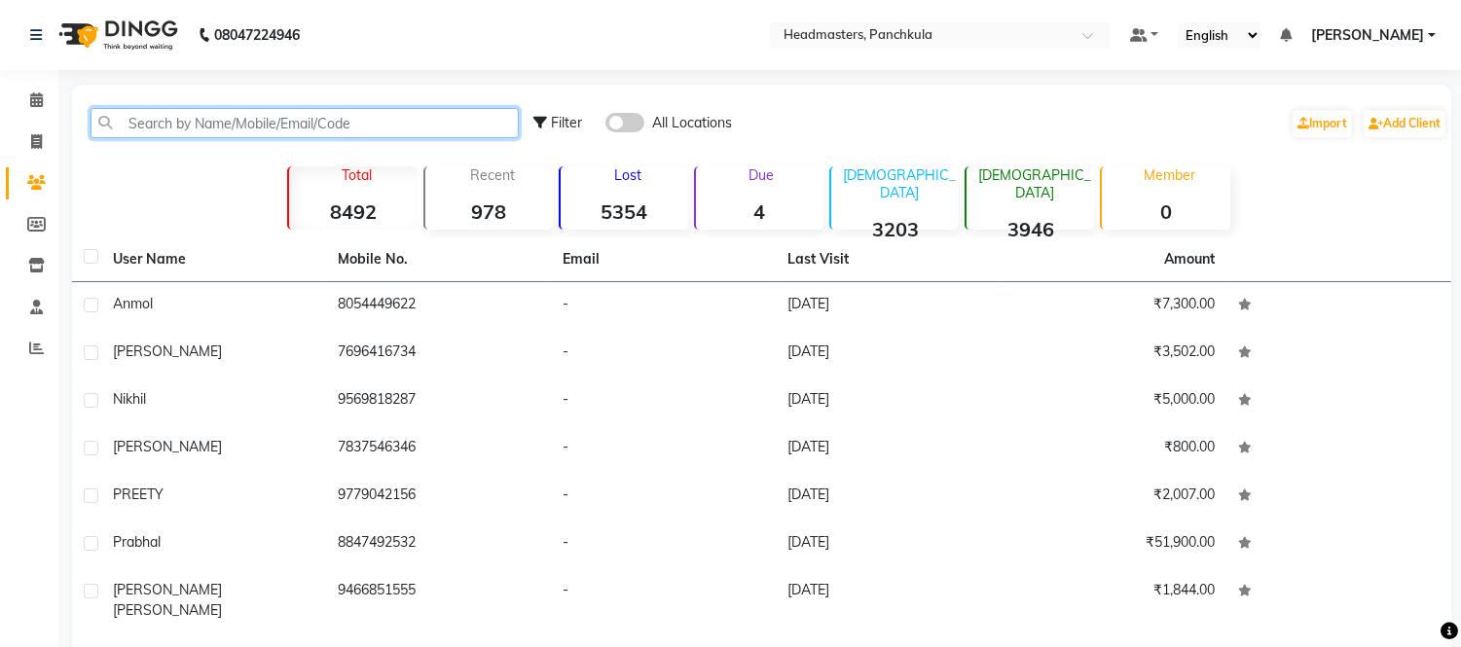
click at [214, 128] on input "text" at bounding box center [305, 123] width 428 height 30
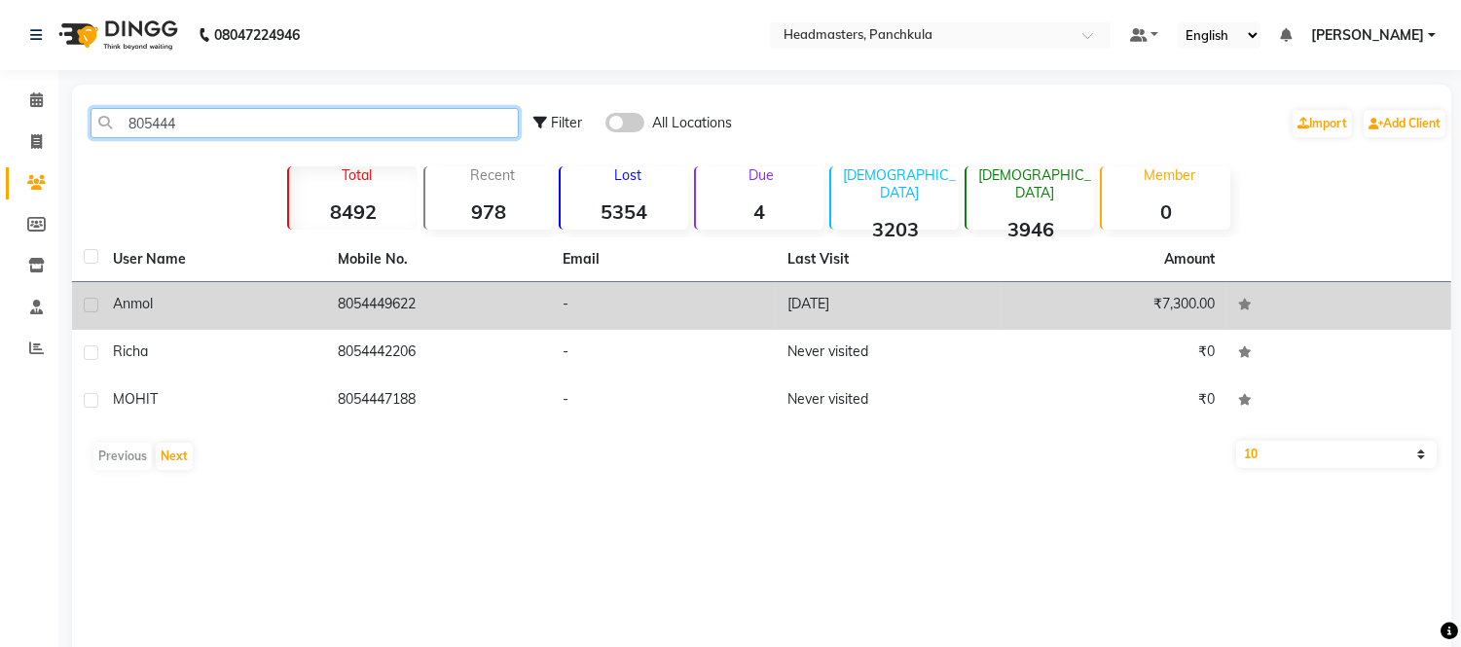
type input "805444"
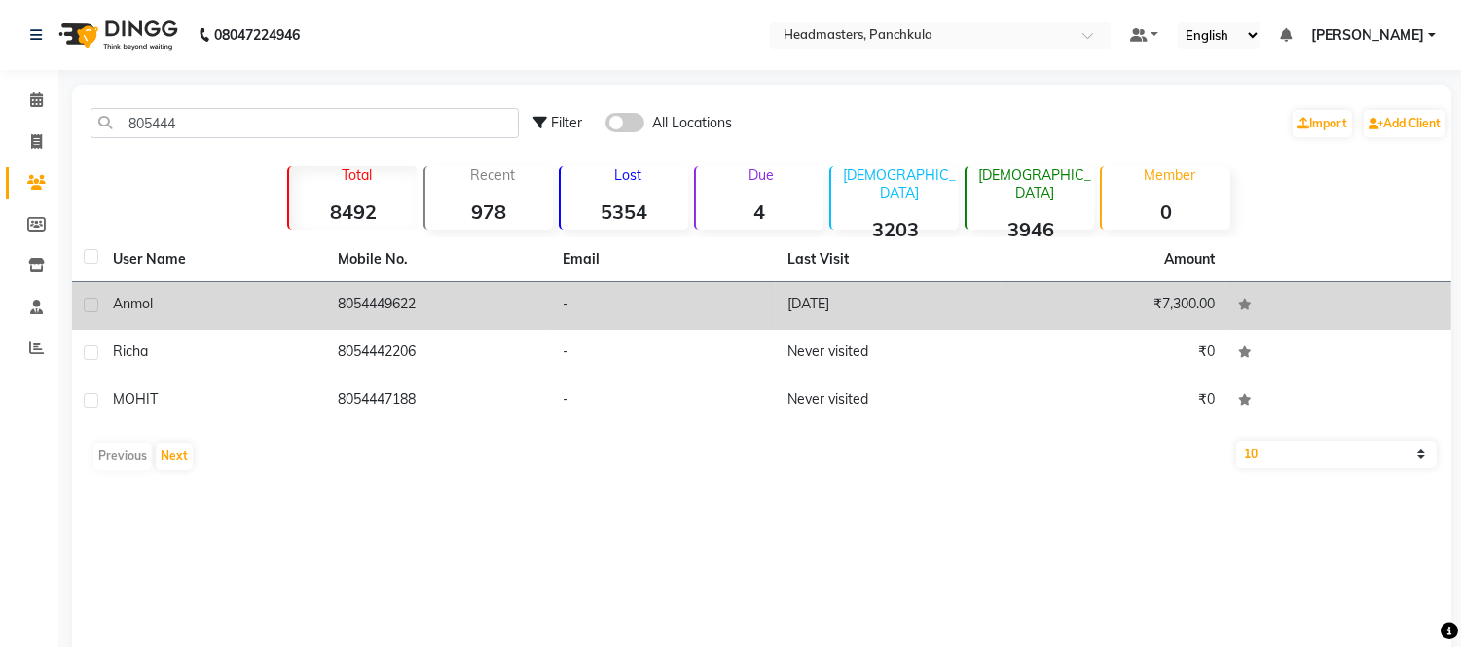
click at [383, 293] on td "8054449622" at bounding box center [438, 306] width 225 height 48
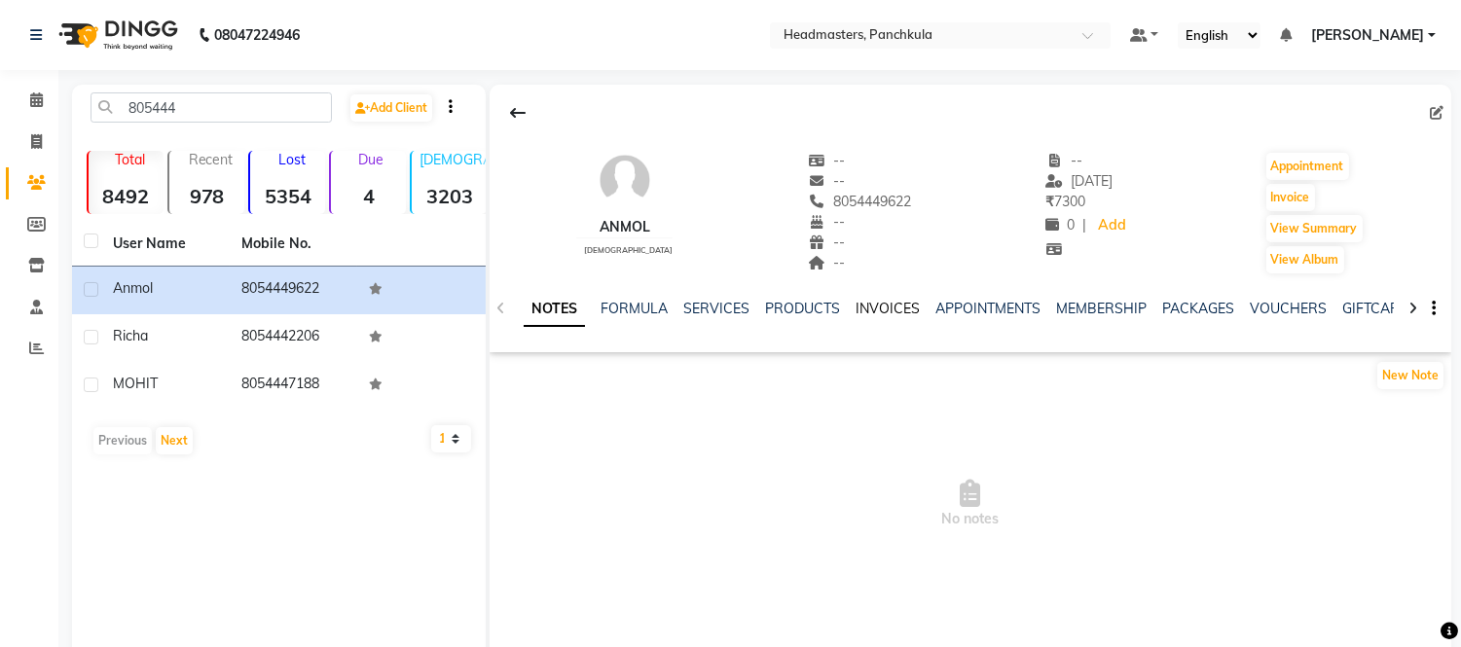
click at [862, 308] on link "INVOICES" at bounding box center [888, 309] width 64 height 18
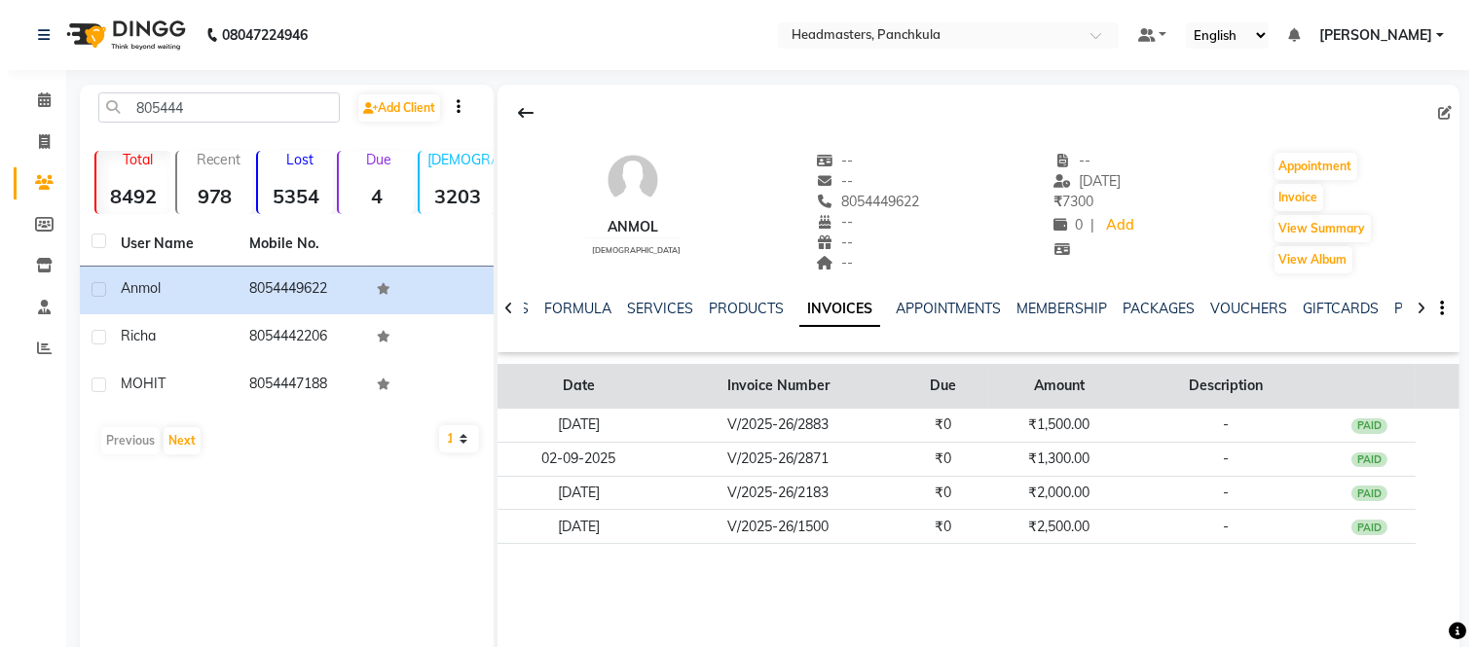
scroll to position [50, 0]
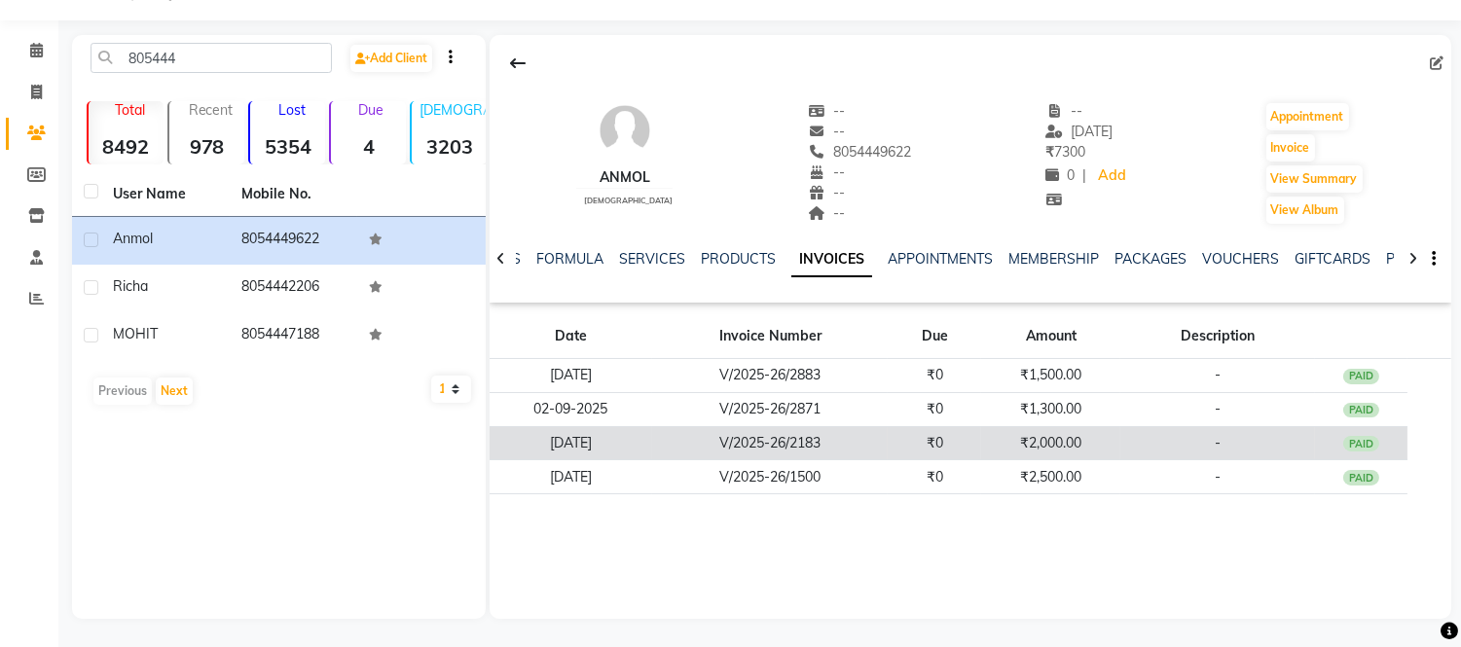
click at [883, 449] on td "V/2025-26/2183" at bounding box center [770, 443] width 236 height 34
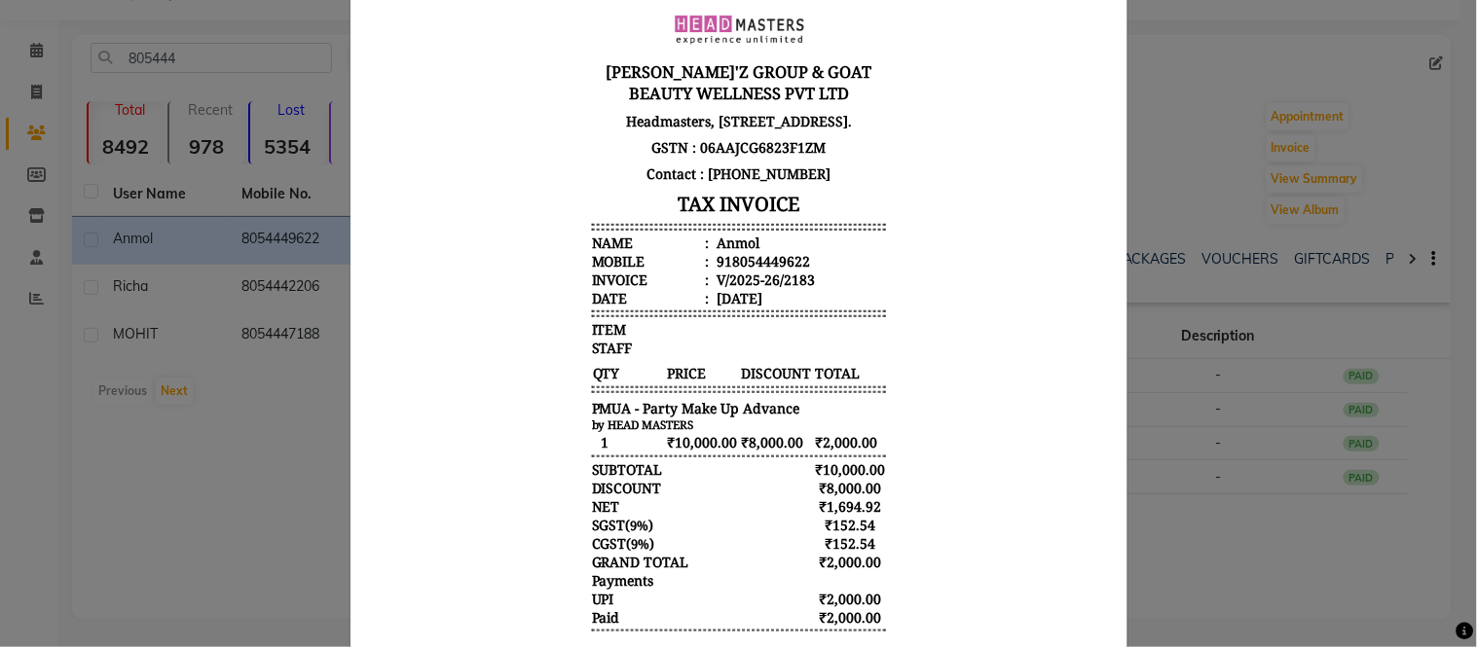
scroll to position [0, 0]
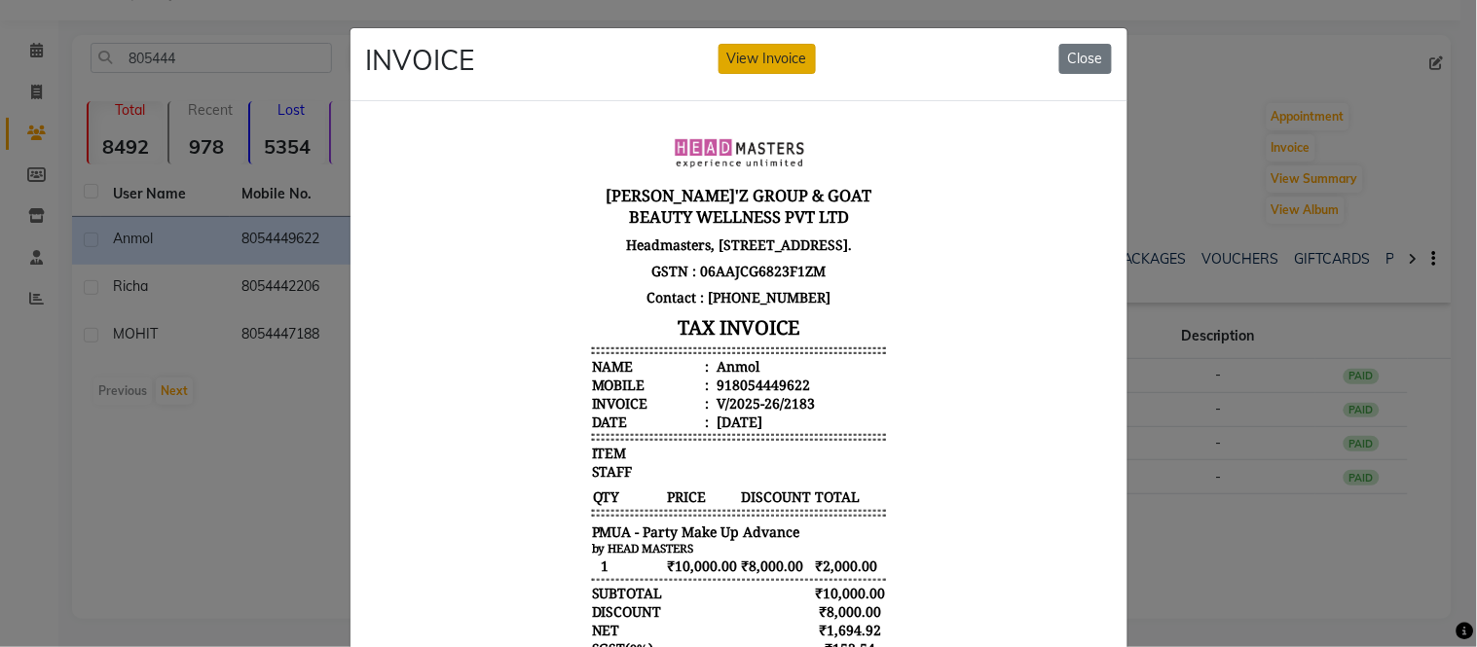
click at [765, 61] on button "View Invoice" at bounding box center [766, 59] width 97 height 30
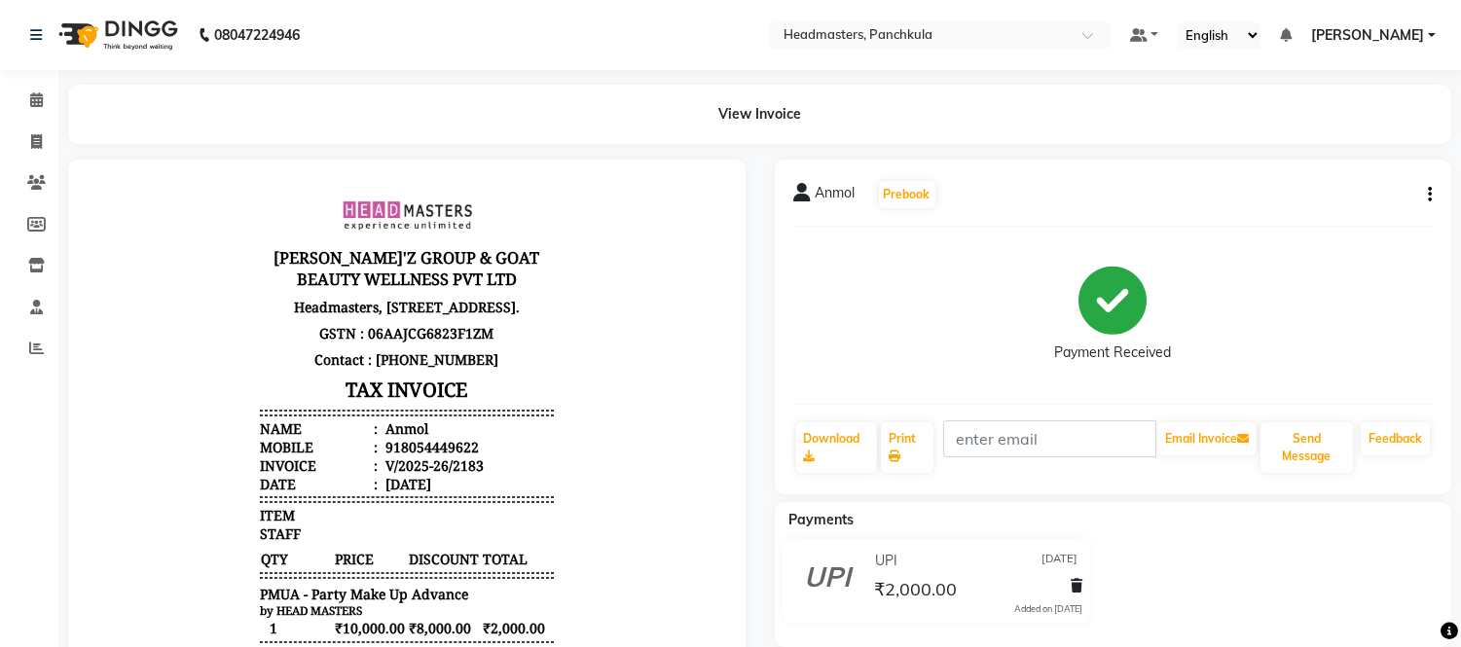
click at [1431, 195] on icon "button" at bounding box center [1430, 195] width 4 height 1
click at [1293, 342] on div "Payment Received" at bounding box center [1113, 315] width 639 height 146
click at [1428, 196] on icon "button" at bounding box center [1430, 195] width 4 height 1
click at [1285, 208] on div "Edit Item Staff" at bounding box center [1332, 207] width 133 height 24
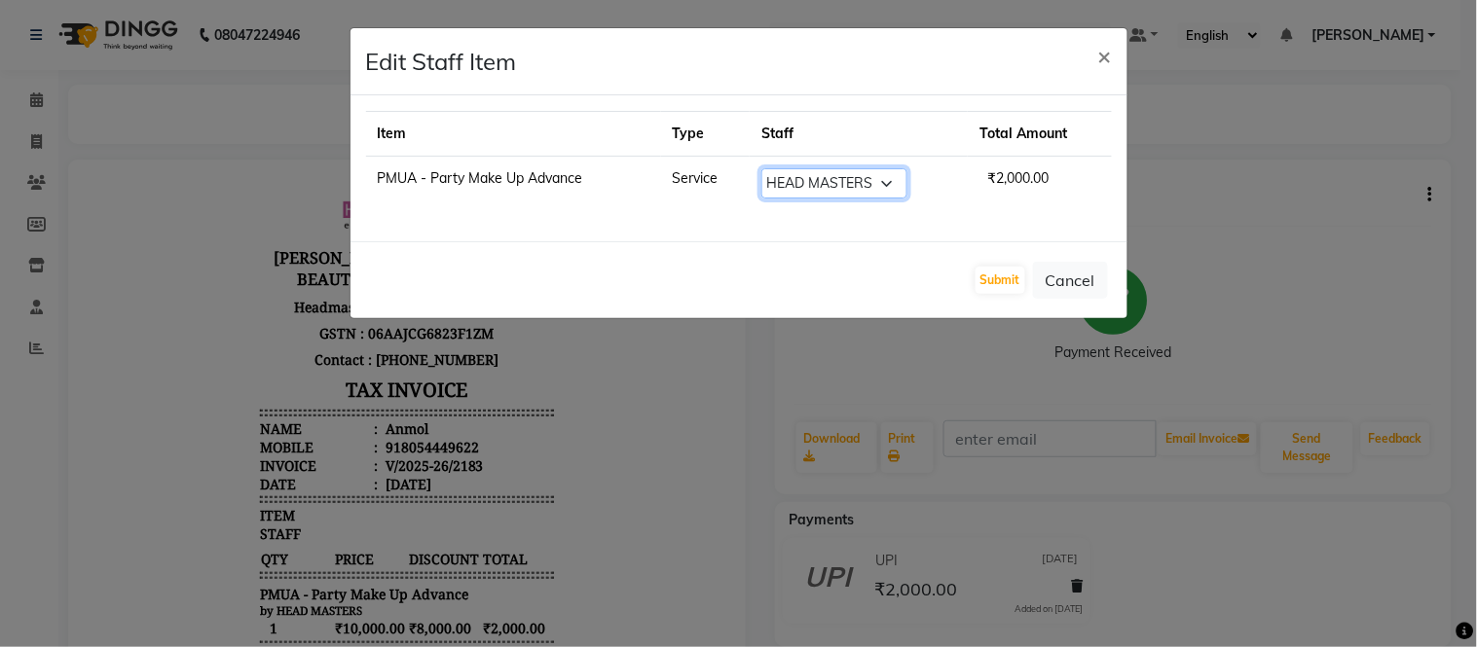
click at [837, 185] on select "Select [PERSON_NAME] Danish HEAD [PERSON_NAME] [PERSON_NAME] Ritu [PERSON_NAME]…" at bounding box center [834, 183] width 146 height 30
select select "64053"
click at [761, 168] on select "Select [PERSON_NAME] Danish HEAD [PERSON_NAME] [PERSON_NAME] Ritu [PERSON_NAME]…" at bounding box center [834, 183] width 146 height 30
click at [1005, 282] on button "Submit" at bounding box center [1000, 280] width 50 height 27
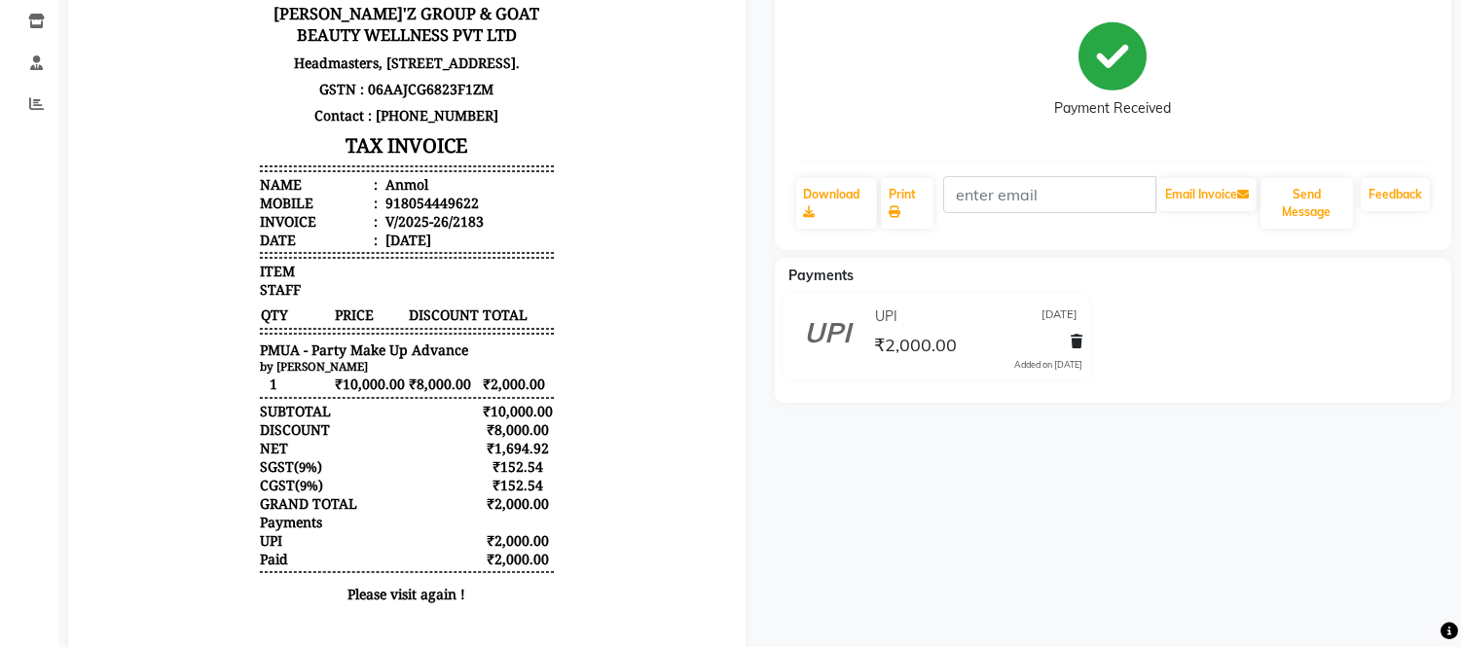
scroll to position [300, 0]
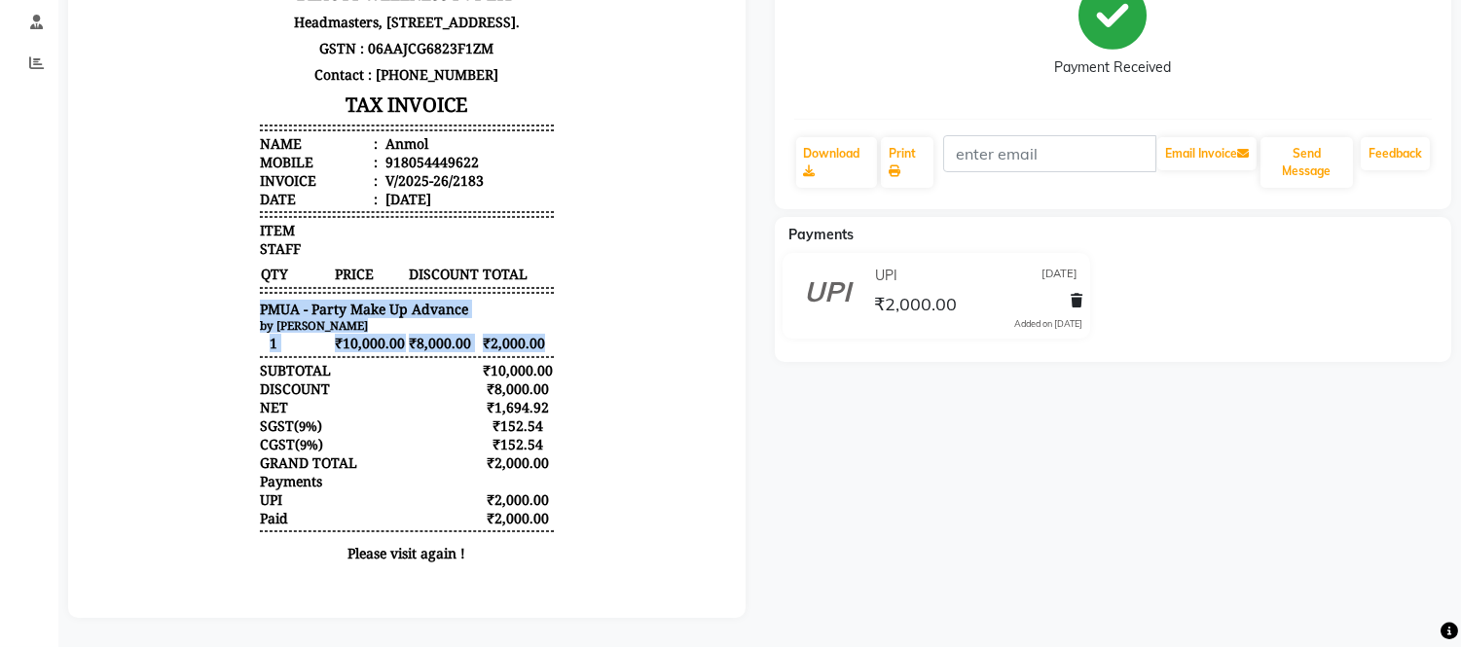
drag, startPoint x: 238, startPoint y: 308, endPoint x: 590, endPoint y: 359, distance: 355.2
click at [552, 359] on body "[PERSON_NAME]'Z GROUP & GOAT BEAUTY WELLNESS PVT LTD Headmasters, [STREET_ADDRE…" at bounding box center [406, 243] width 623 height 680
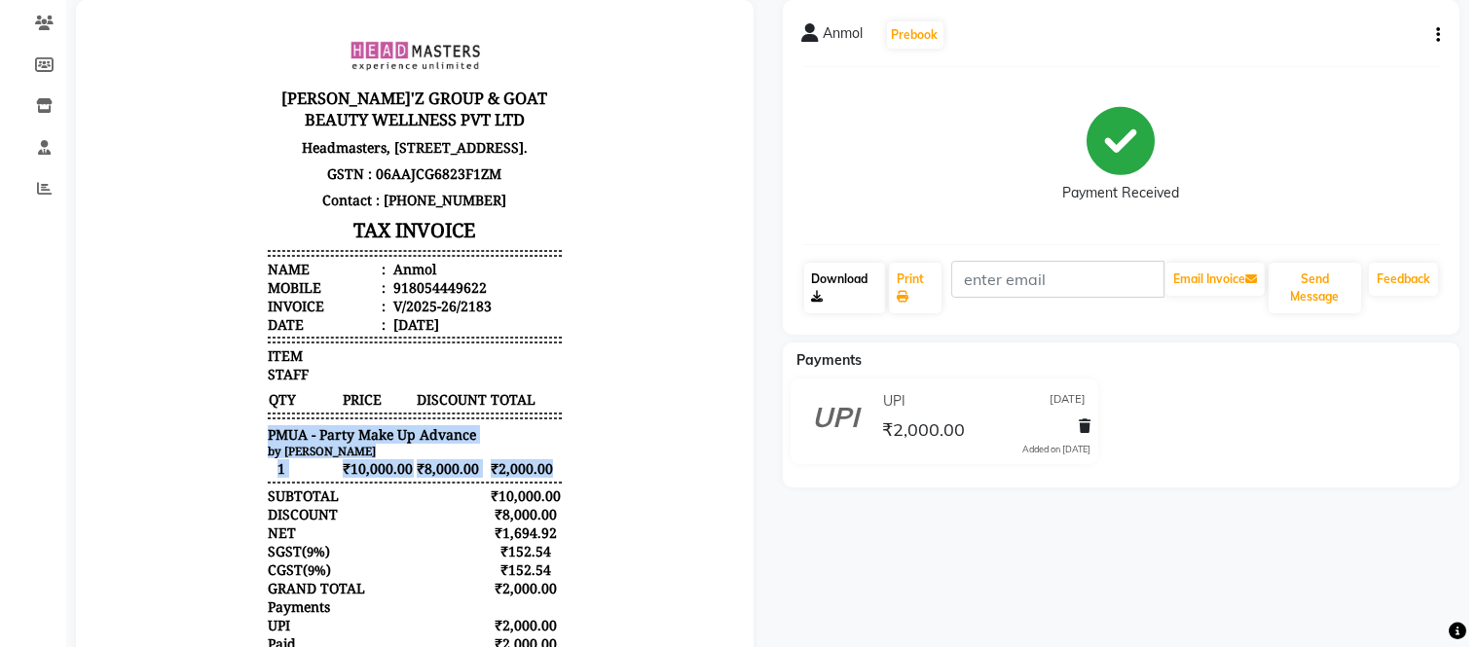
scroll to position [0, 0]
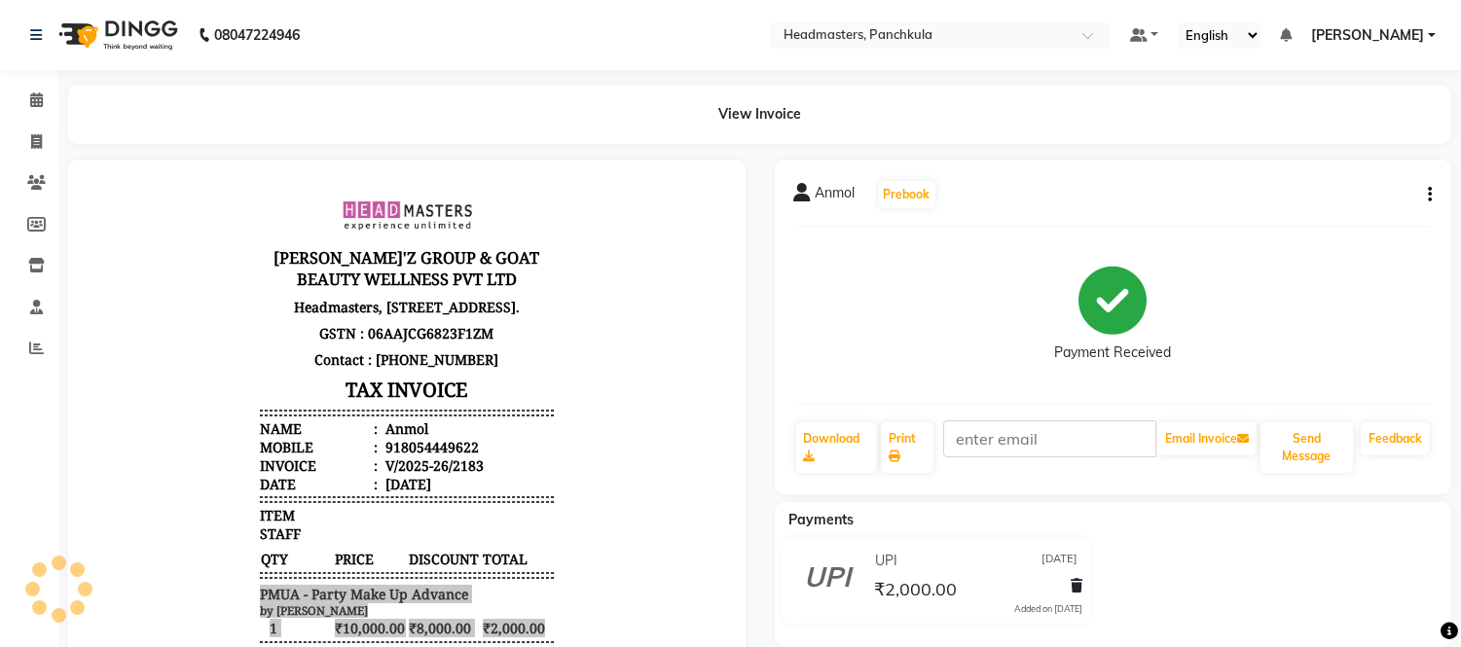
click at [1425, 188] on button "button" at bounding box center [1426, 195] width 12 height 20
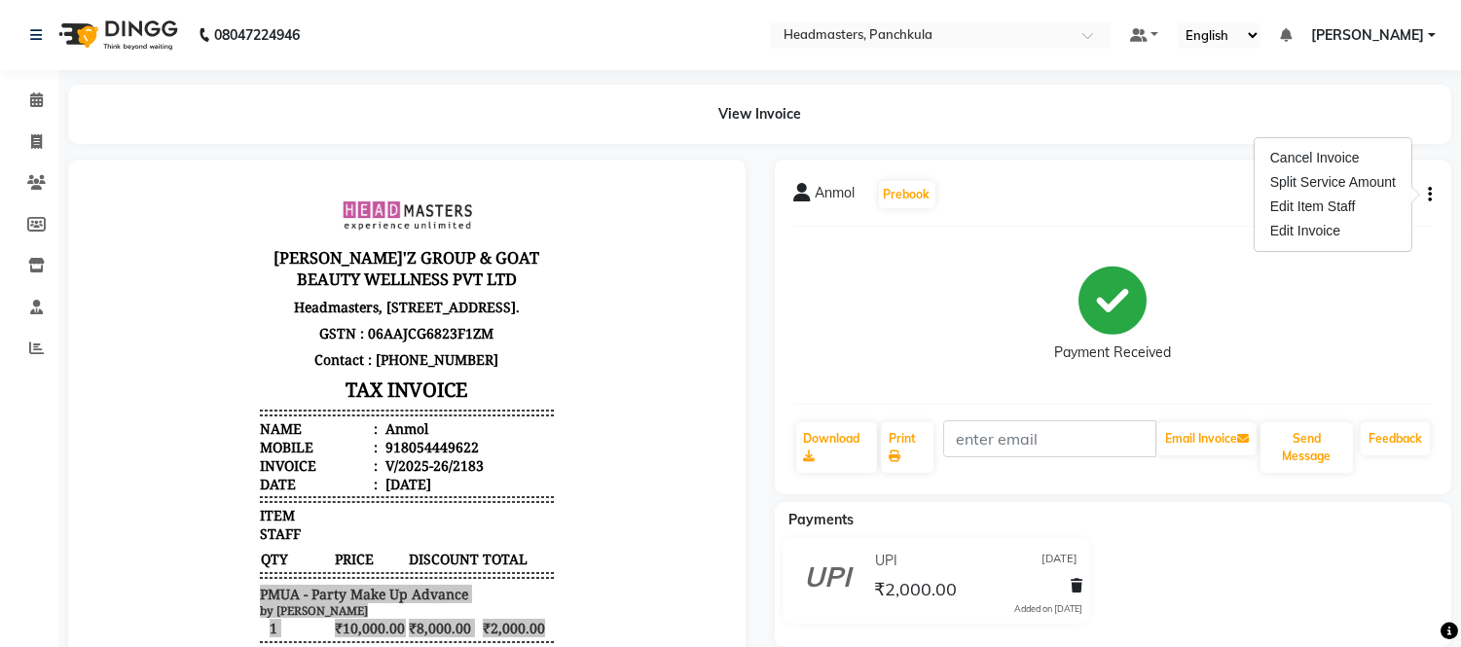
click at [1382, 322] on div "Payment Received" at bounding box center [1113, 315] width 639 height 146
drag, startPoint x: 47, startPoint y: 99, endPoint x: 805, endPoint y: 36, distance: 760.9
click at [47, 99] on span at bounding box center [36, 101] width 34 height 22
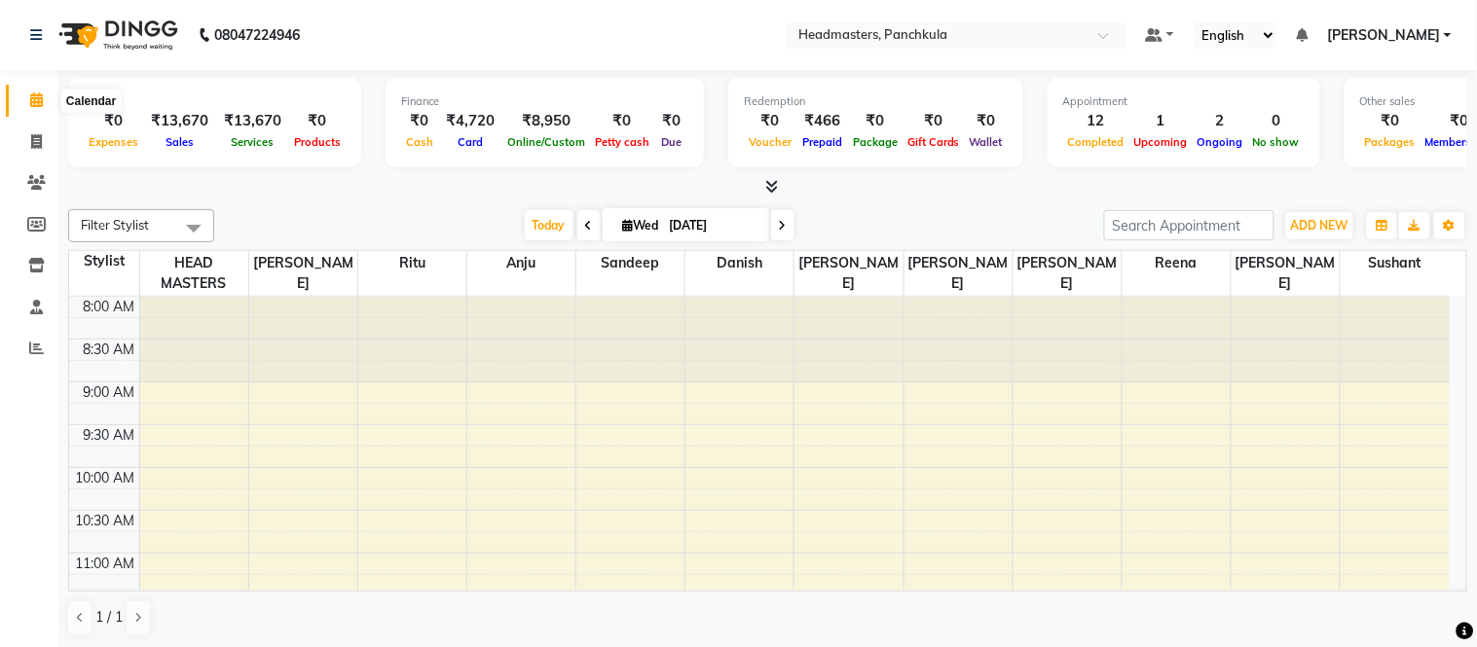
click at [21, 100] on span at bounding box center [36, 101] width 34 height 22
click at [766, 179] on icon at bounding box center [771, 186] width 13 height 15
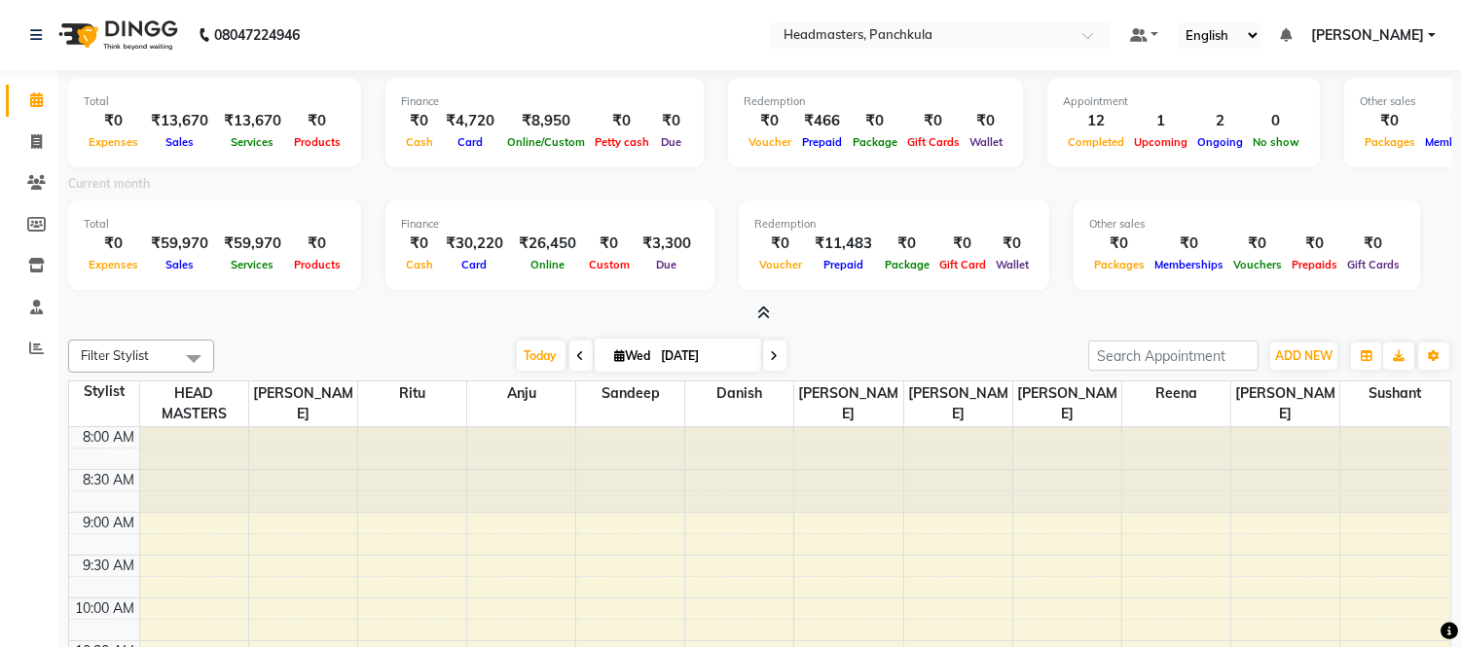
click at [599, 2] on nav "08047224946 Select Location × Headmasters, Panchkula Default Panel My Panel Eng…" at bounding box center [730, 35] width 1461 height 70
